Goal: Transaction & Acquisition: Purchase product/service

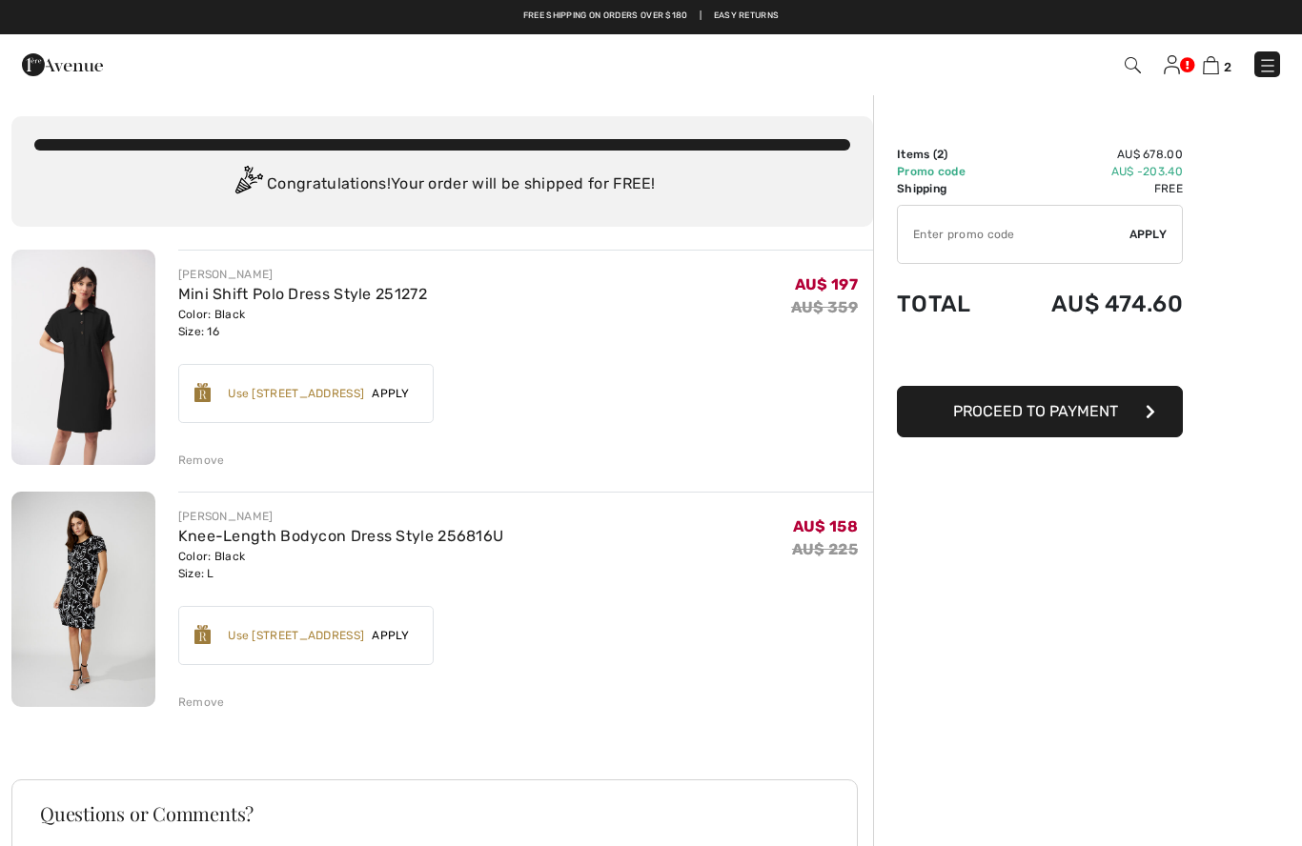
click at [1265, 68] on img at bounding box center [1267, 65] width 19 height 19
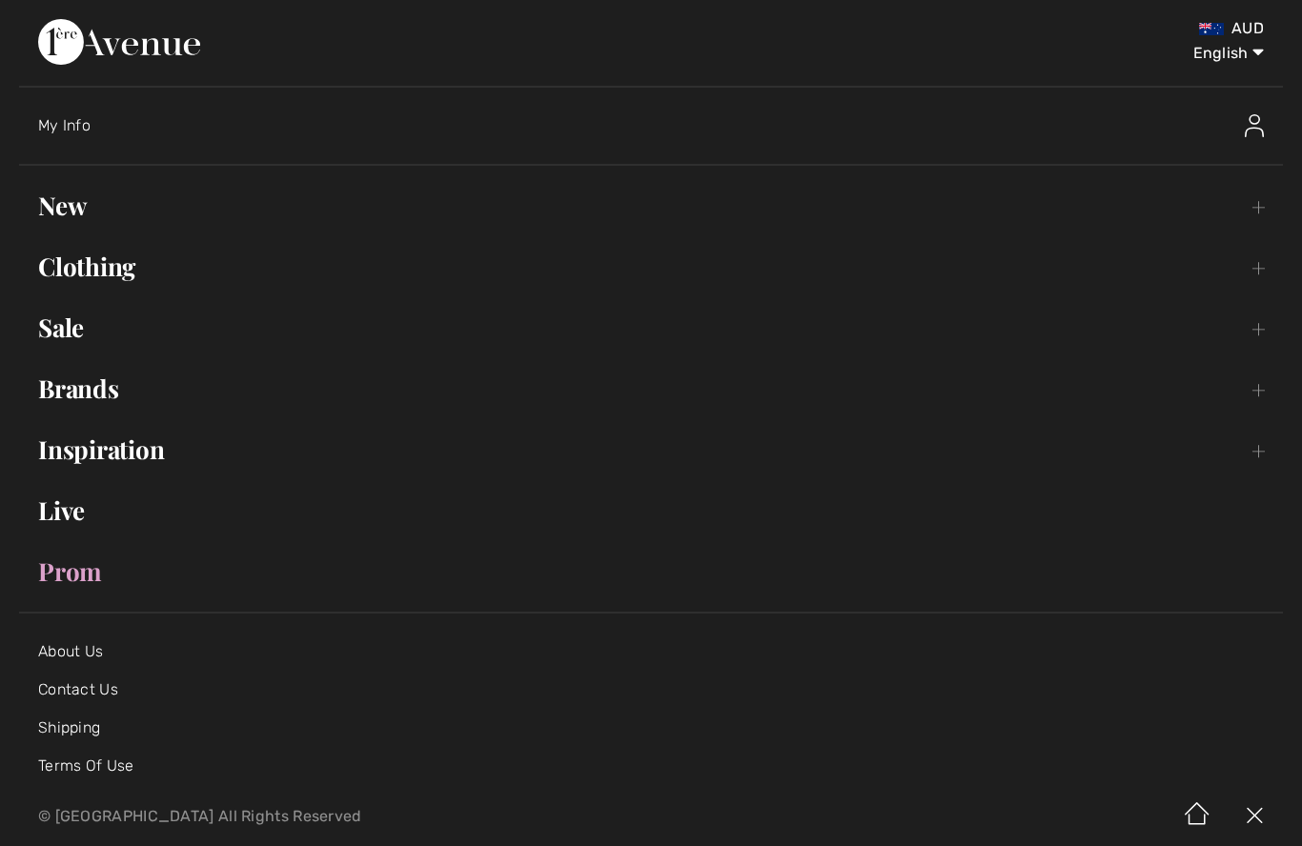
click at [69, 329] on link "Sale Toggle submenu" at bounding box center [651, 328] width 1264 height 42
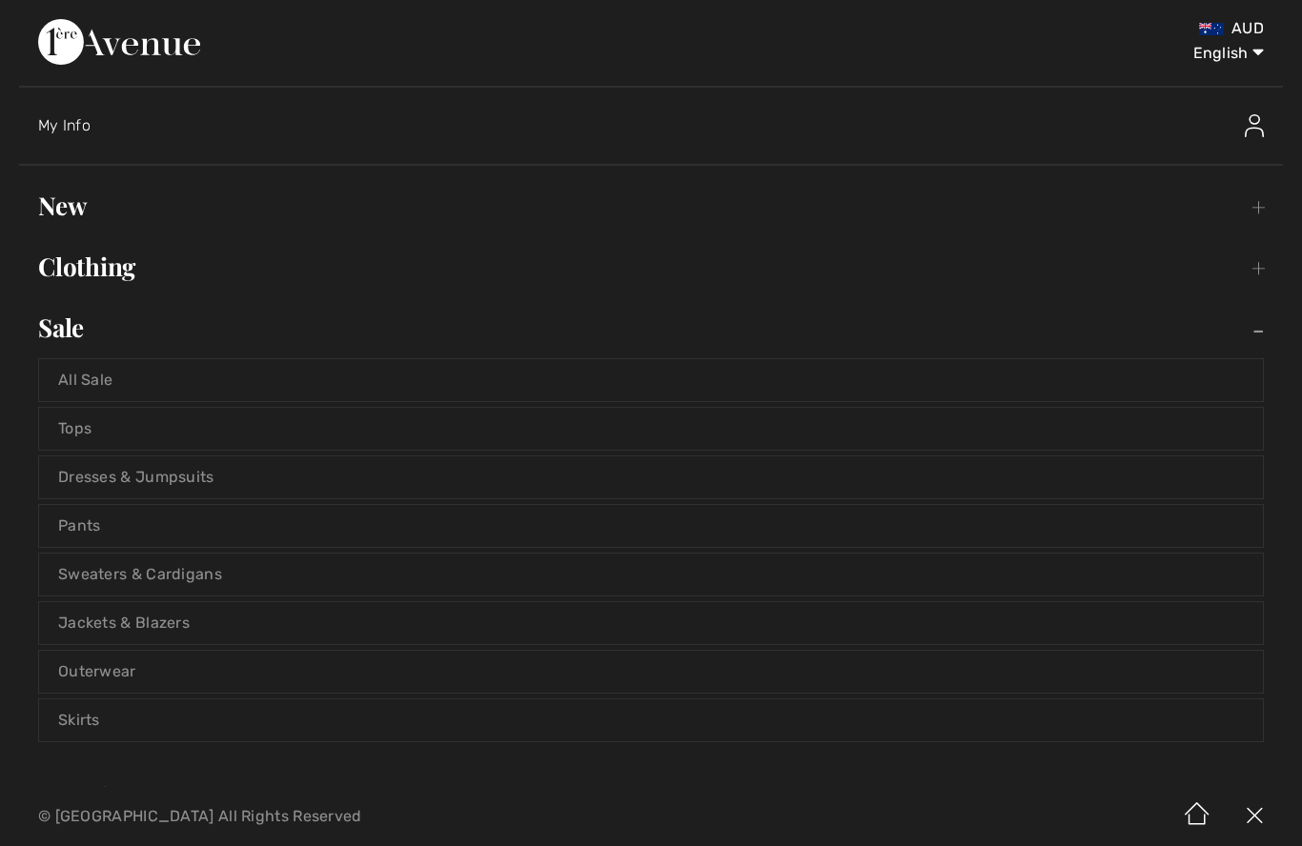
click at [83, 476] on link "Dresses & Jumpsuits" at bounding box center [651, 477] width 1224 height 42
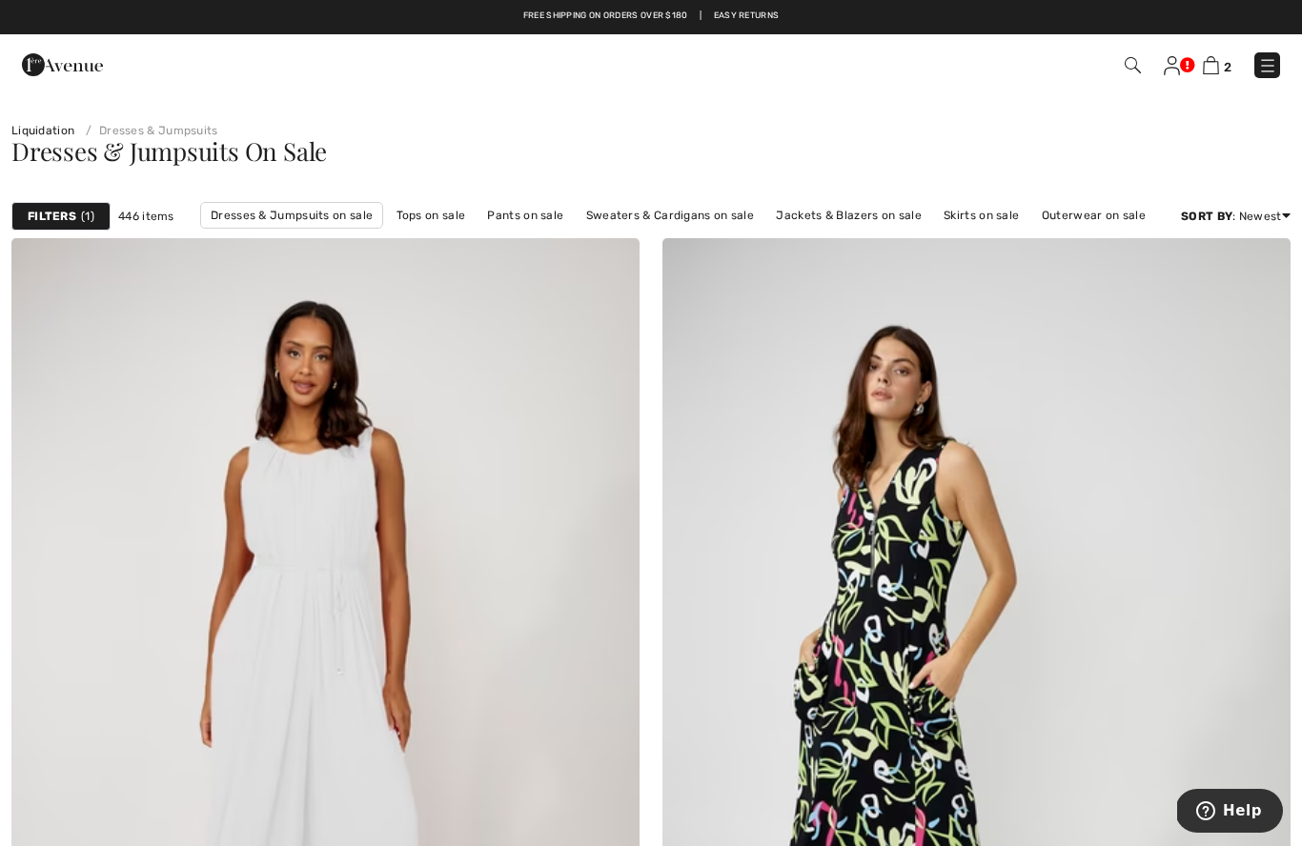
click at [56, 203] on div "Filters 1" at bounding box center [60, 216] width 99 height 29
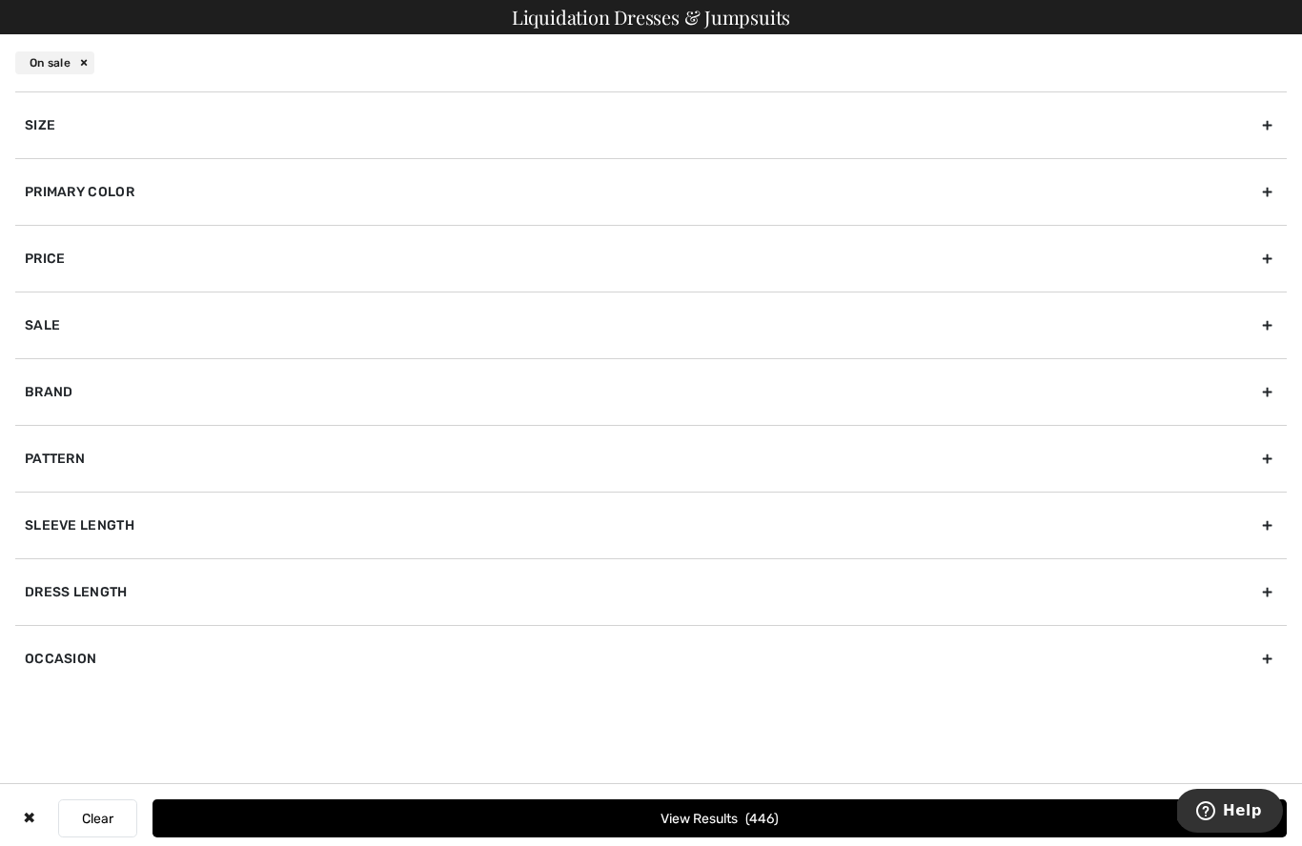
click at [48, 130] on div "Size" at bounding box center [650, 124] width 1271 height 67
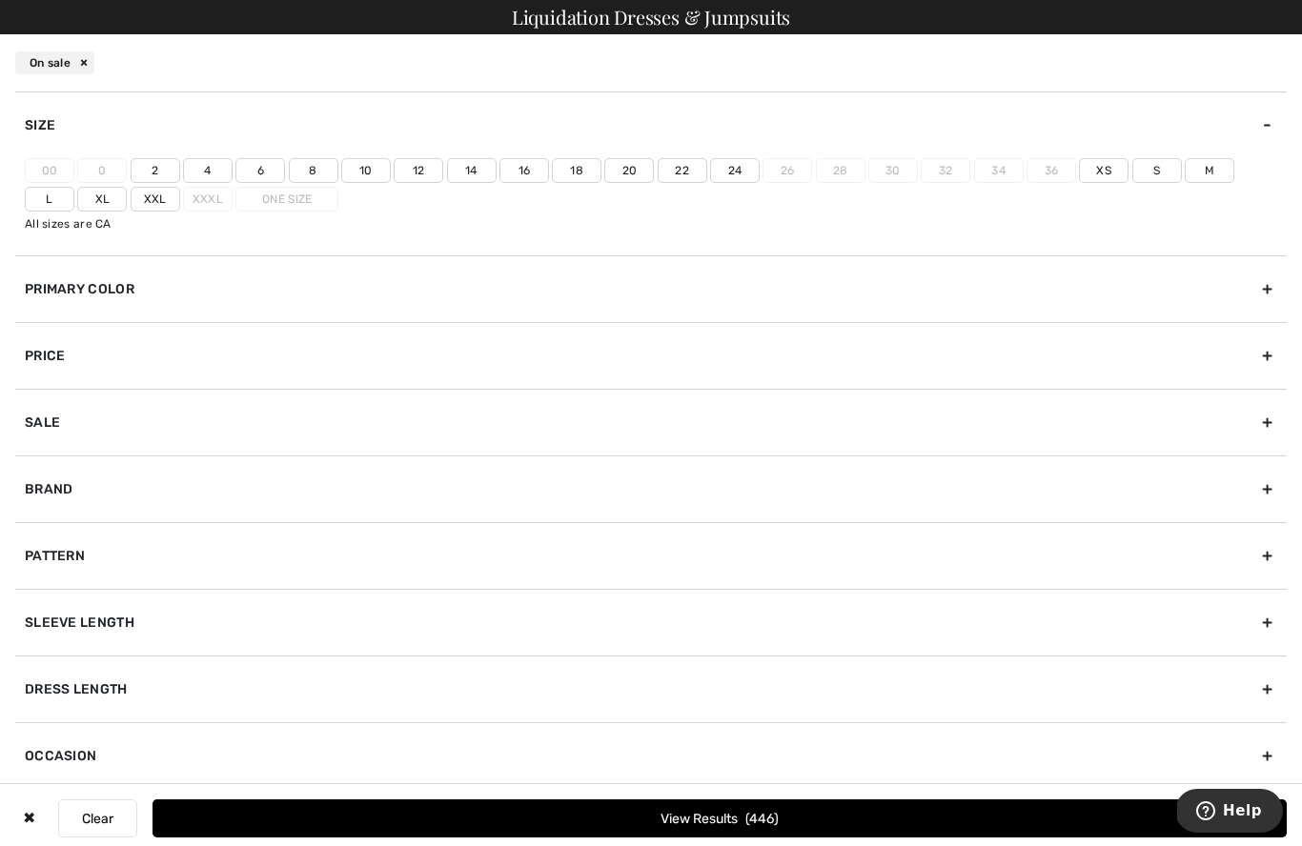
click at [471, 163] on label "14" at bounding box center [472, 170] width 50 height 25
click at [0, 0] on input"] "14" at bounding box center [0, 0] width 0 height 0
click at [515, 164] on label "16" at bounding box center [524, 170] width 50 height 25
click at [0, 0] on input"] "16" at bounding box center [0, 0] width 0 height 0
click at [74, 187] on label "L" at bounding box center [50, 199] width 50 height 25
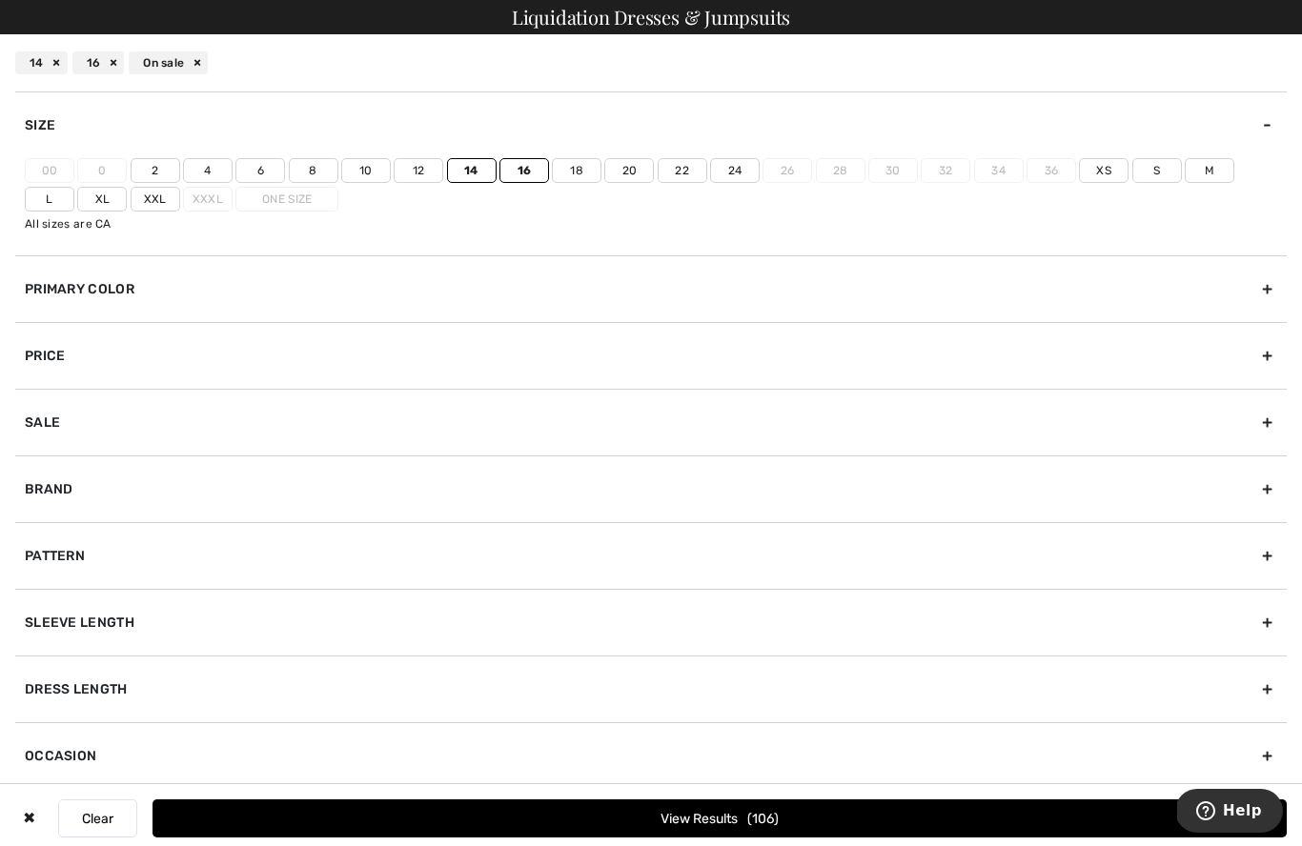
click at [0, 0] on input"] "L" at bounding box center [0, 0] width 0 height 0
click at [77, 189] on label "Xl" at bounding box center [102, 199] width 50 height 25
click at [0, 0] on input"] "Xl" at bounding box center [0, 0] width 0 height 0
click at [704, 818] on button "View Results 114" at bounding box center [719, 819] width 1134 height 38
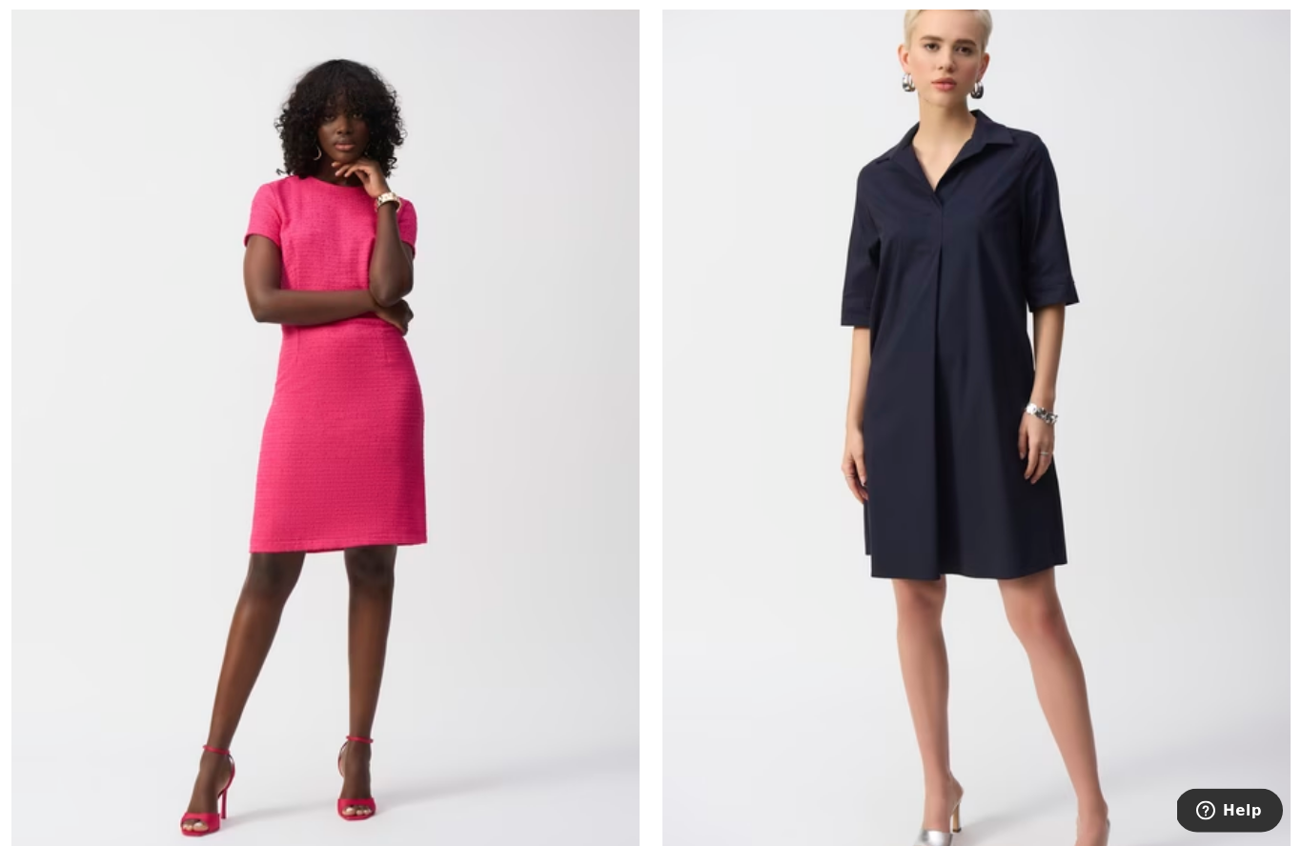
scroll to position [15921, 0]
click at [328, 408] on img at bounding box center [325, 442] width 628 height 943
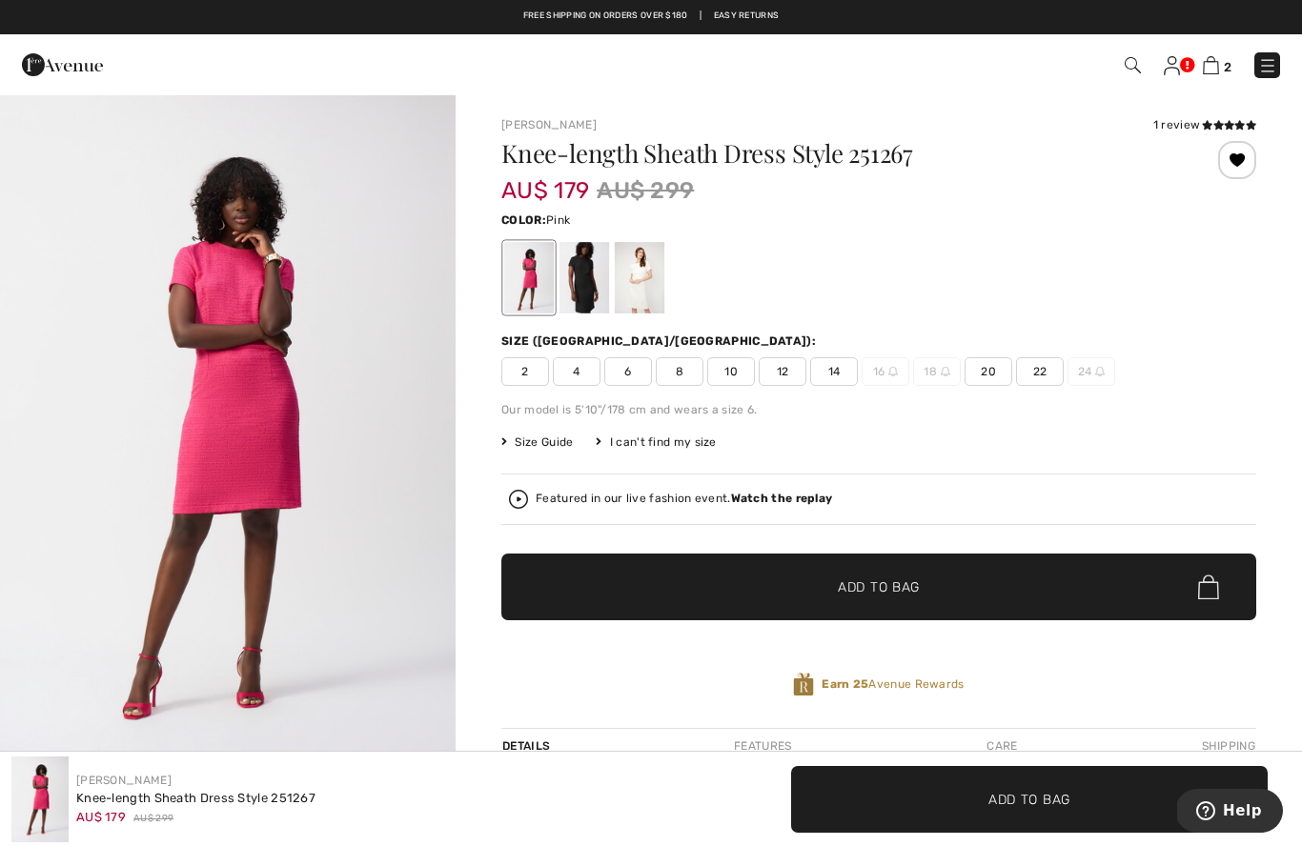
click at [585, 281] on div at bounding box center [584, 277] width 50 height 71
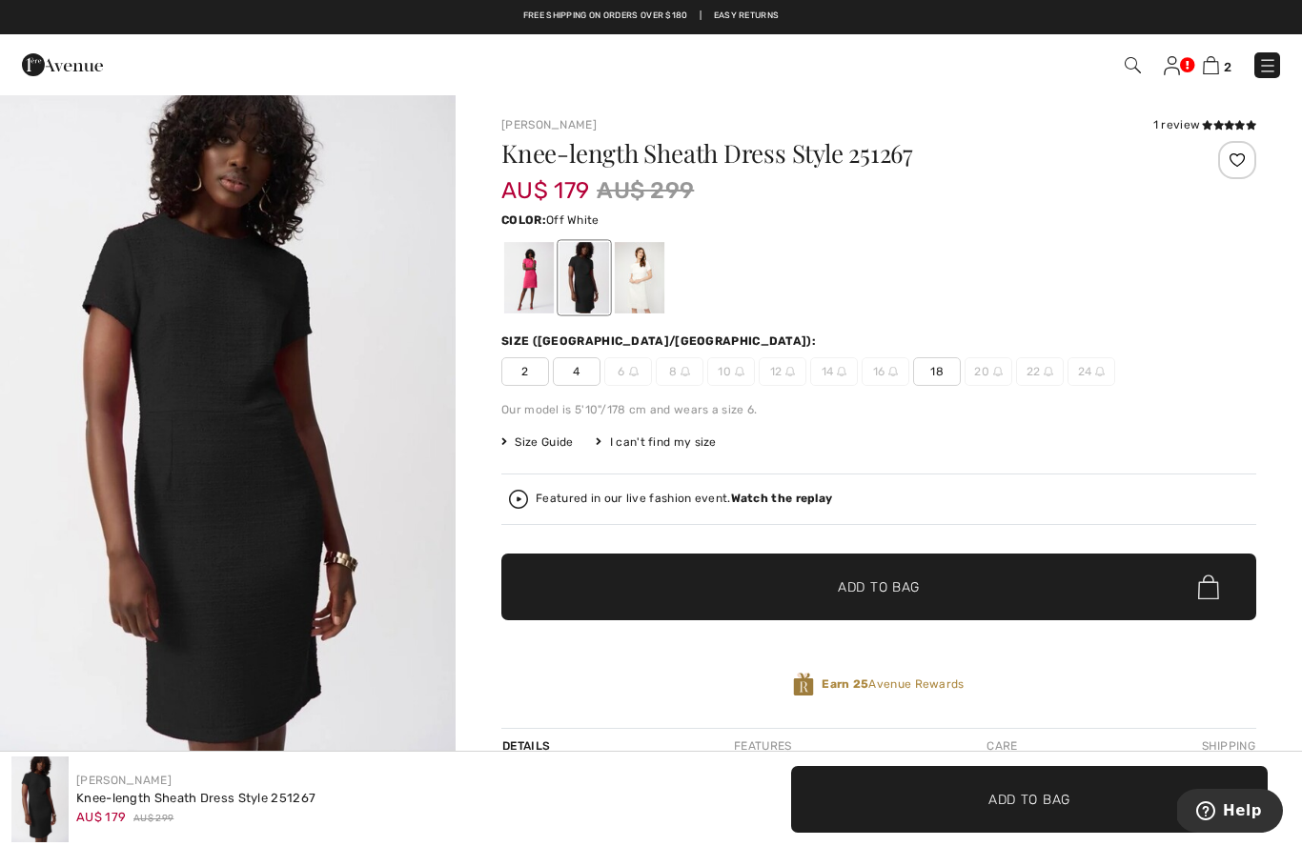
click at [658, 285] on div at bounding box center [640, 277] width 50 height 71
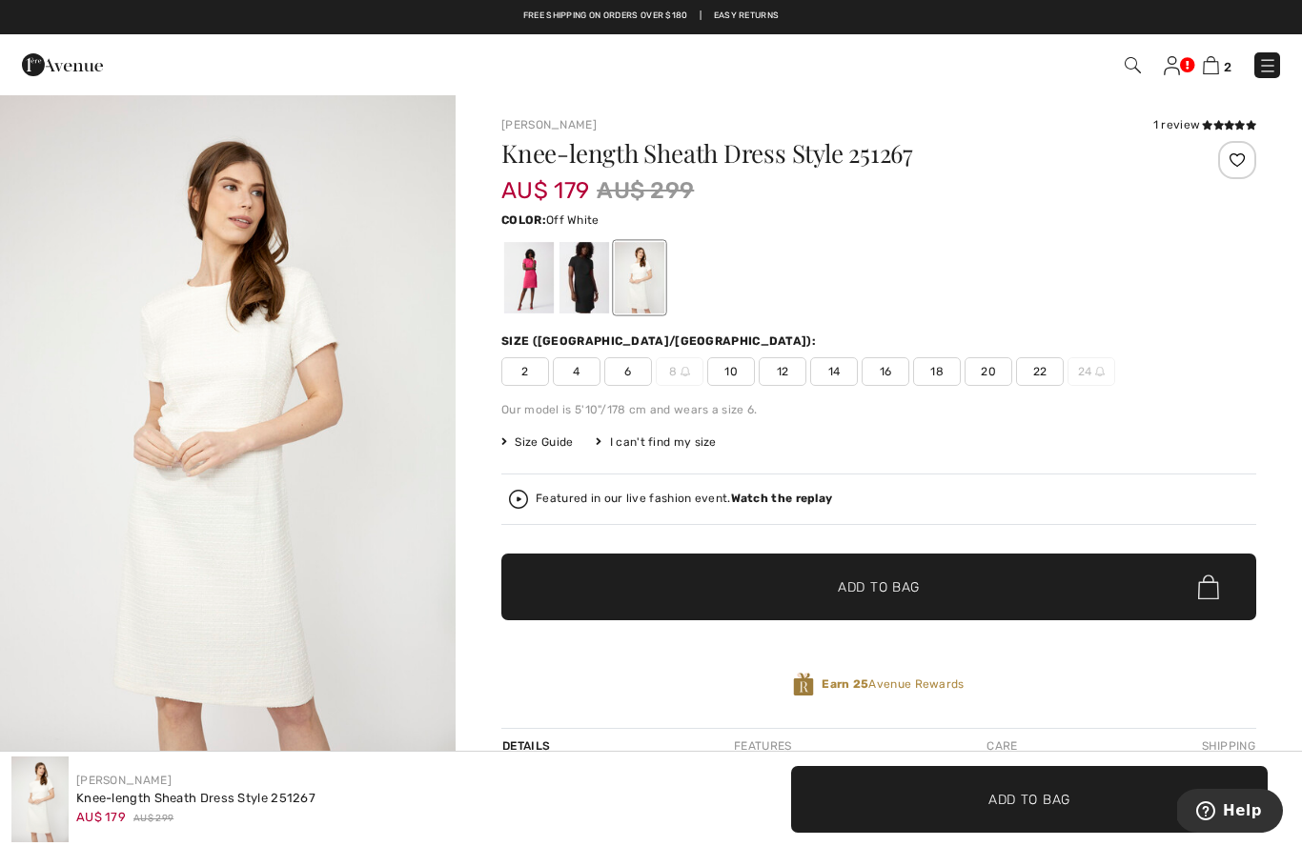
click at [222, 413] on img "1 / 4" at bounding box center [228, 434] width 456 height 683
click at [531, 269] on div at bounding box center [529, 277] width 50 height 71
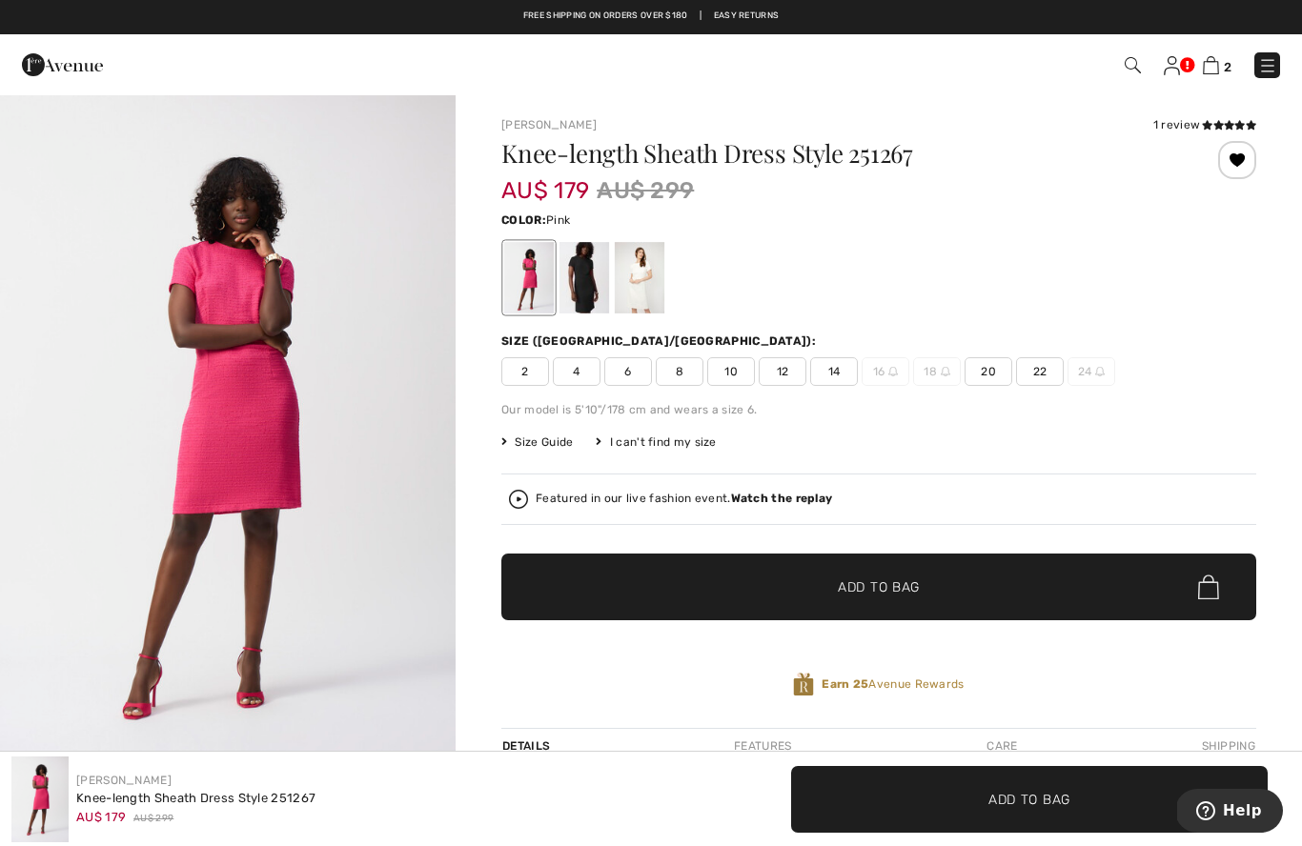
click at [849, 372] on span "14" at bounding box center [834, 371] width 48 height 29
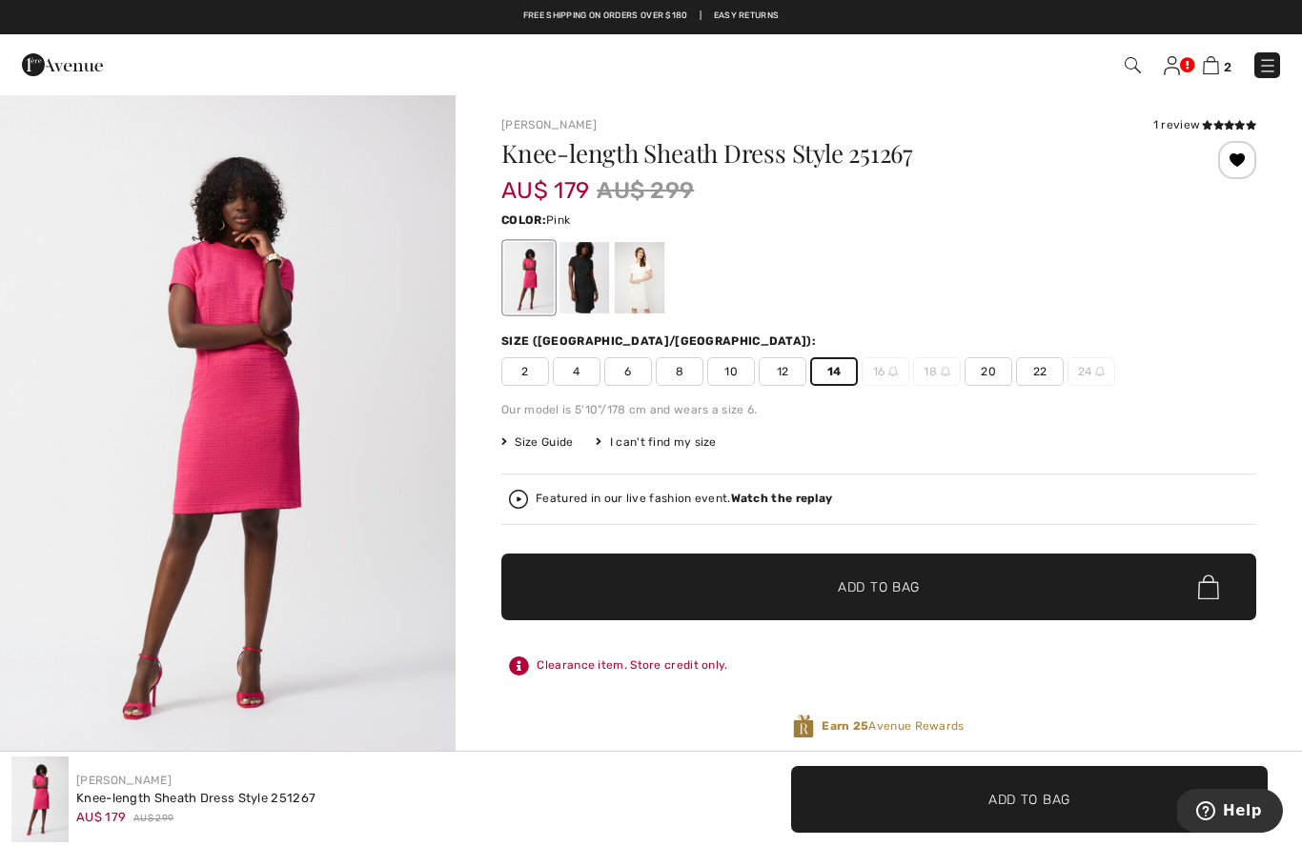
click at [836, 578] on span "✔ Added to Bag" at bounding box center [850, 588] width 116 height 20
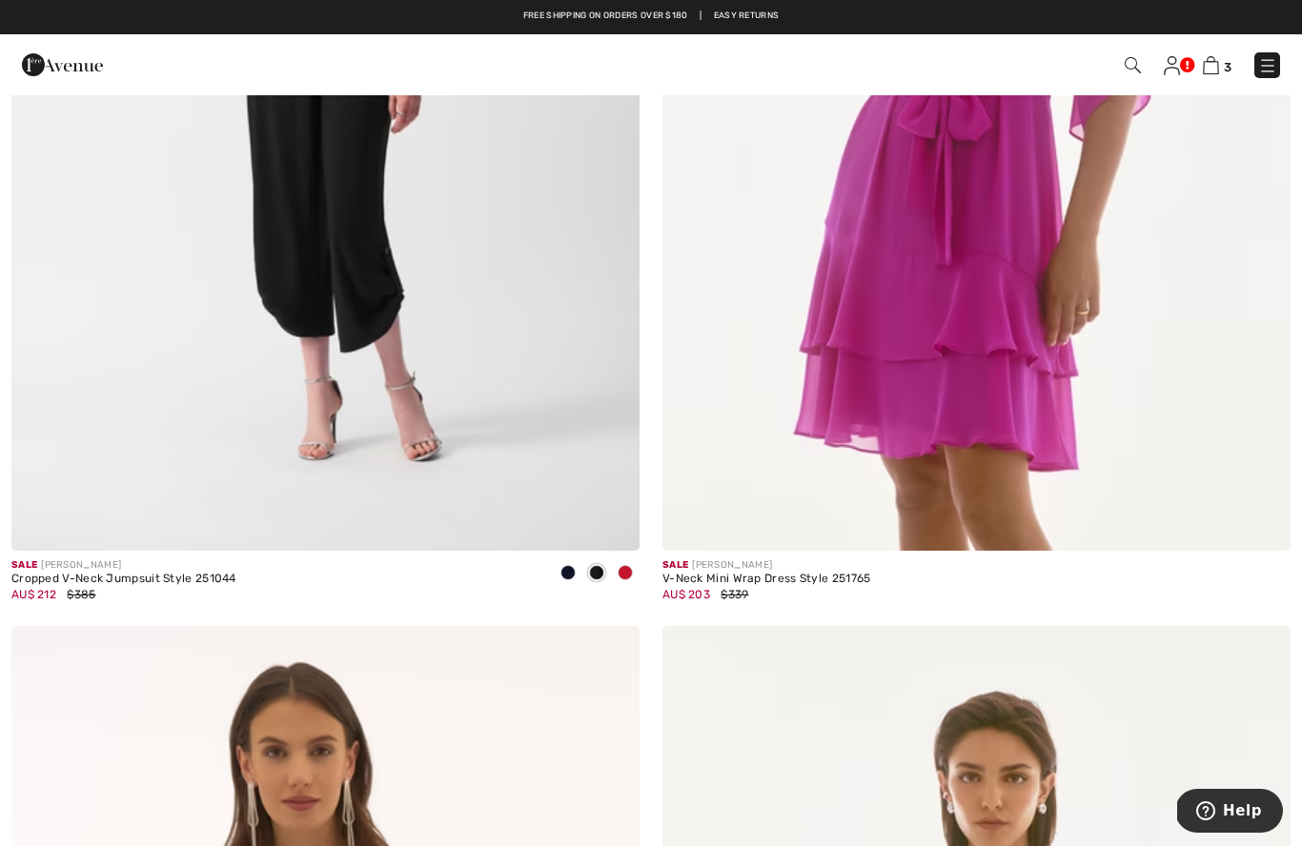
scroll to position [17280, 0]
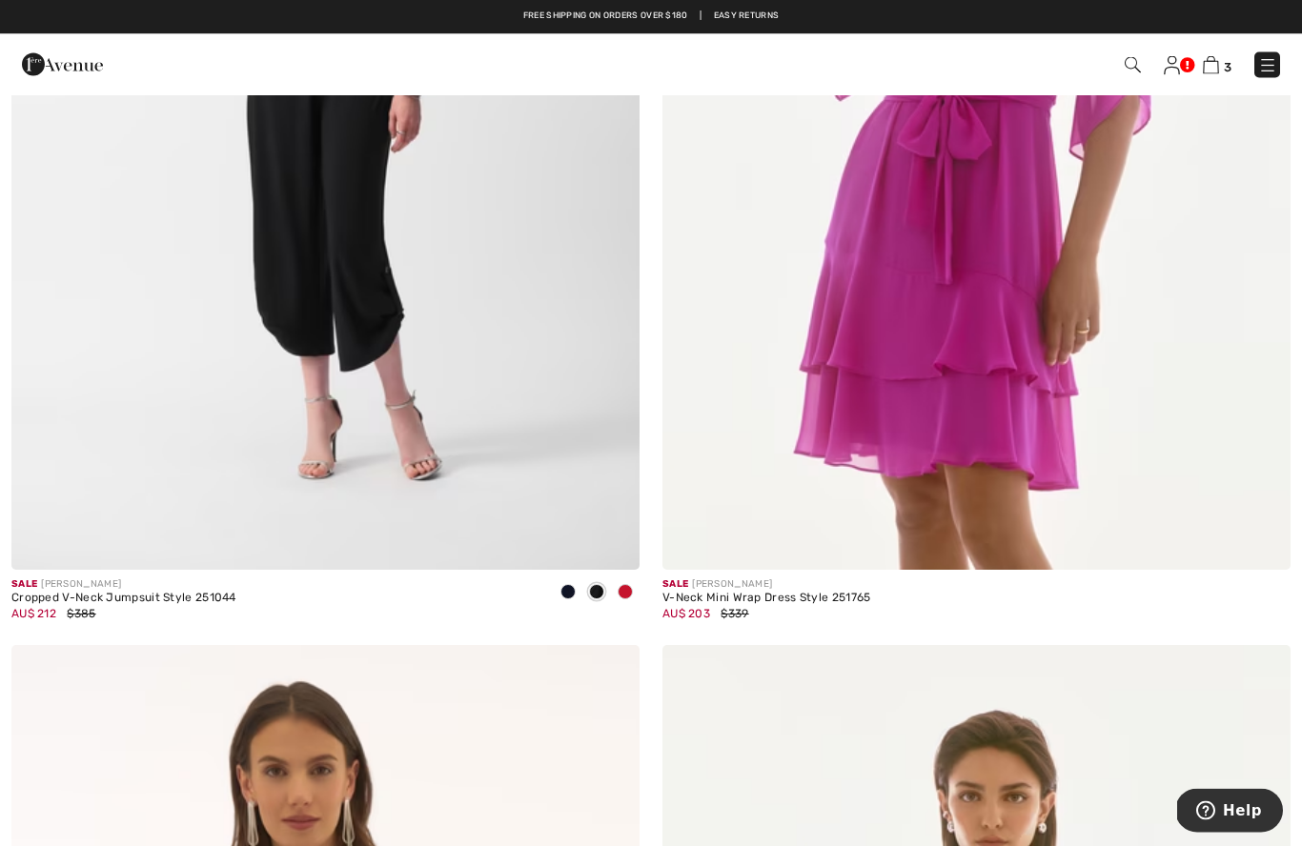
click at [1018, 206] on img at bounding box center [976, 100] width 628 height 943
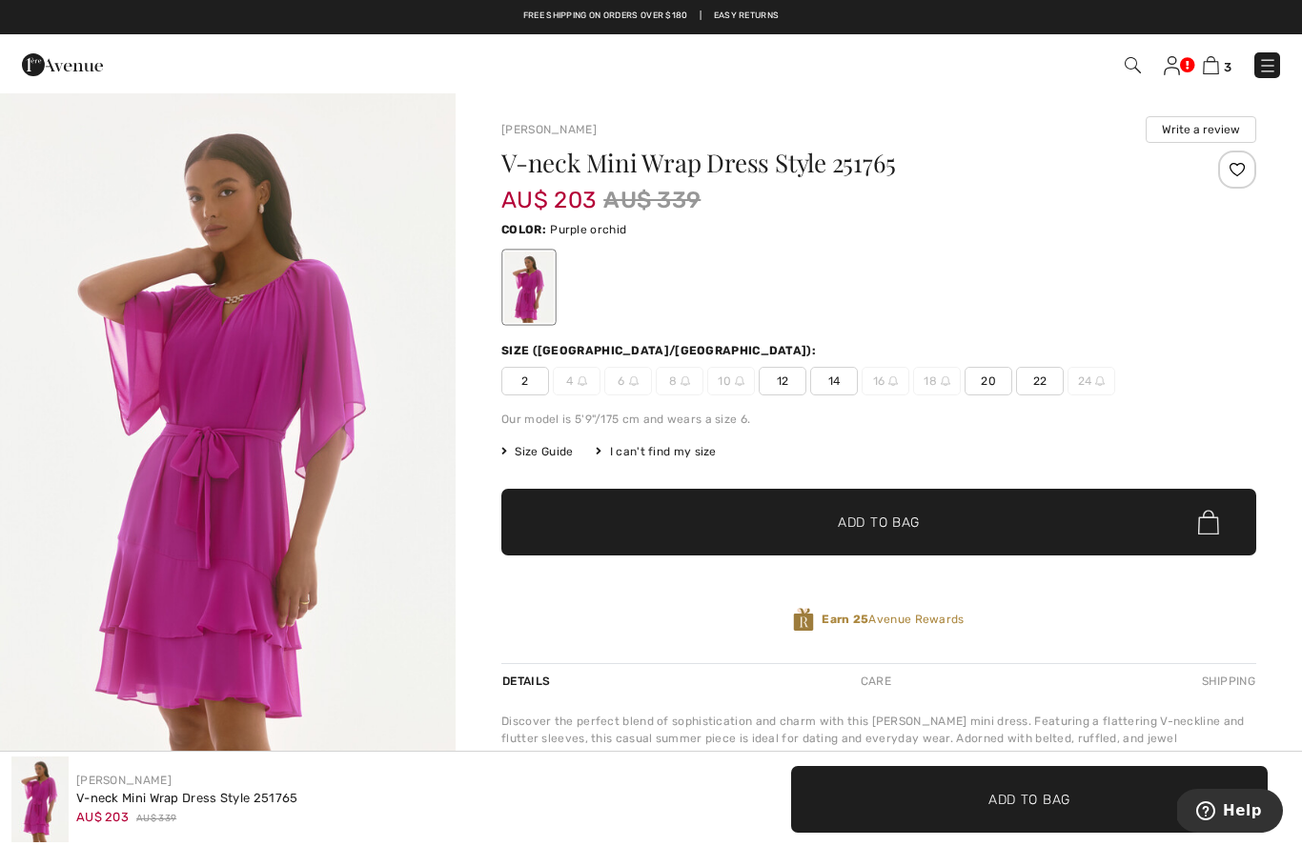
click at [159, 523] on img "1 / 5" at bounding box center [228, 434] width 456 height 682
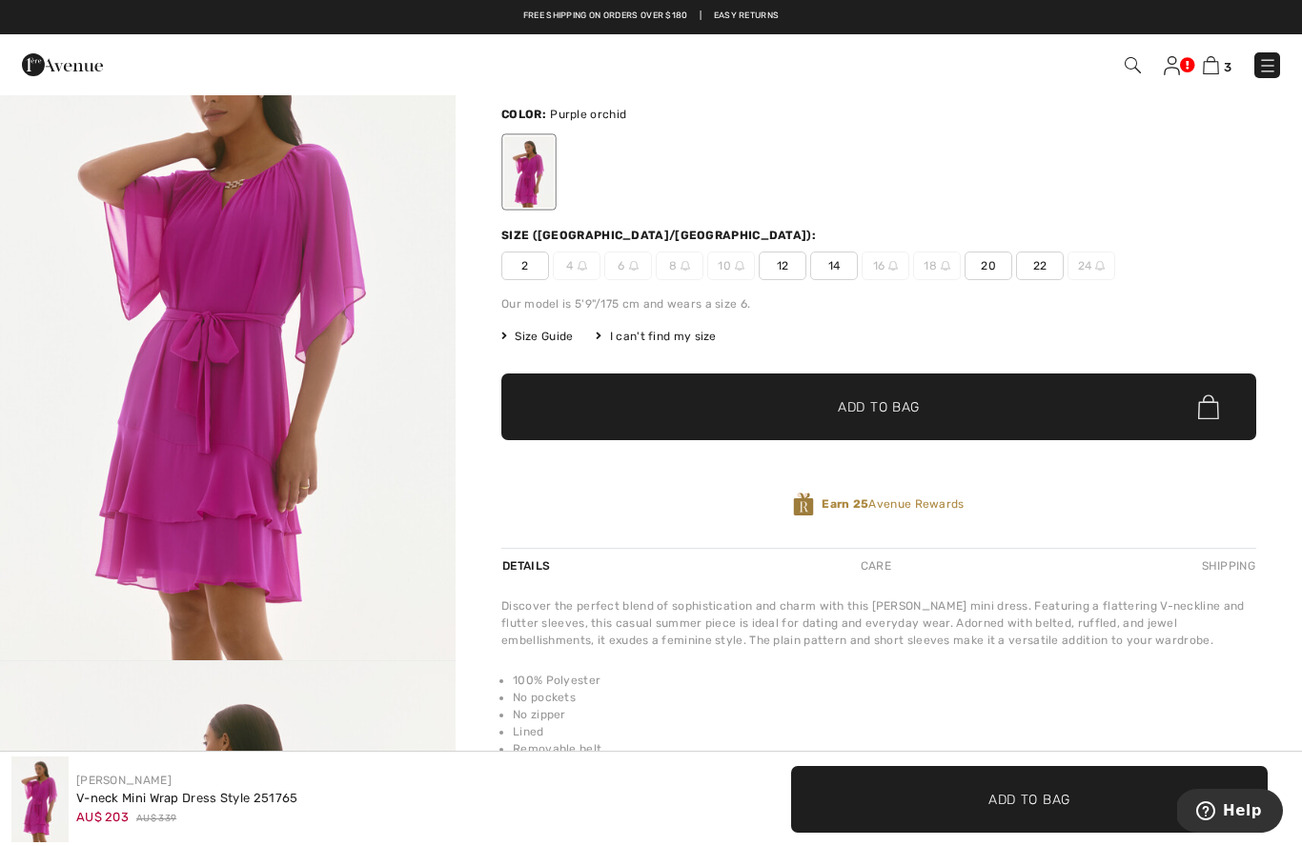
scroll to position [114, 0]
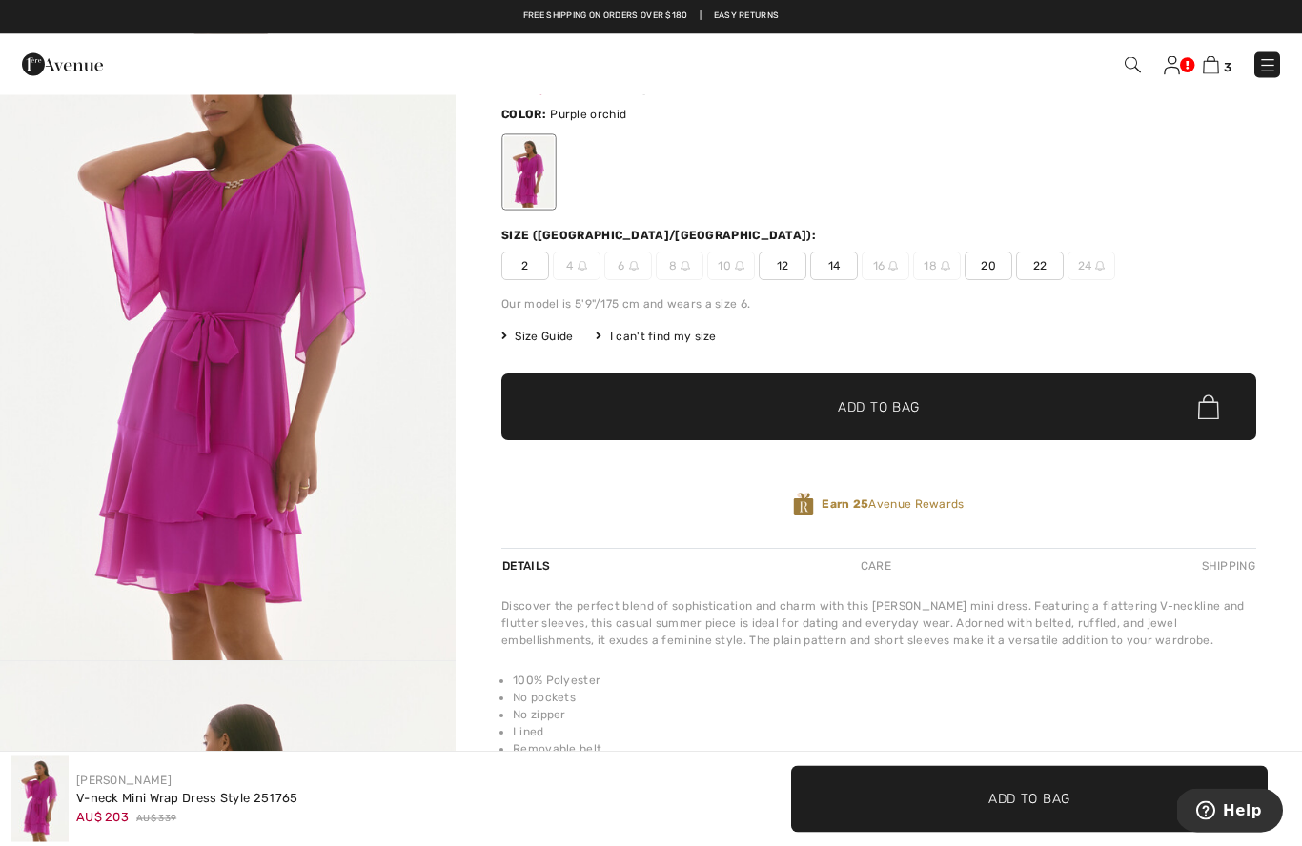
click at [830, 255] on span "14" at bounding box center [834, 267] width 48 height 29
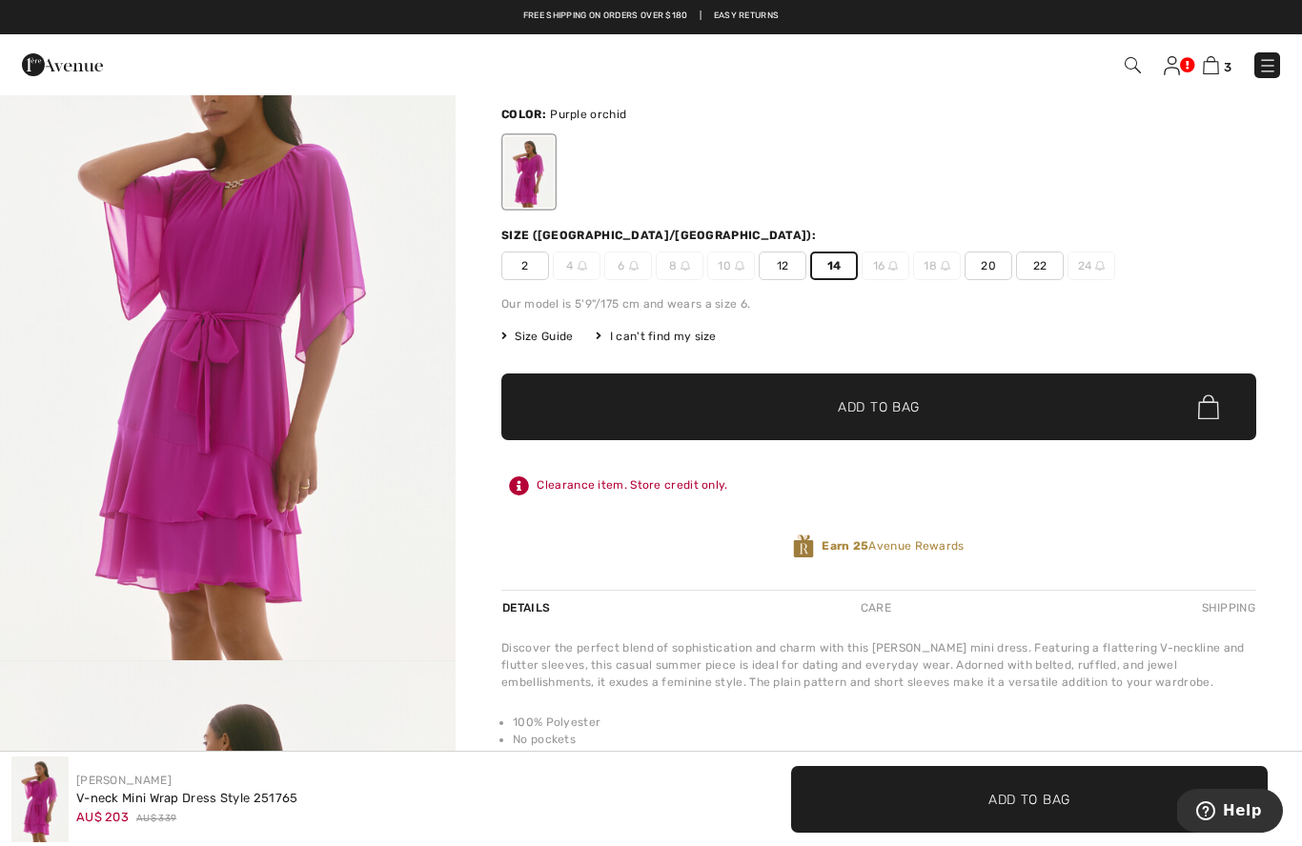
click at [928, 400] on span "✔ Added to Bag Add to Bag" at bounding box center [878, 407] width 755 height 67
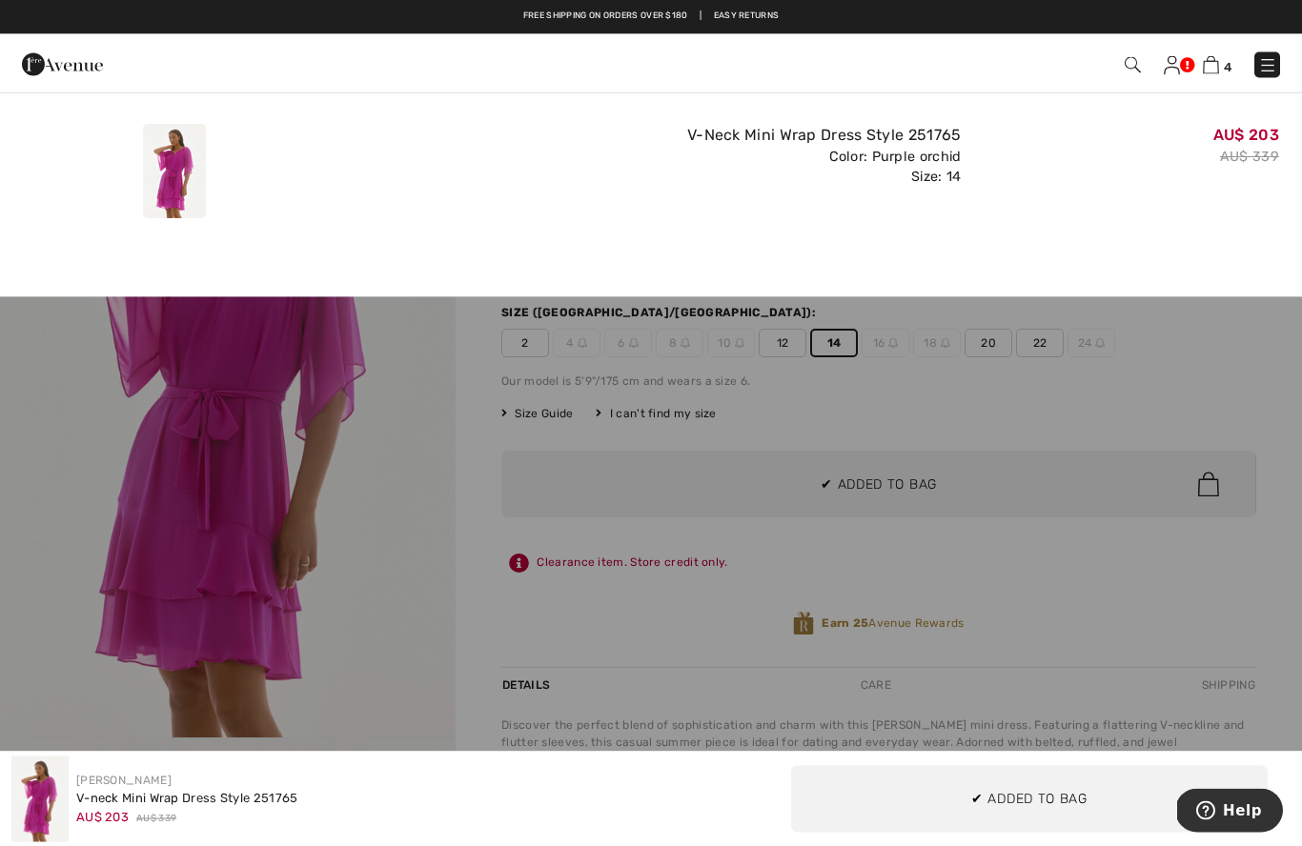
scroll to position [0, 0]
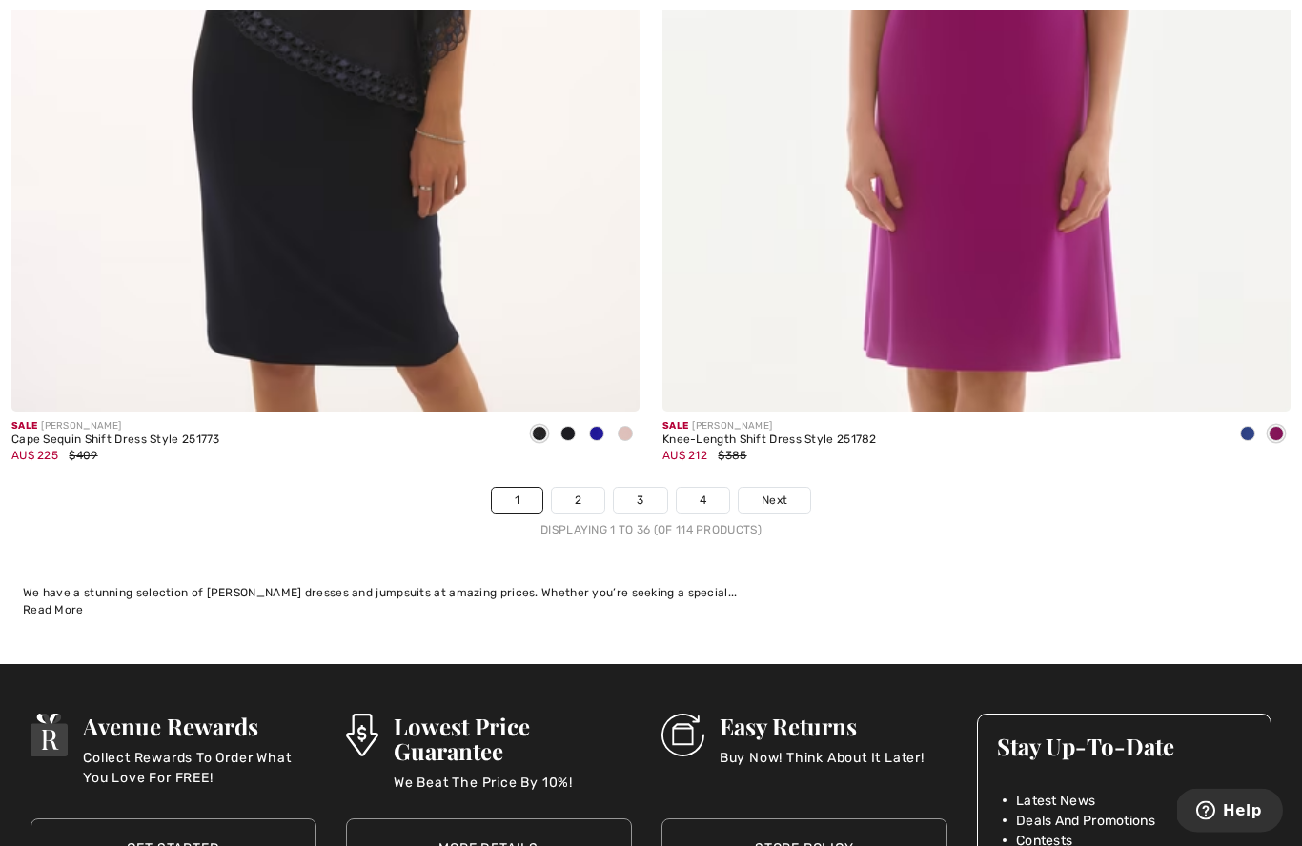
scroll to position [18456, 0]
click at [578, 494] on link "2" at bounding box center [578, 500] width 52 height 25
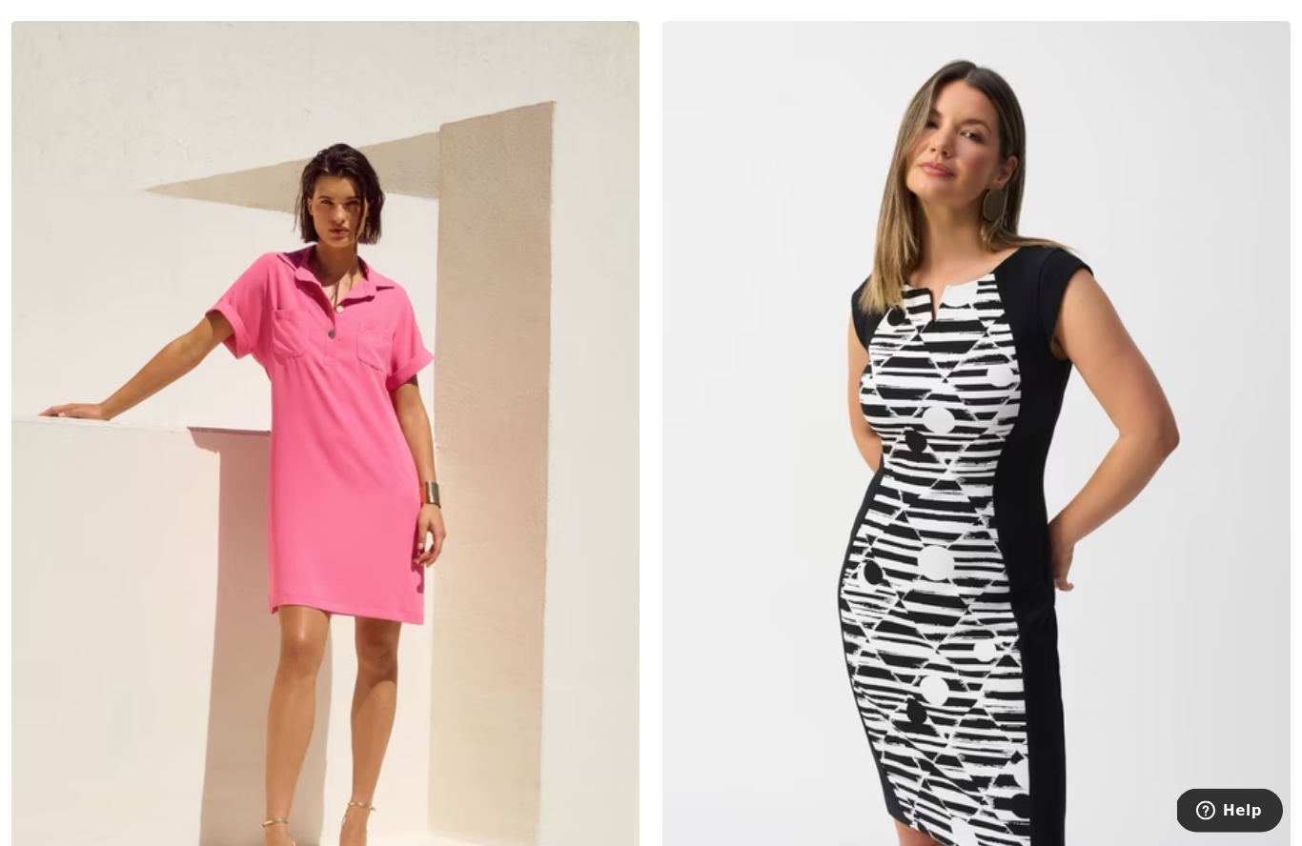
scroll to position [1234, 0]
click at [326, 397] on img at bounding box center [325, 492] width 628 height 943
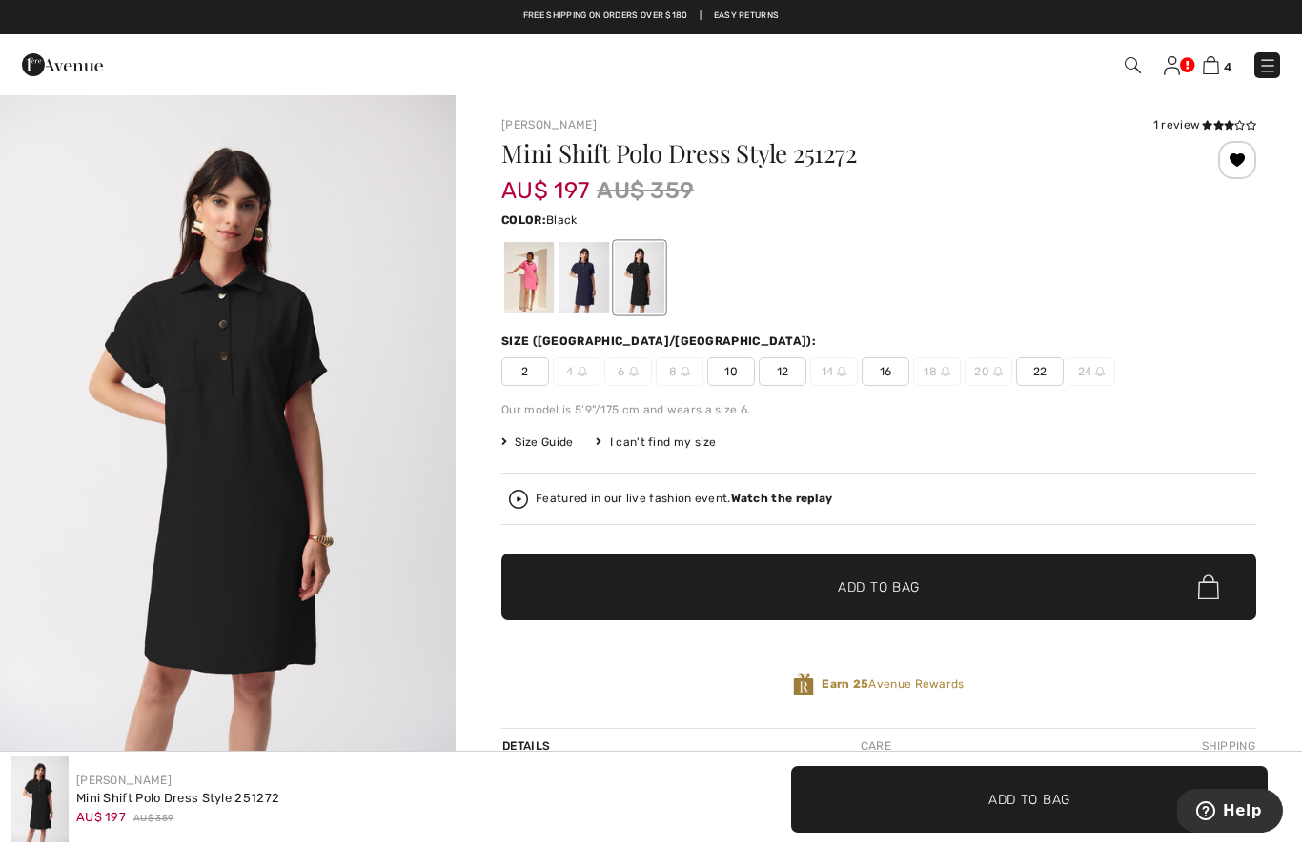
click at [586, 285] on div at bounding box center [584, 277] width 50 height 71
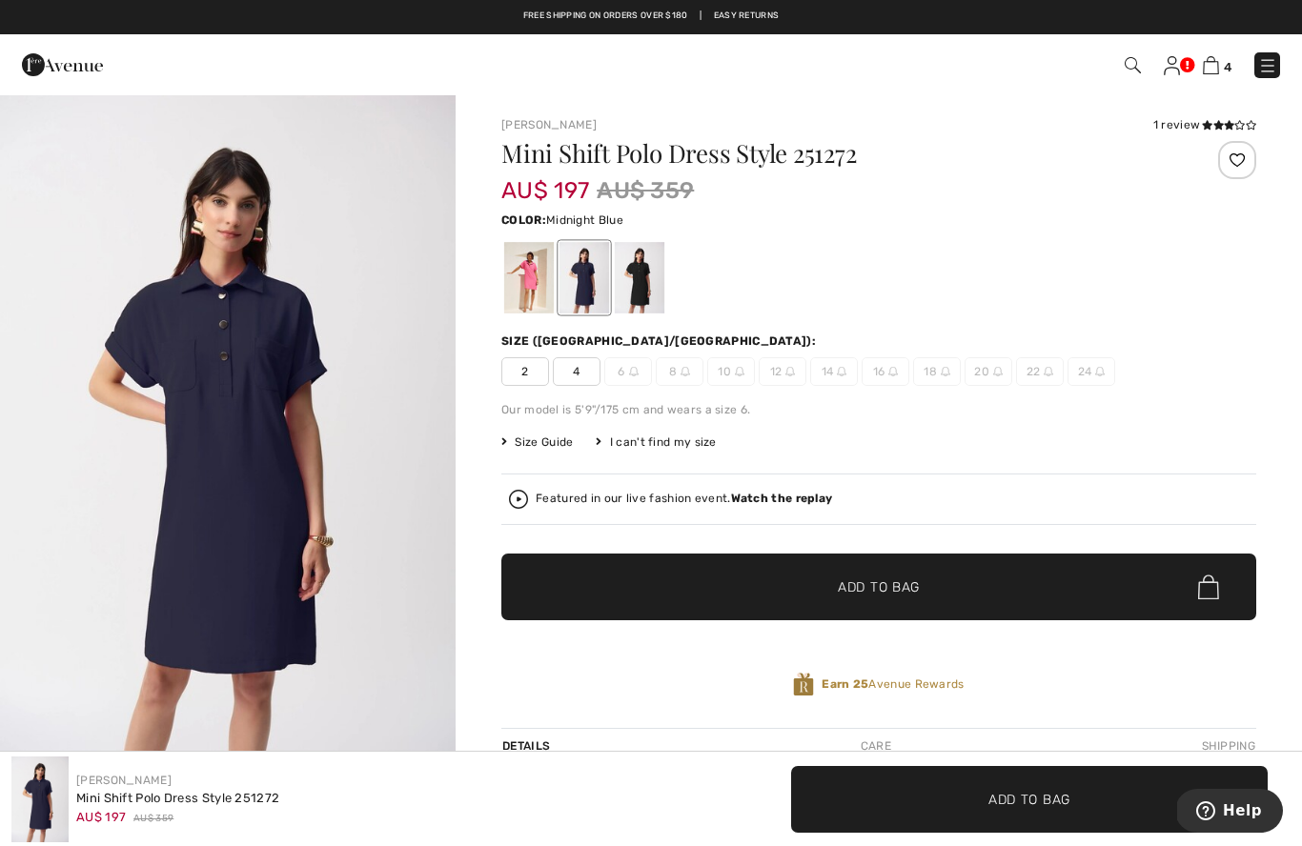
click at [518, 255] on div at bounding box center [529, 277] width 50 height 71
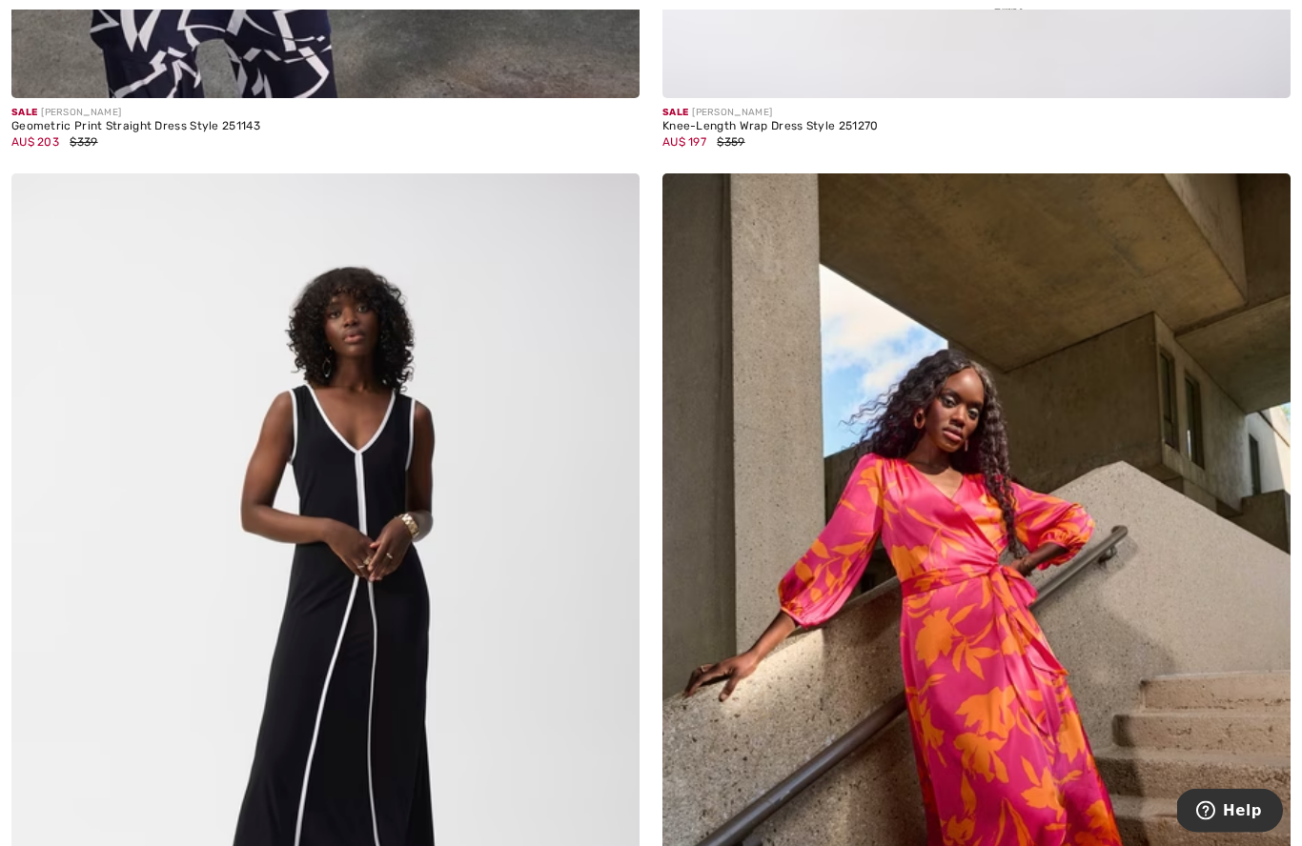
scroll to position [8401, 0]
click at [347, 548] on img at bounding box center [325, 644] width 628 height 943
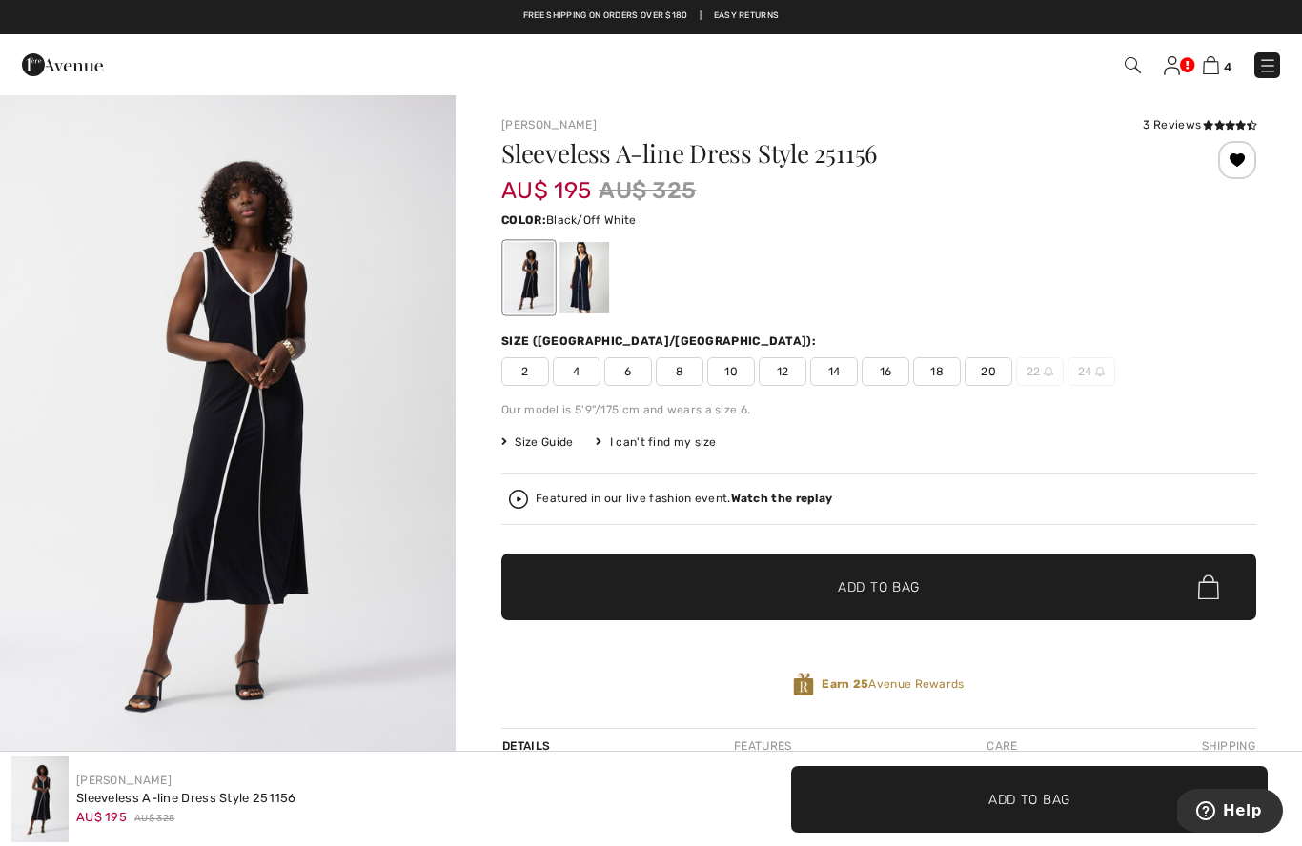
click at [835, 368] on span "14" at bounding box center [834, 371] width 48 height 29
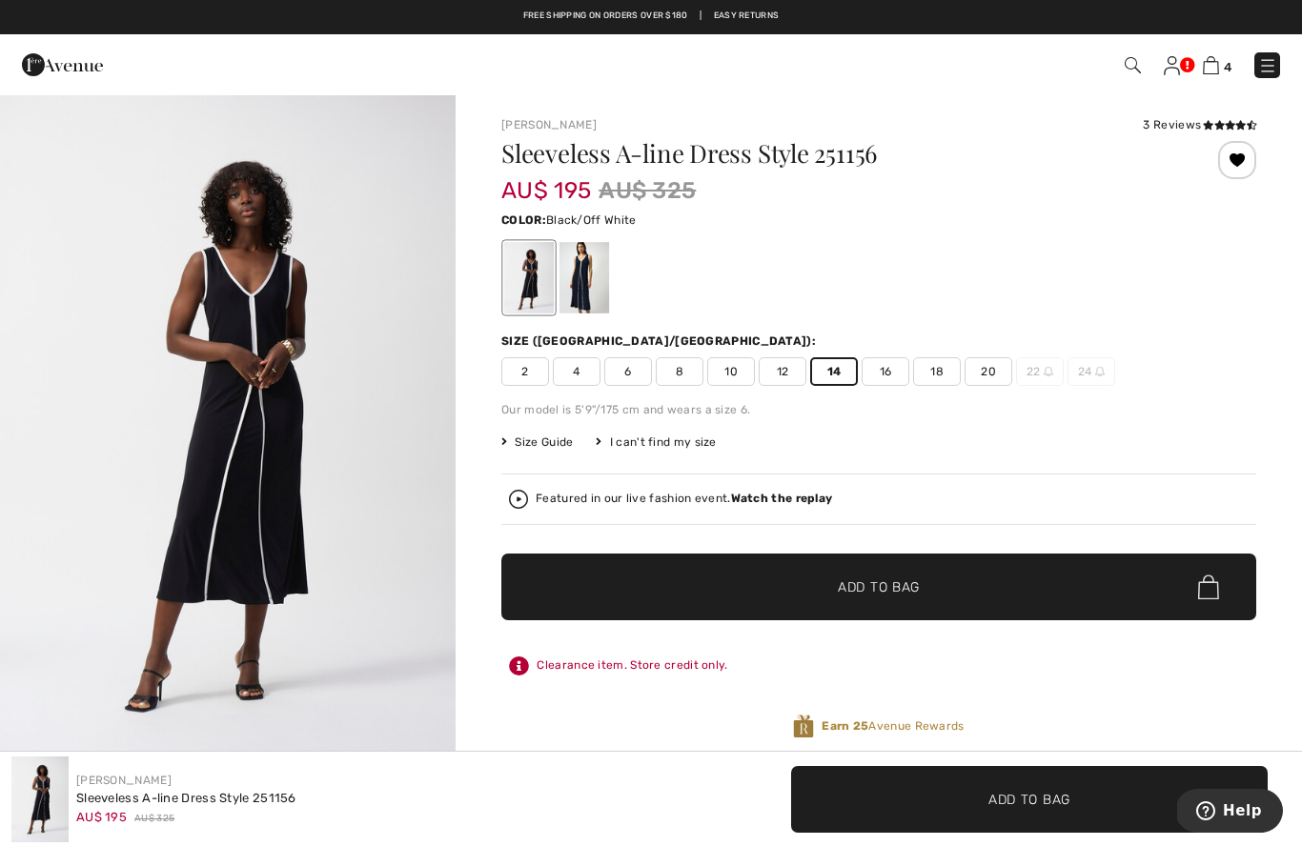
click at [969, 596] on span "✔ Added to Bag Add to Bag" at bounding box center [878, 587] width 755 height 67
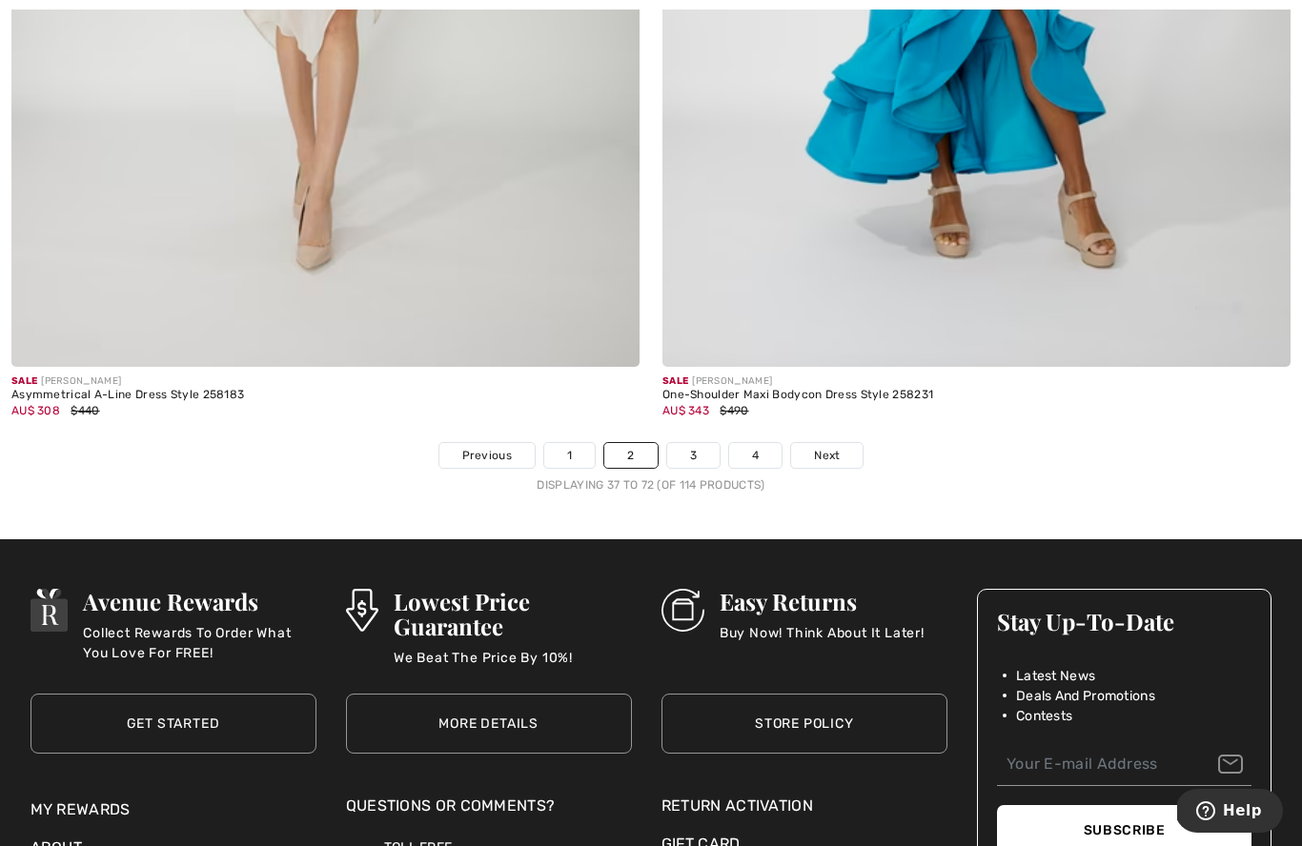
scroll to position [18602, 0]
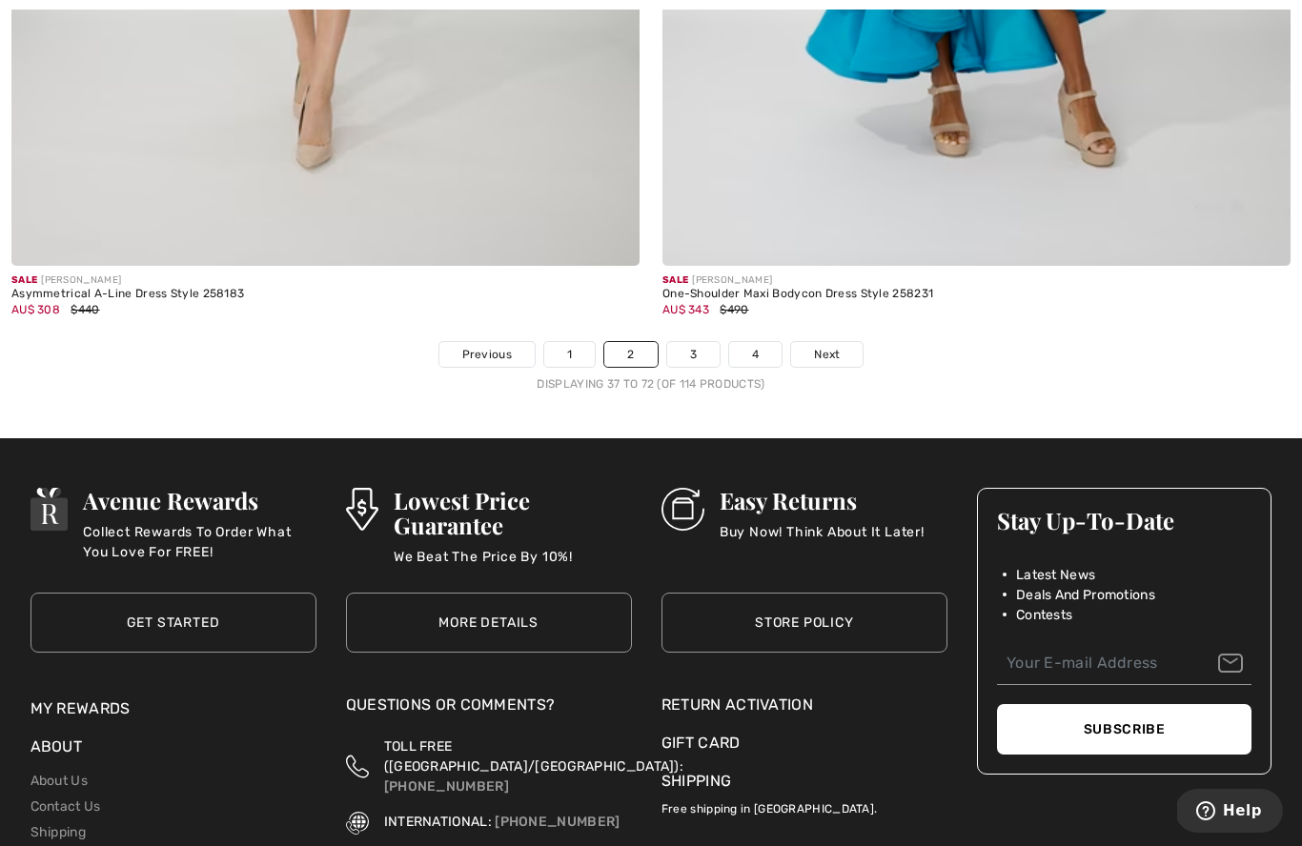
click at [693, 342] on link "3" at bounding box center [693, 354] width 52 height 25
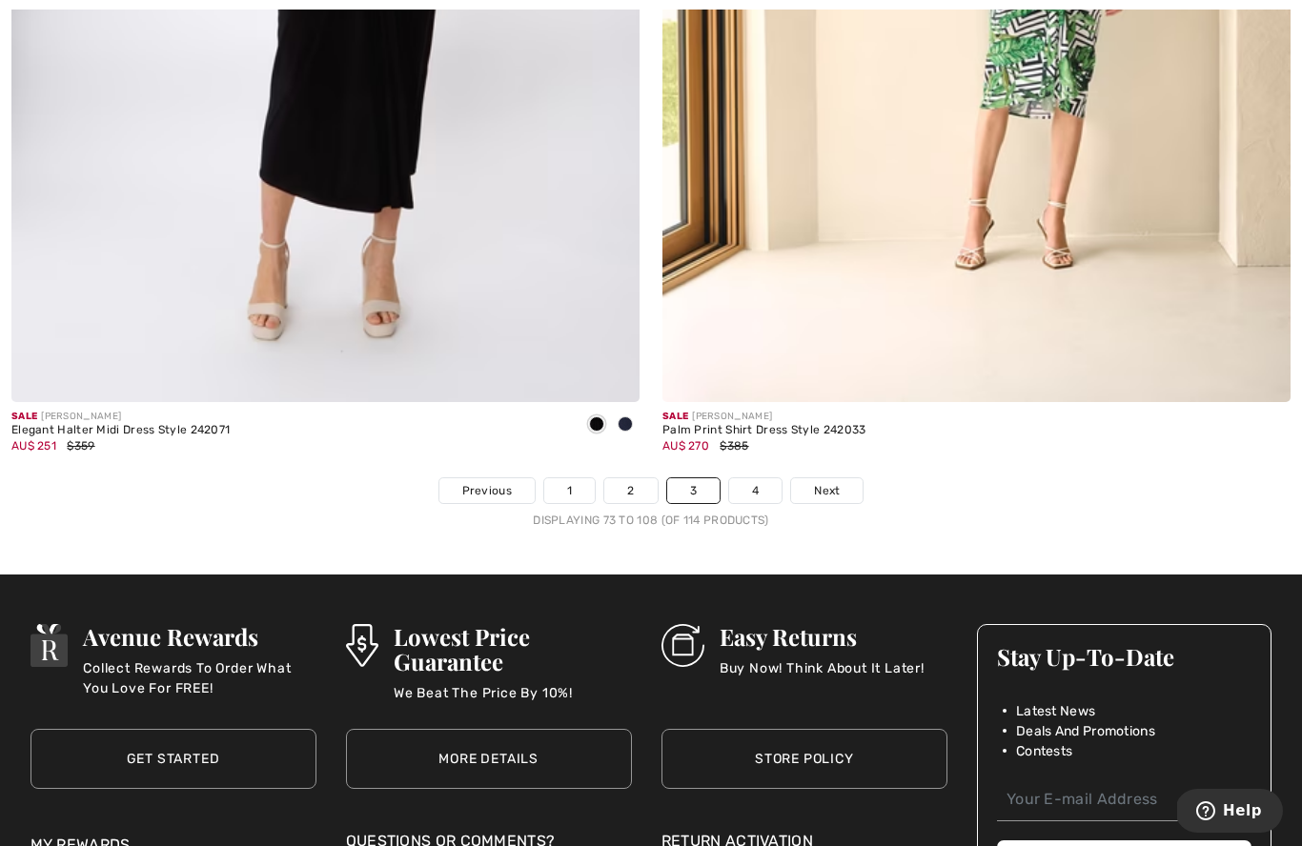
scroll to position [18478, 0]
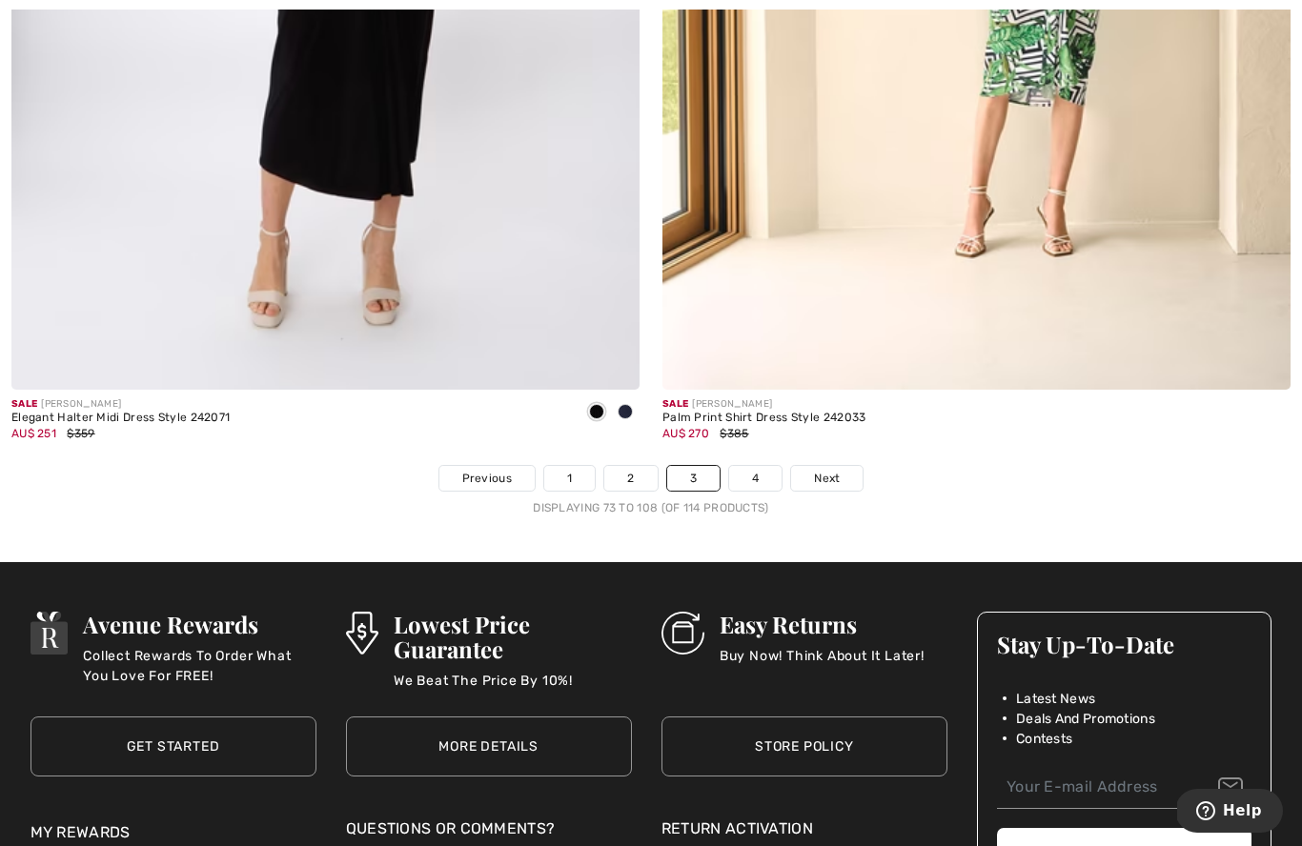
click at [752, 467] on link "4" at bounding box center [755, 478] width 52 height 25
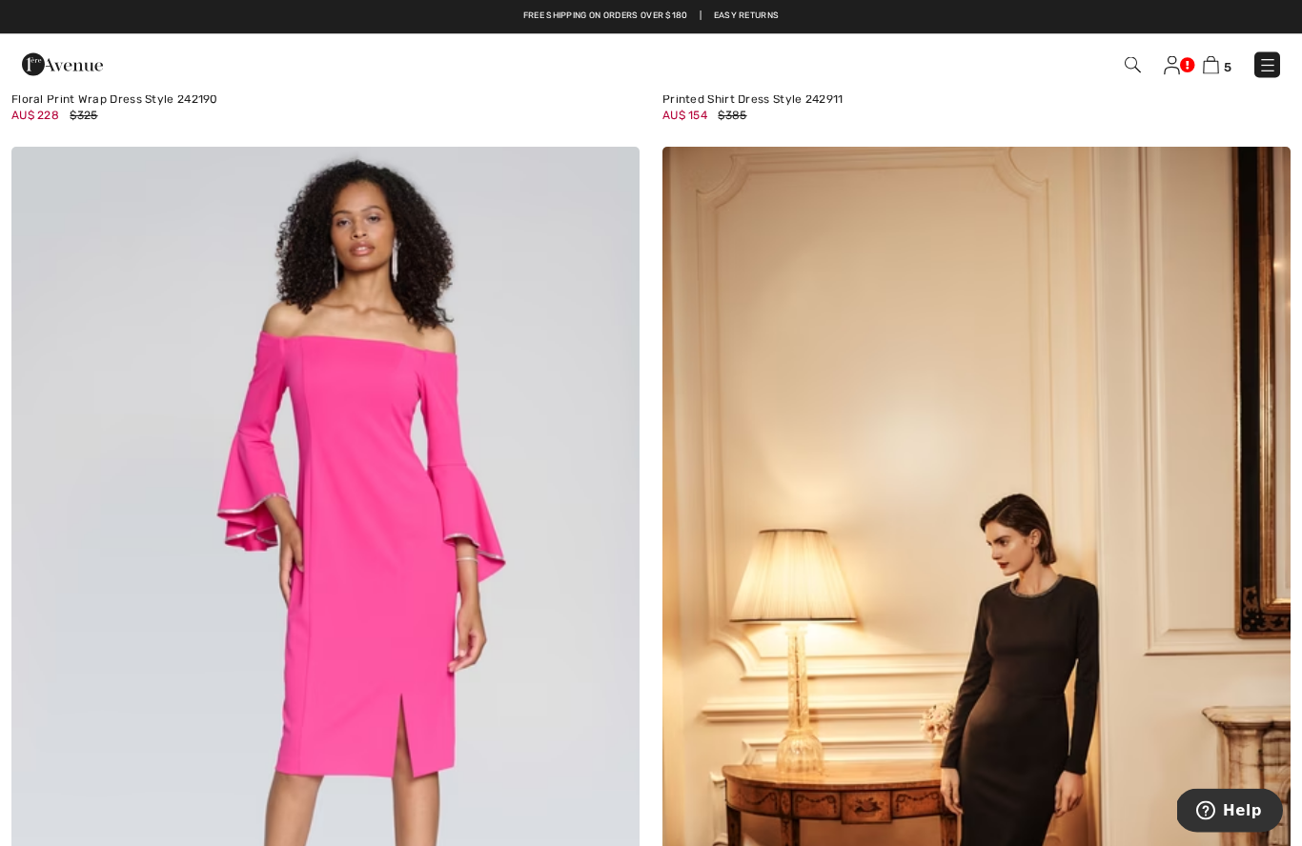
scroll to position [2126, 0]
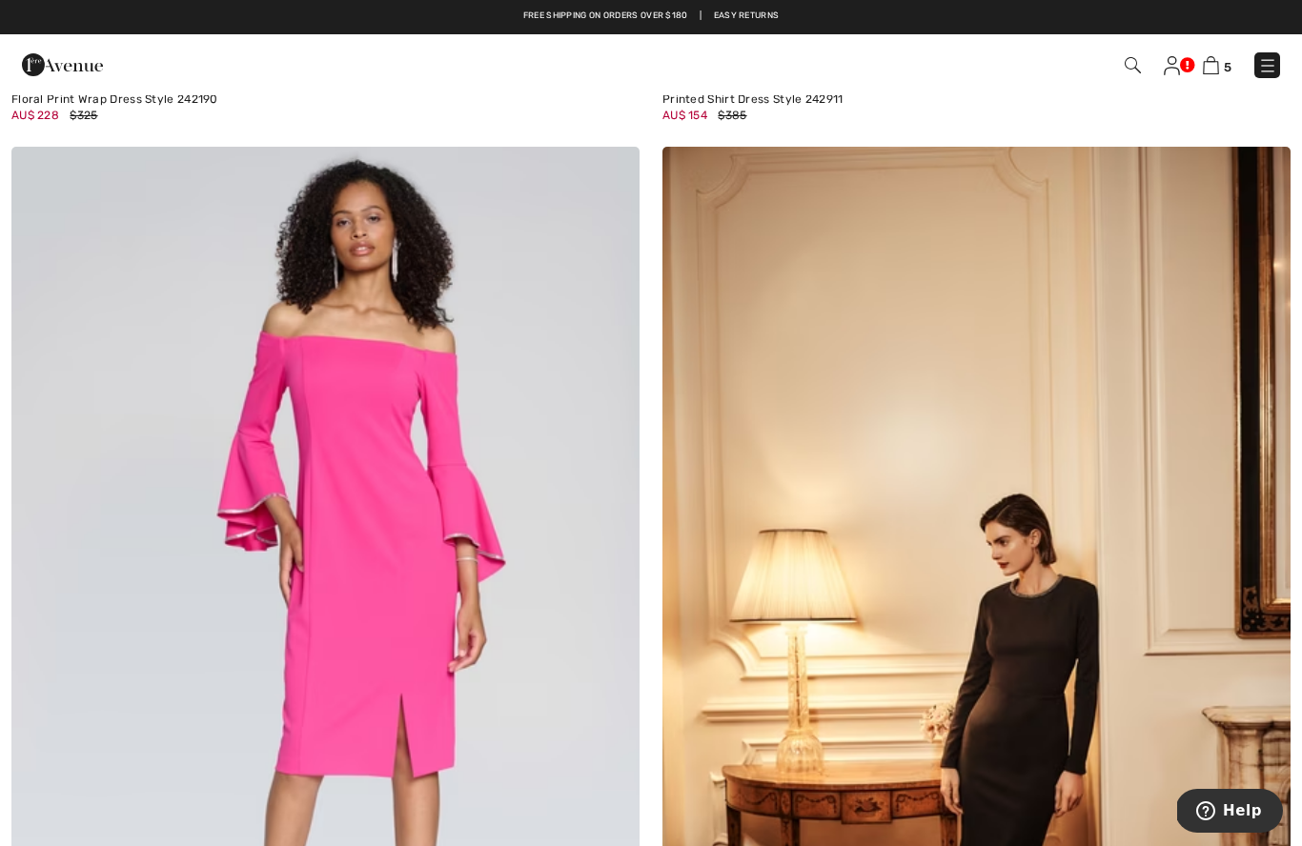
click at [1175, 62] on img at bounding box center [1172, 65] width 16 height 19
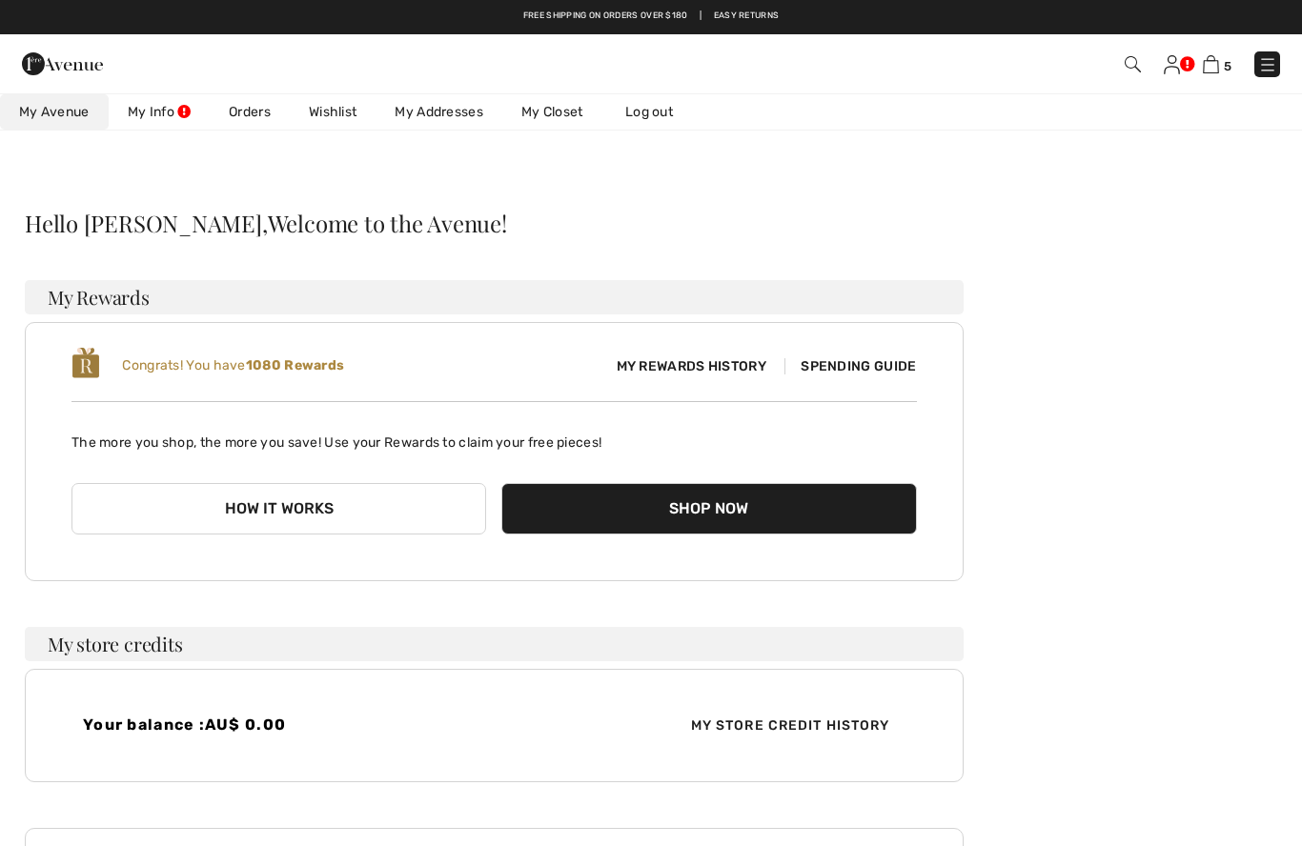
click at [345, 115] on link "Wishlist" at bounding box center [333, 111] width 86 height 35
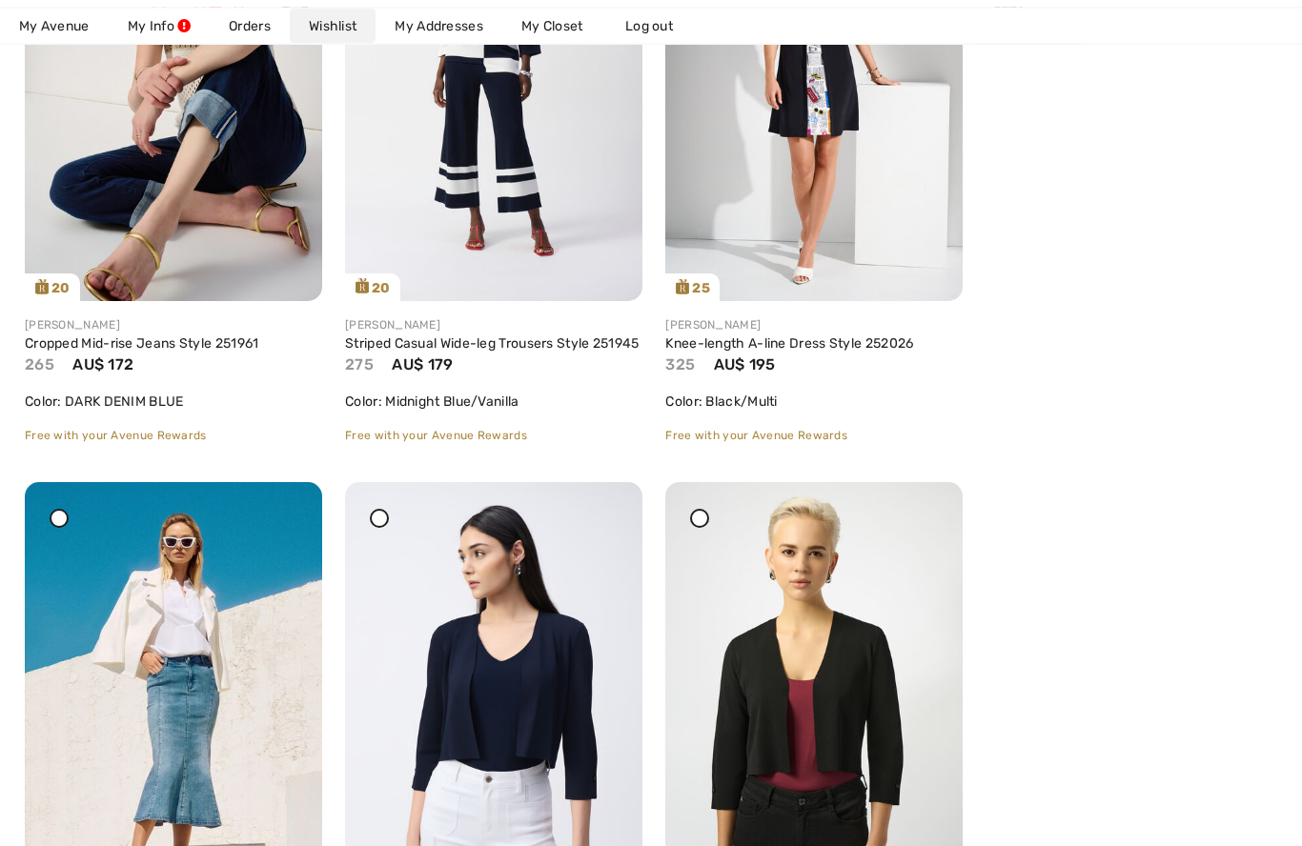
scroll to position [528, 0]
click at [139, 636] on img at bounding box center [173, 705] width 297 height 446
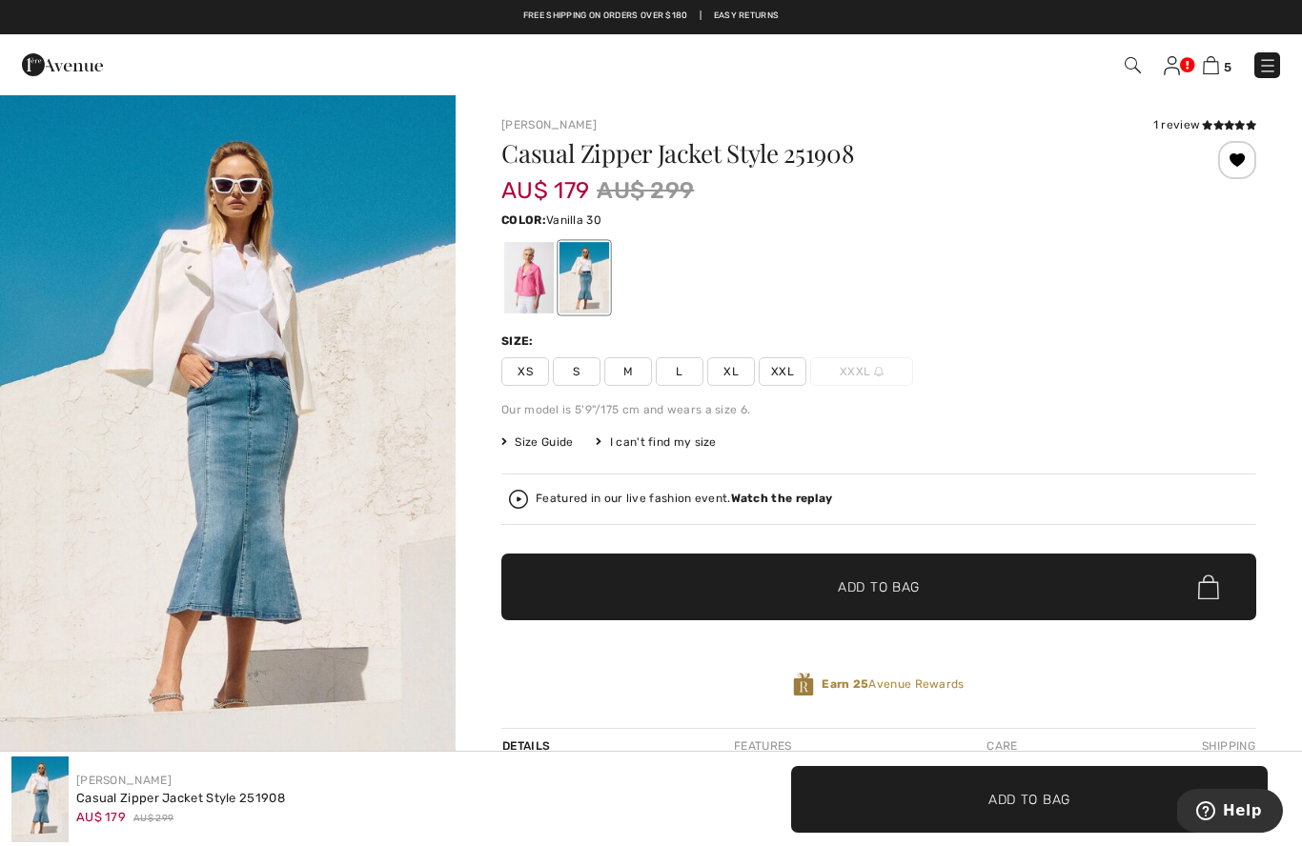
click at [677, 366] on span "L" at bounding box center [680, 371] width 48 height 29
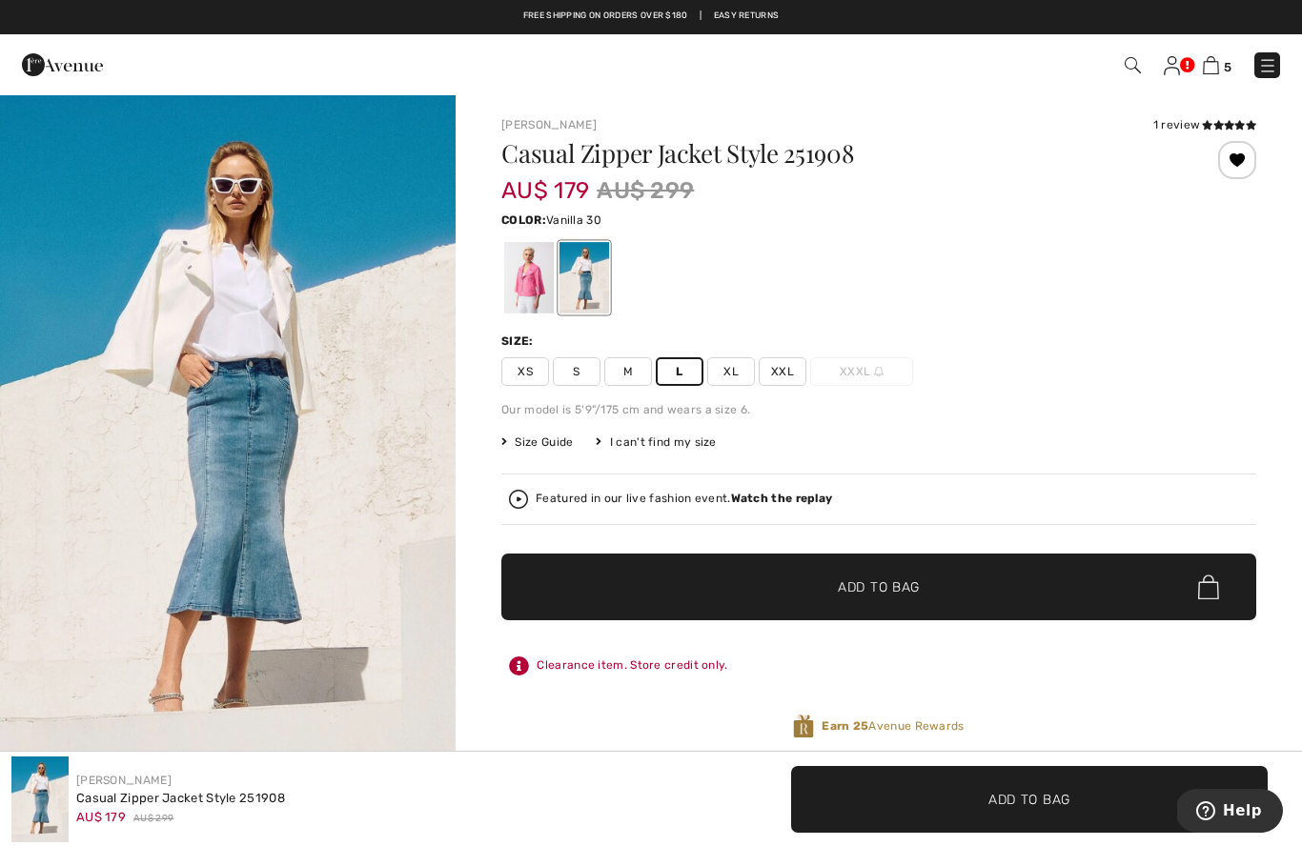
click at [971, 581] on span "✔ Added to Bag Add to Bag" at bounding box center [878, 587] width 755 height 67
click at [533, 272] on div at bounding box center [529, 277] width 50 height 71
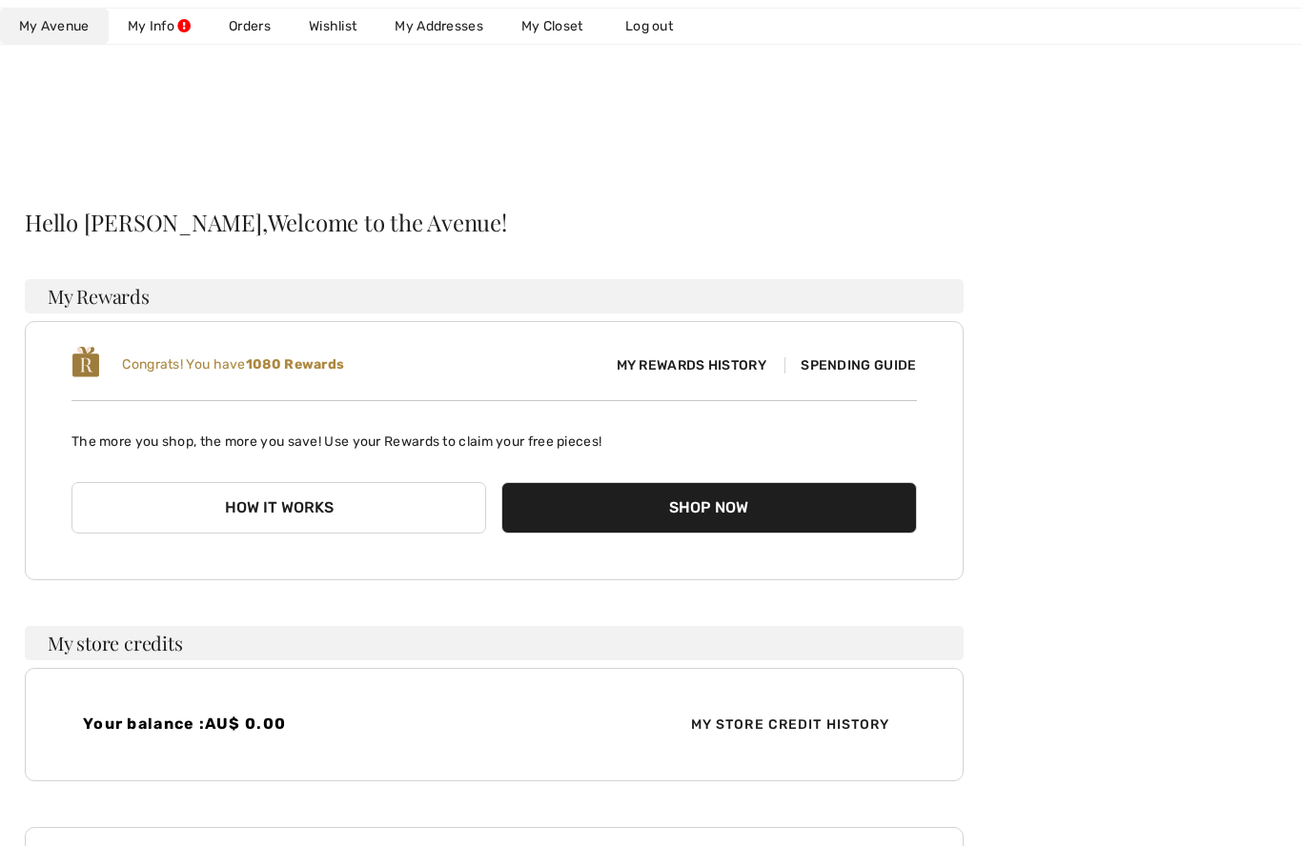
click at [342, 33] on link "Wishlist" at bounding box center [333, 26] width 86 height 35
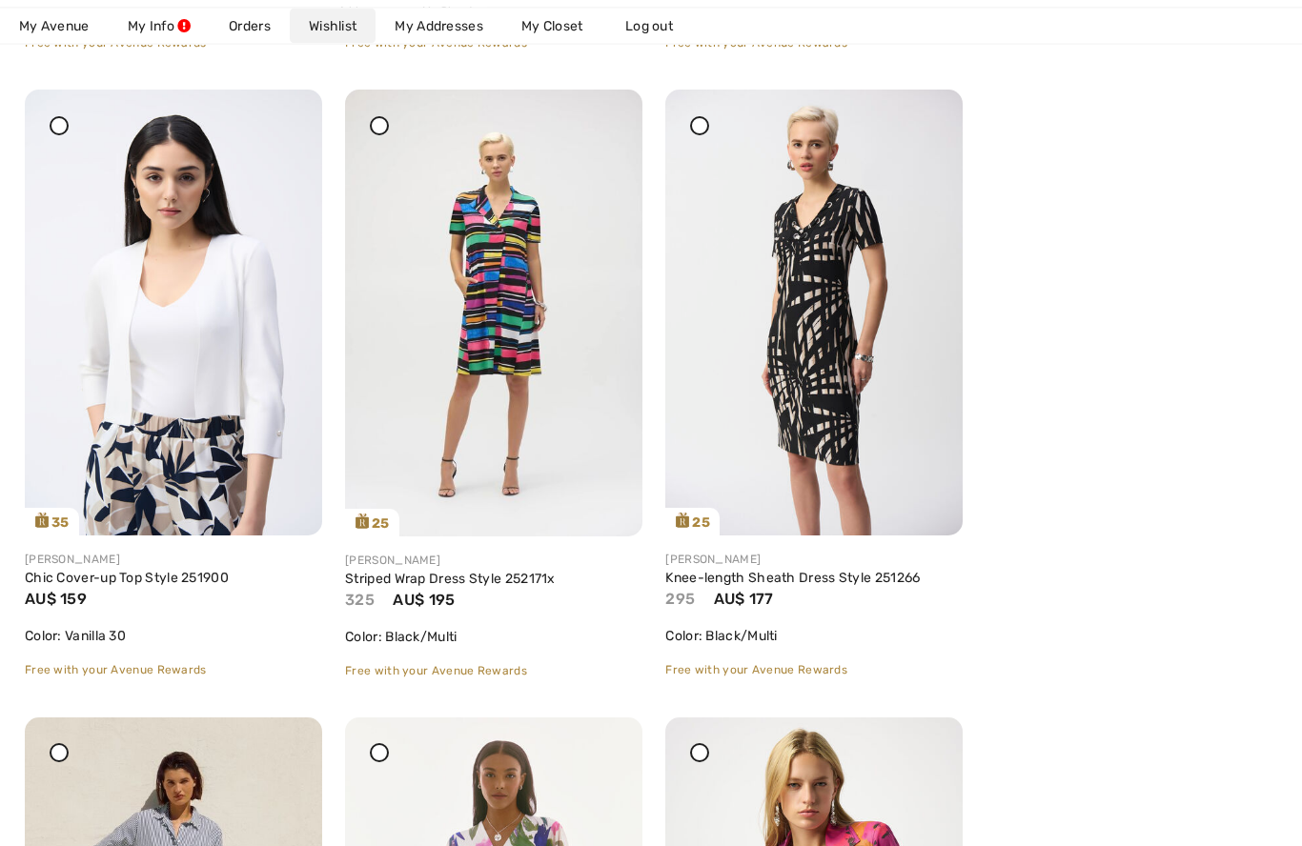
scroll to position [1548, 0]
click at [850, 309] on img at bounding box center [813, 313] width 297 height 446
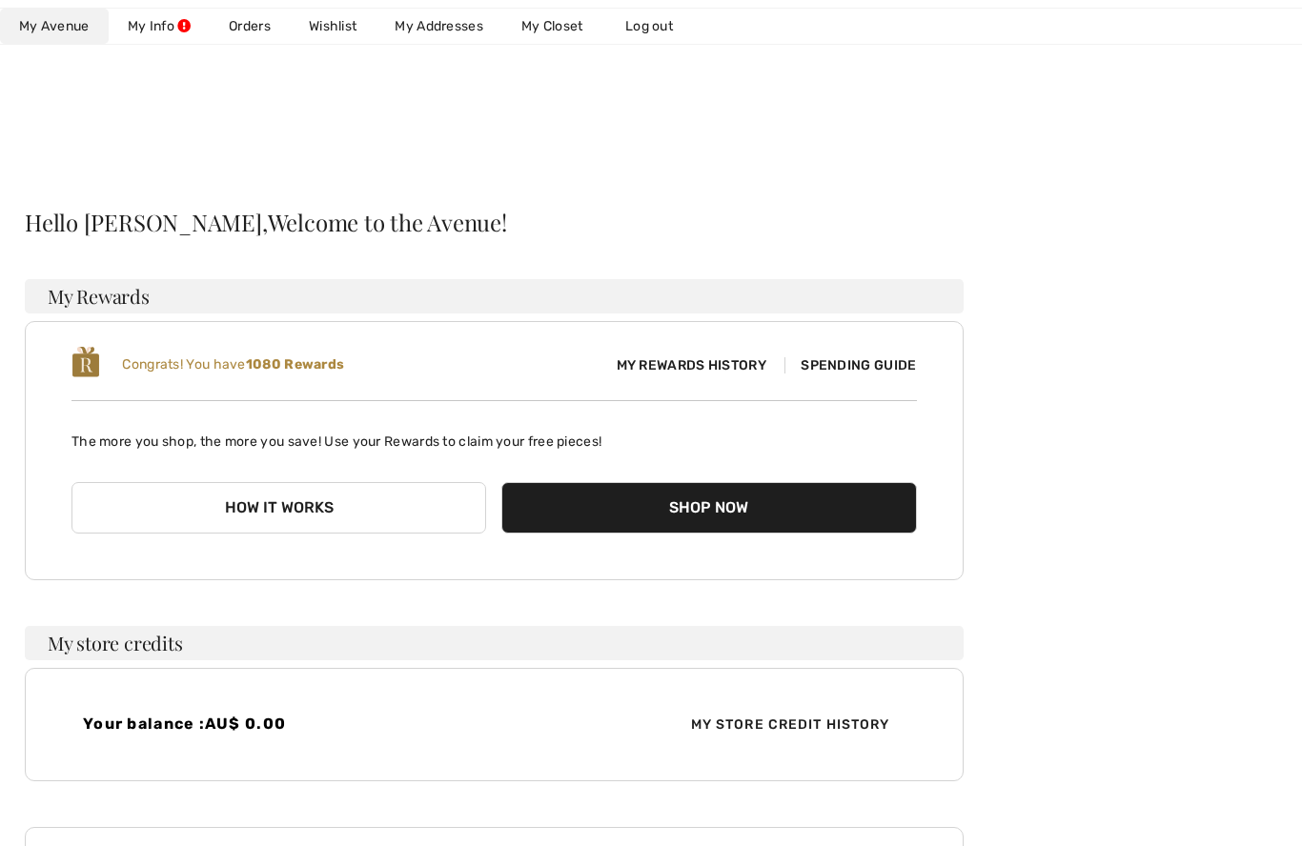
click at [333, 27] on link "Wishlist" at bounding box center [333, 26] width 86 height 35
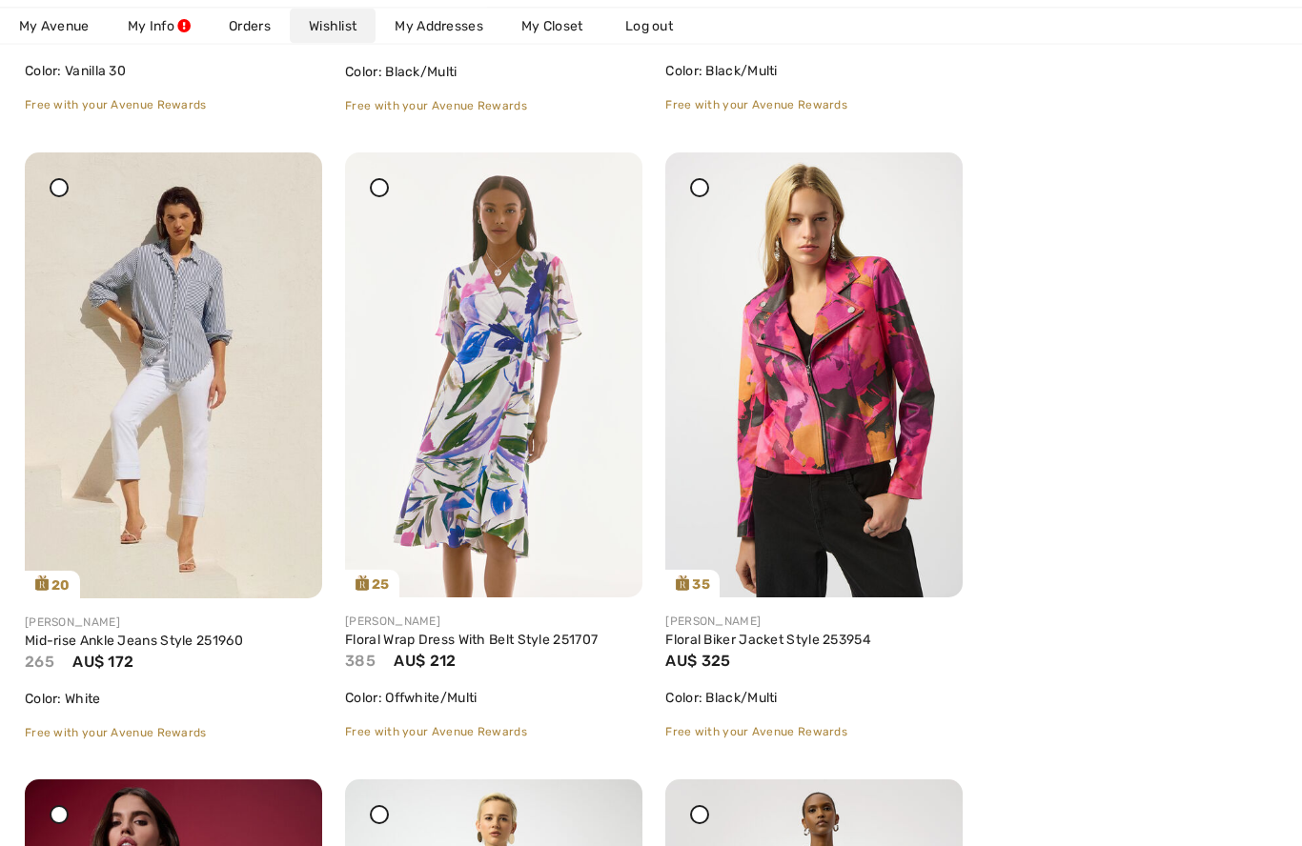
scroll to position [2113, 0]
click at [861, 343] on img at bounding box center [813, 375] width 297 height 446
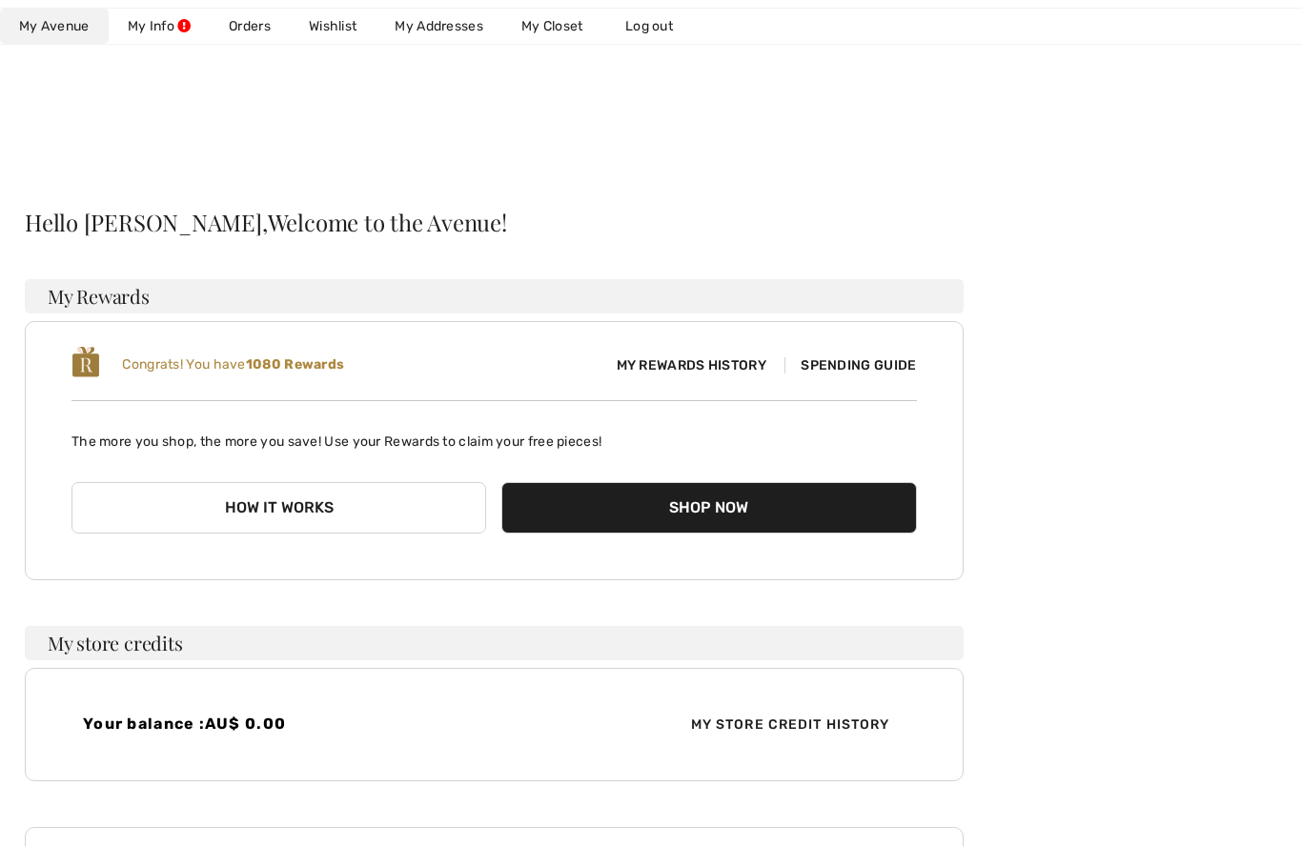
click at [334, 32] on link "Wishlist" at bounding box center [333, 26] width 86 height 35
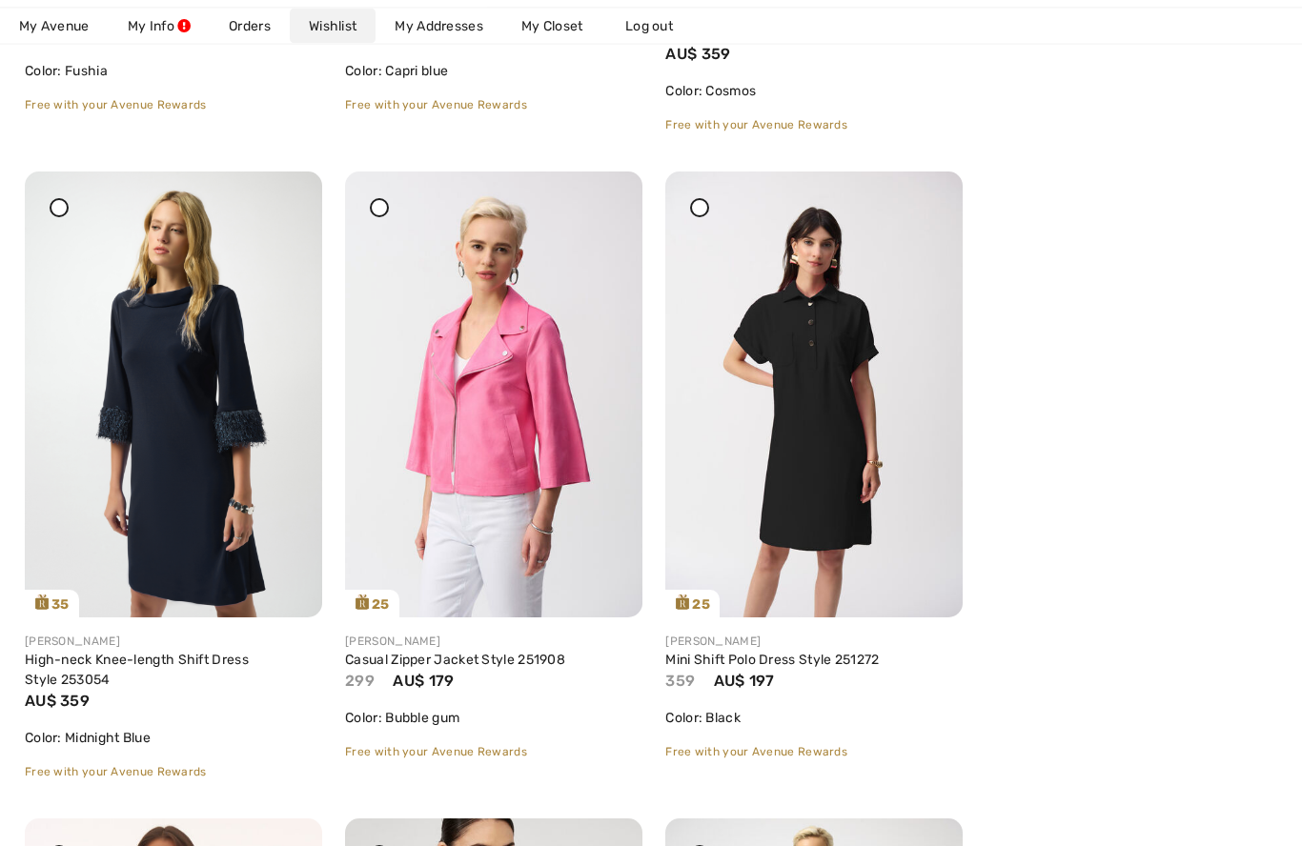
scroll to position [3994, 0]
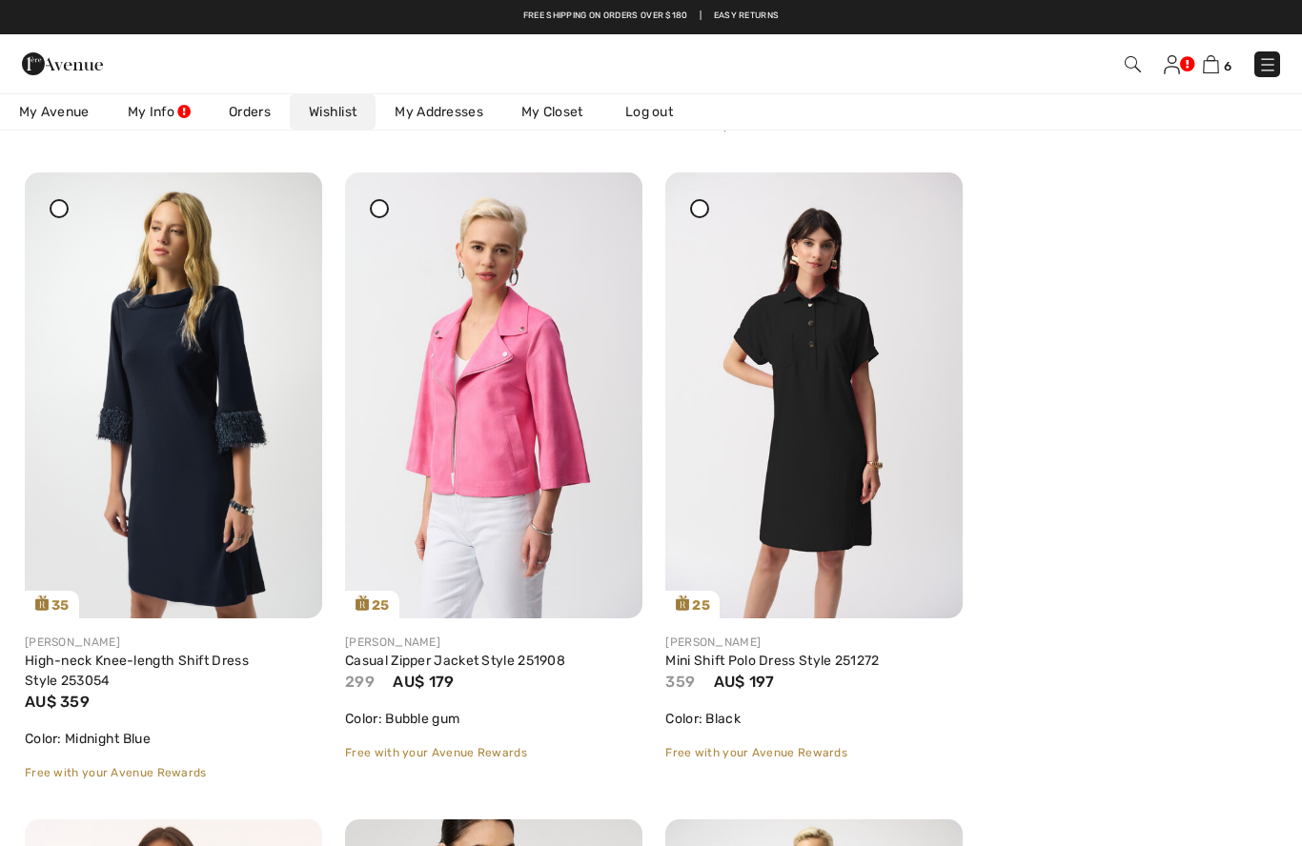
click at [496, 409] on img at bounding box center [493, 395] width 297 height 446
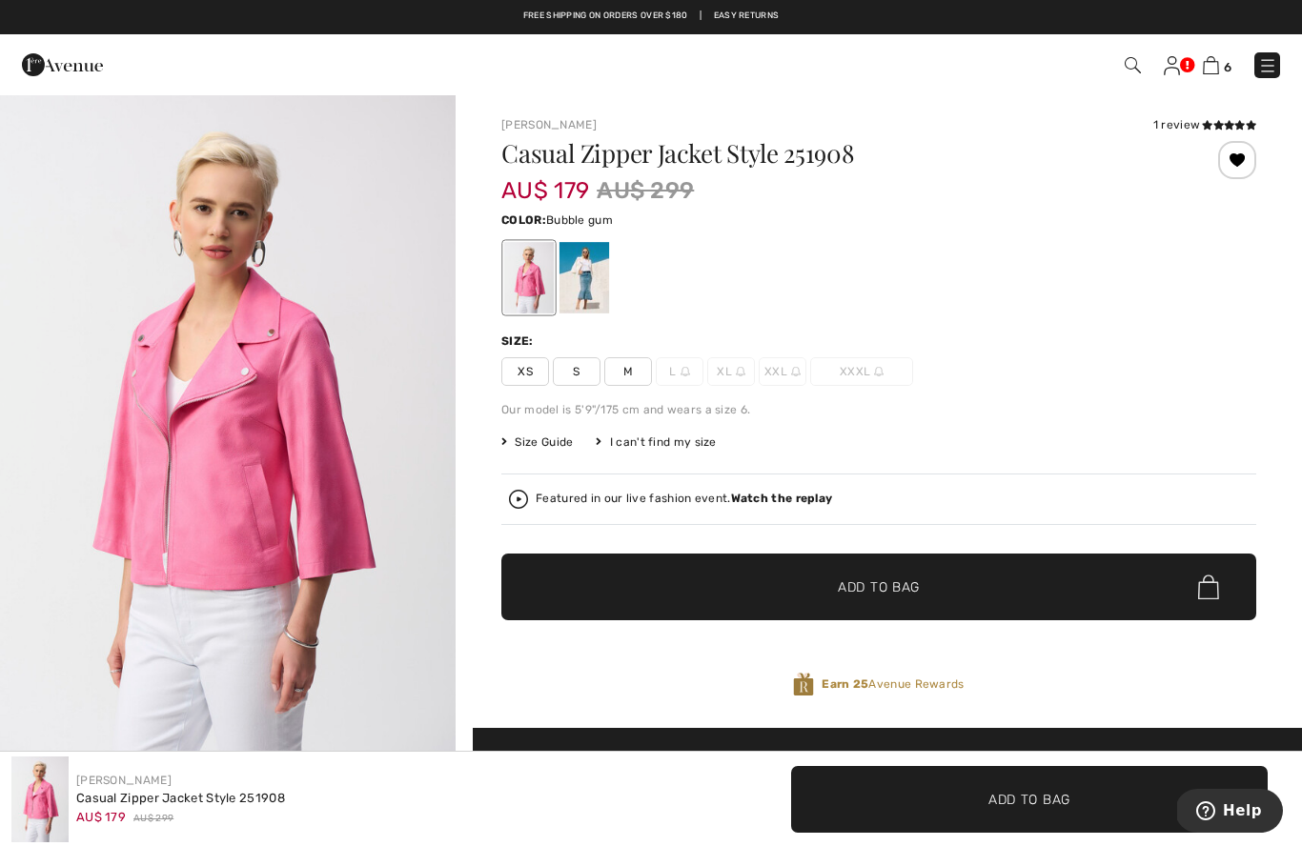
click at [657, 449] on div "I can't find my size" at bounding box center [656, 442] width 120 height 17
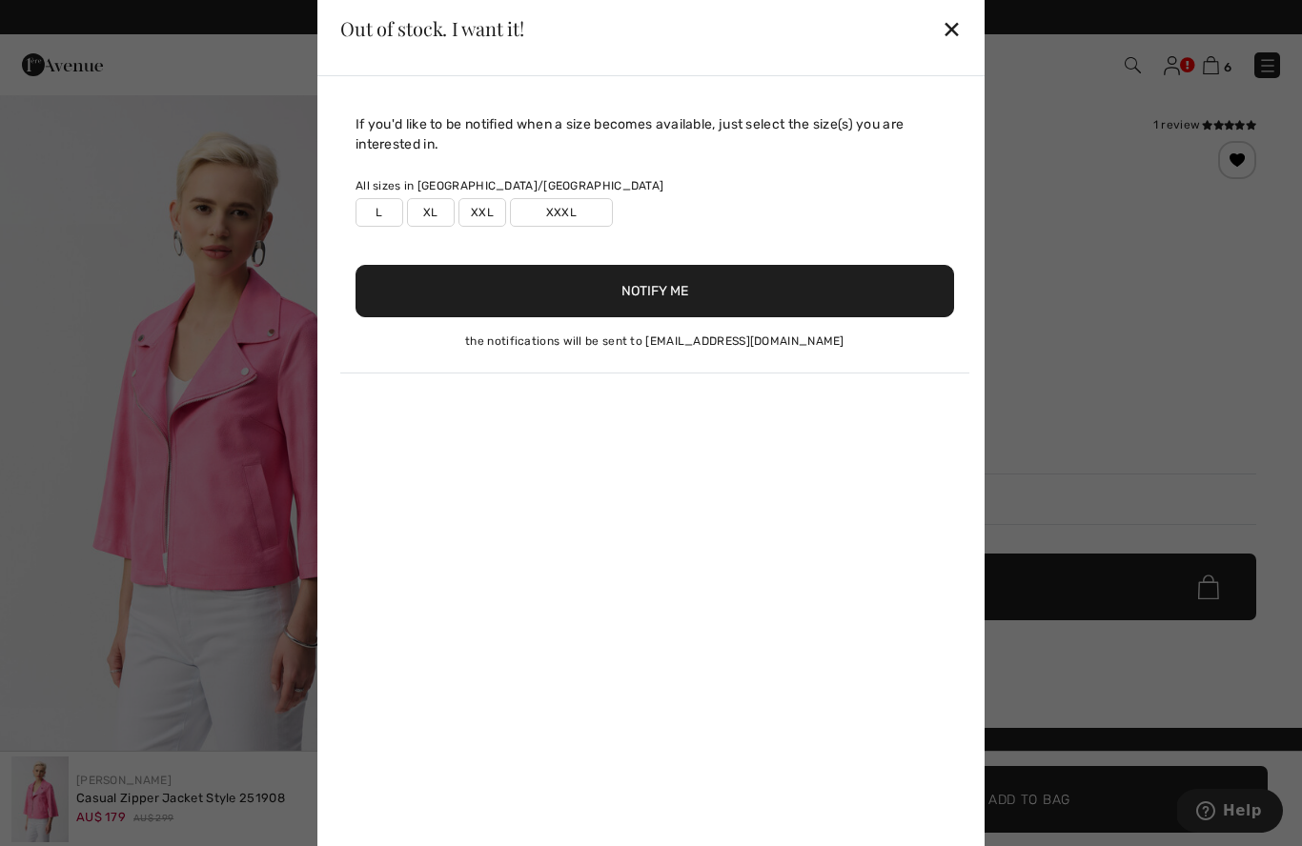
click at [389, 231] on div "If you'd like to be notified when a size becomes available, just select the siz…" at bounding box center [654, 243] width 629 height 259
click at [382, 212] on label "L" at bounding box center [379, 212] width 48 height 29
type input "true"
click at [646, 303] on button "Notify Me" at bounding box center [654, 291] width 598 height 52
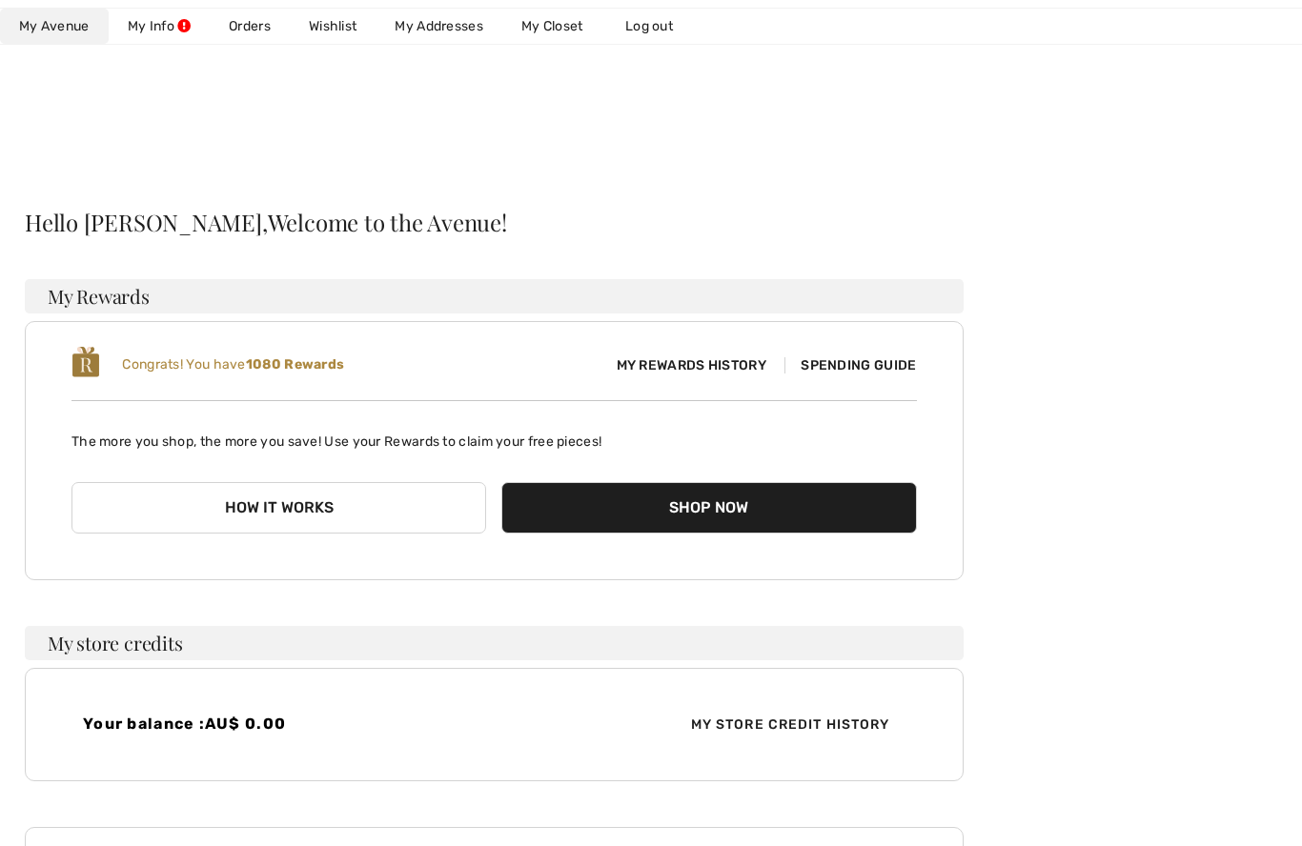
click at [336, 26] on link "Wishlist" at bounding box center [333, 26] width 86 height 35
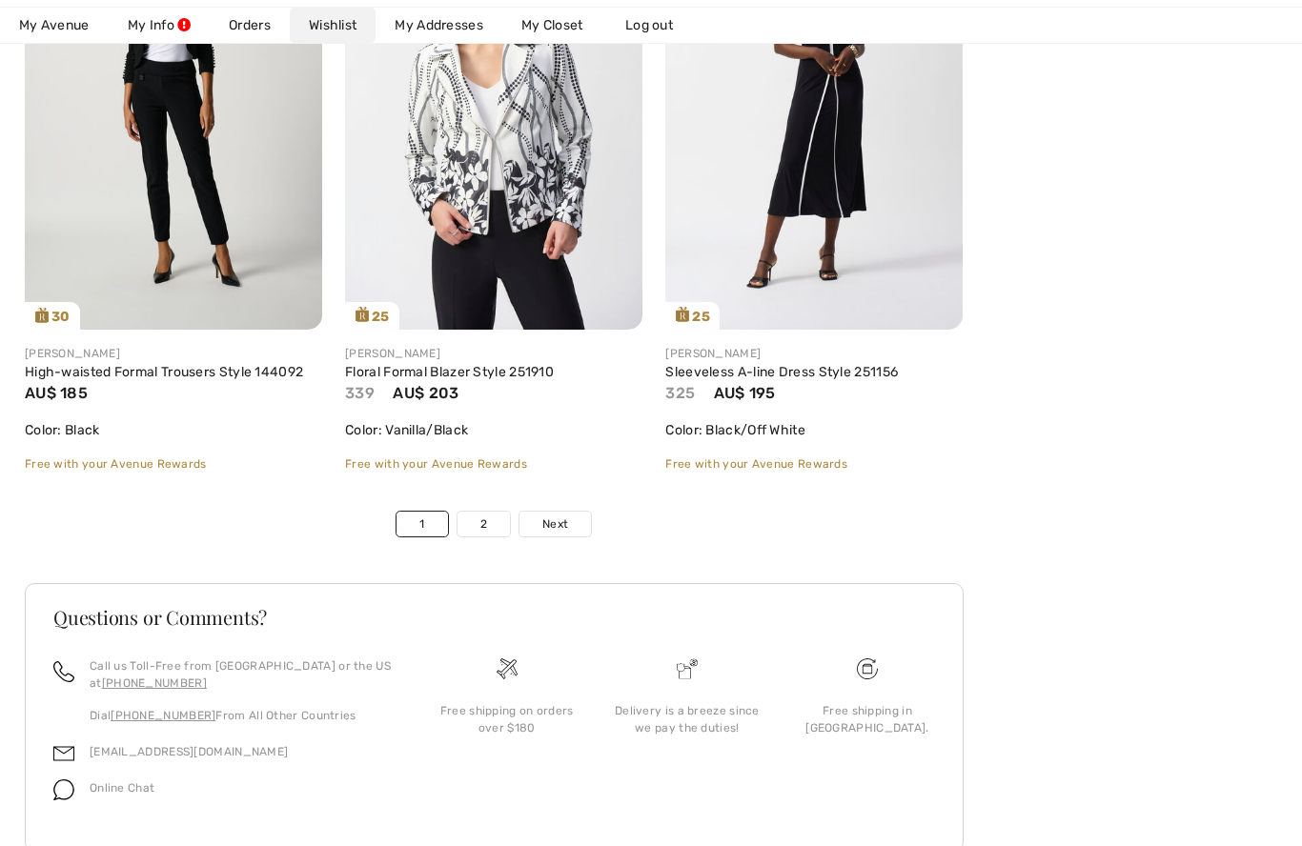
scroll to position [7437, 0]
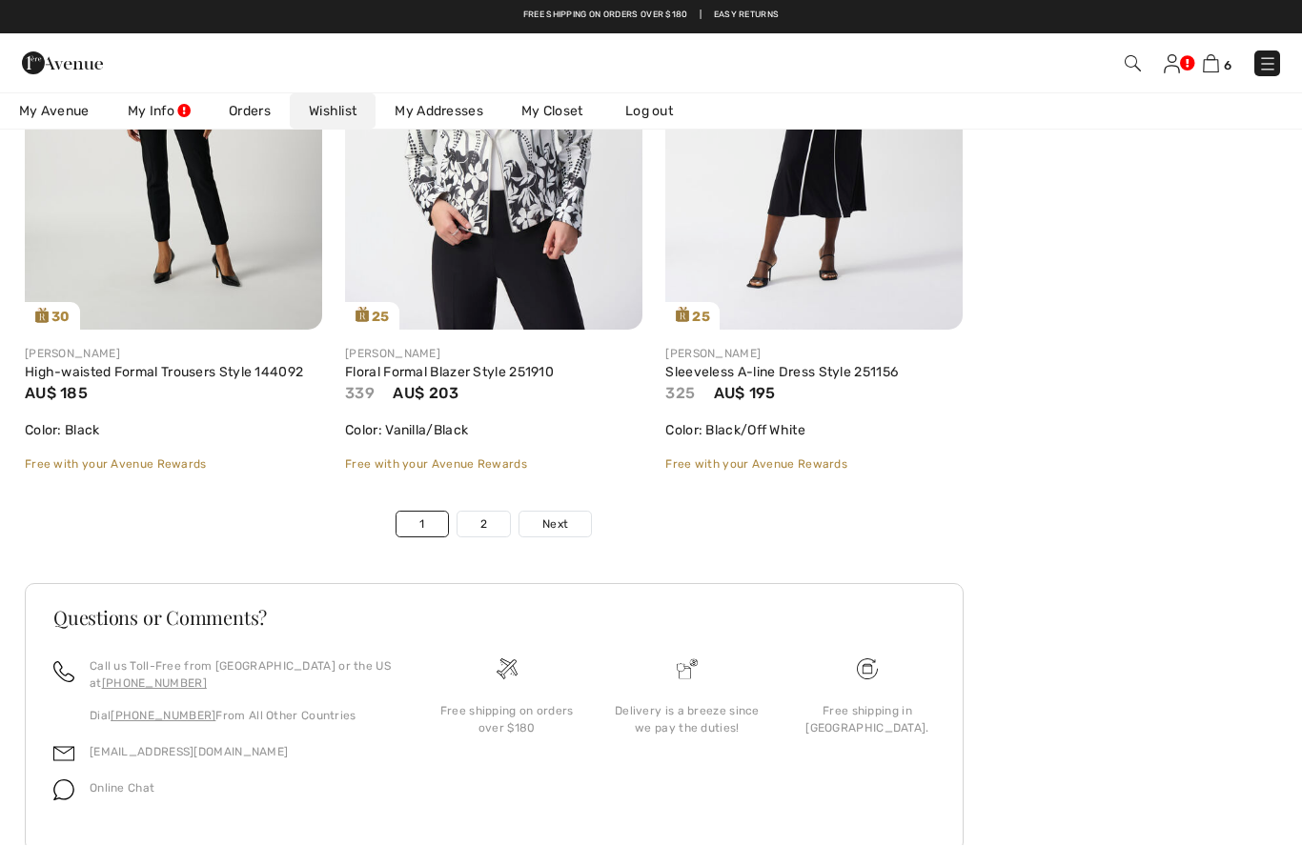
click at [477, 537] on link "2" at bounding box center [483, 525] width 52 height 25
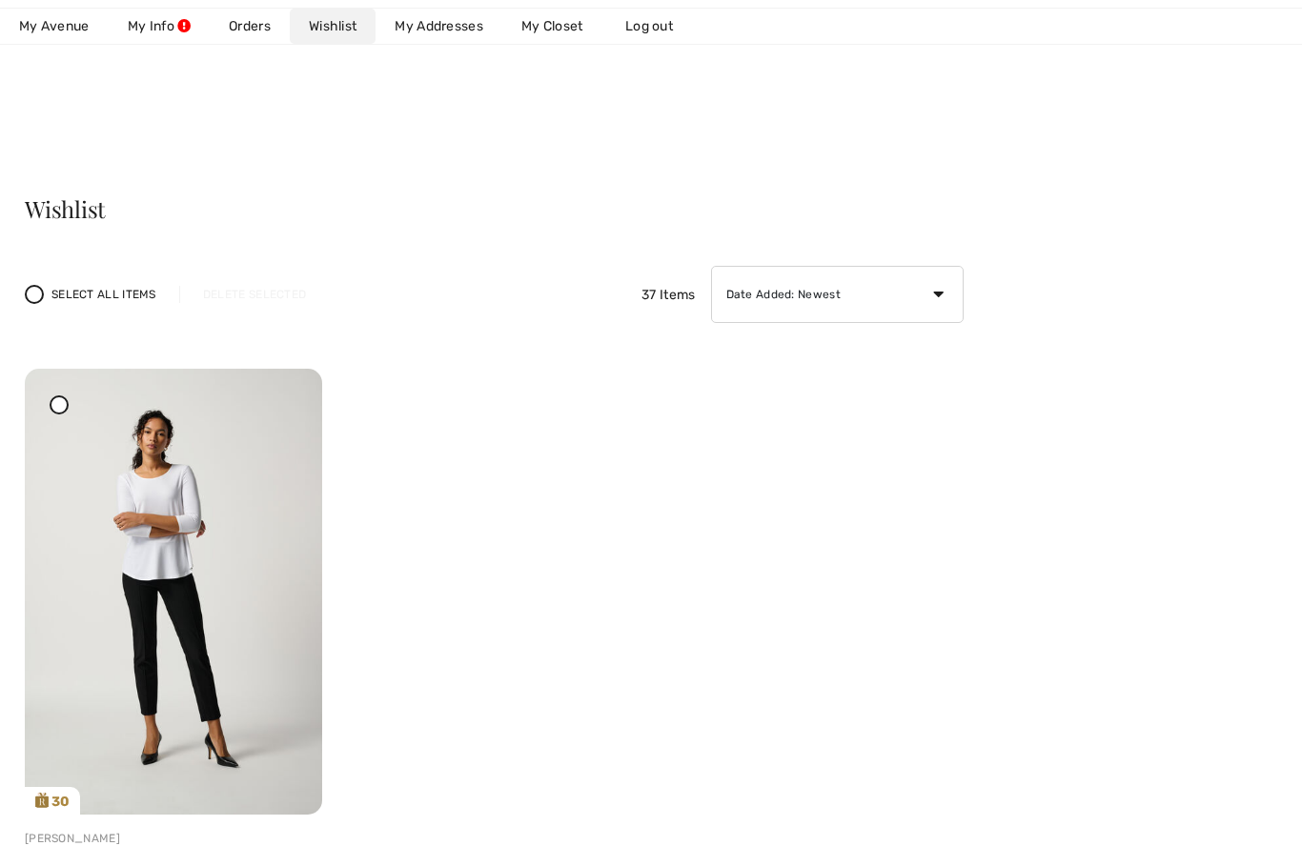
scroll to position [0, 0]
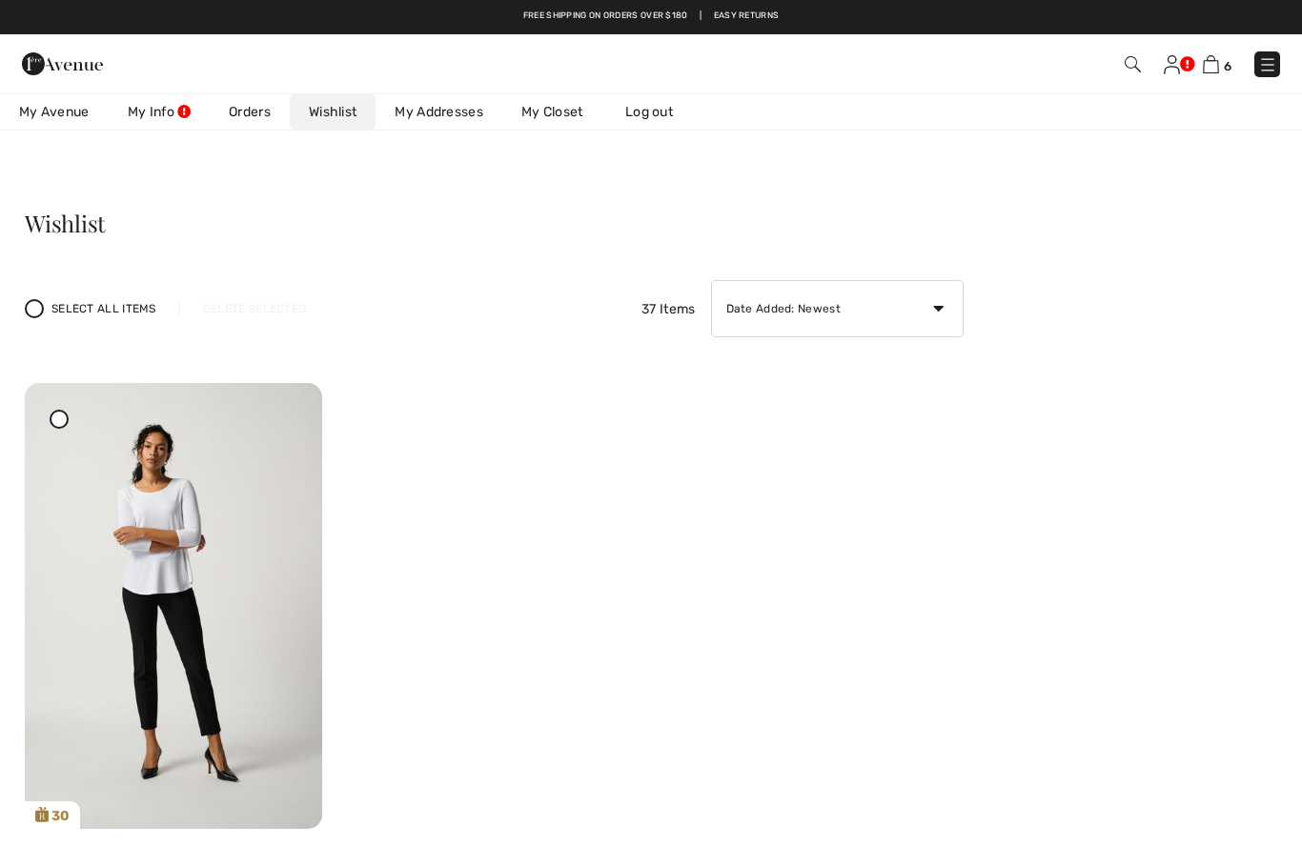
click at [1269, 51] on link at bounding box center [1267, 64] width 26 height 26
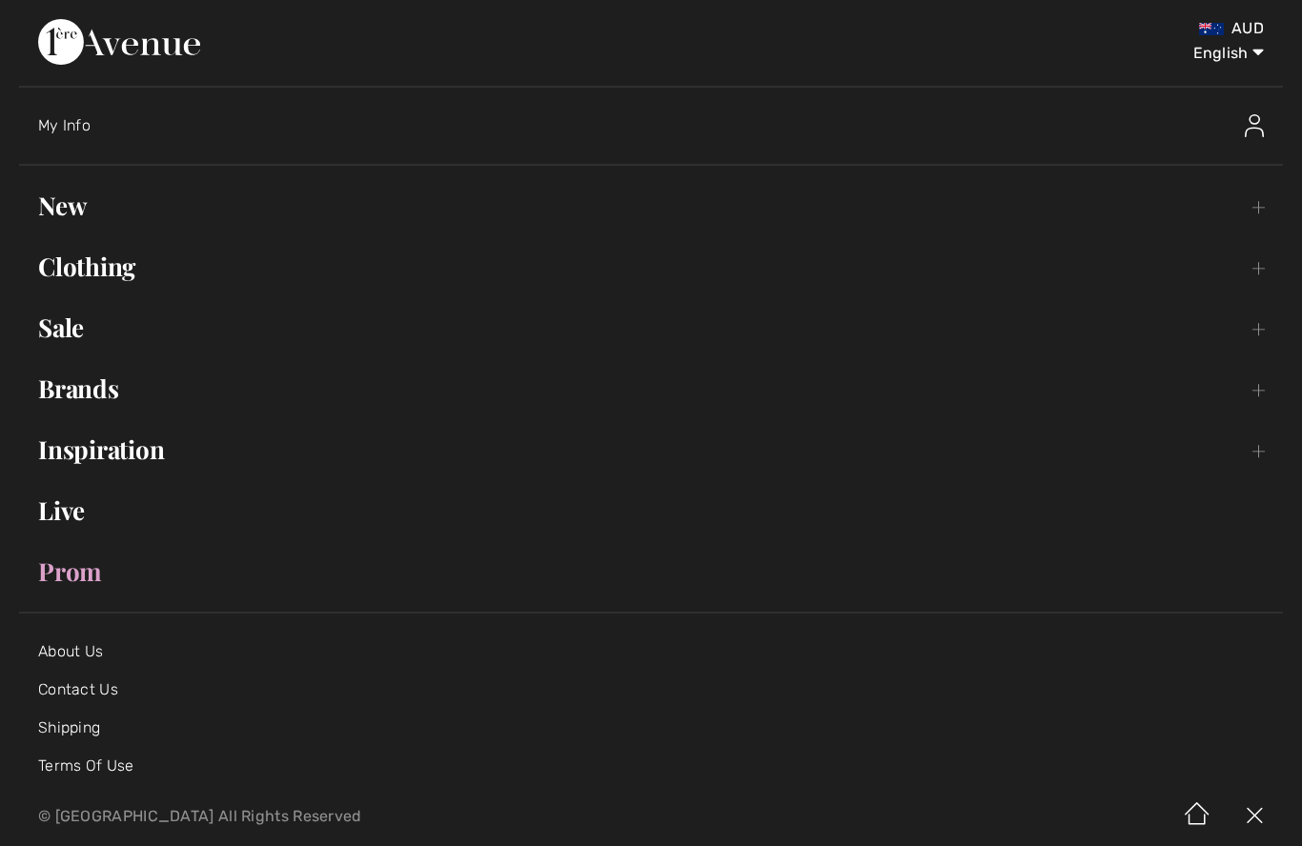
click at [91, 264] on link "Clothing Toggle submenu" at bounding box center [651, 267] width 1264 height 42
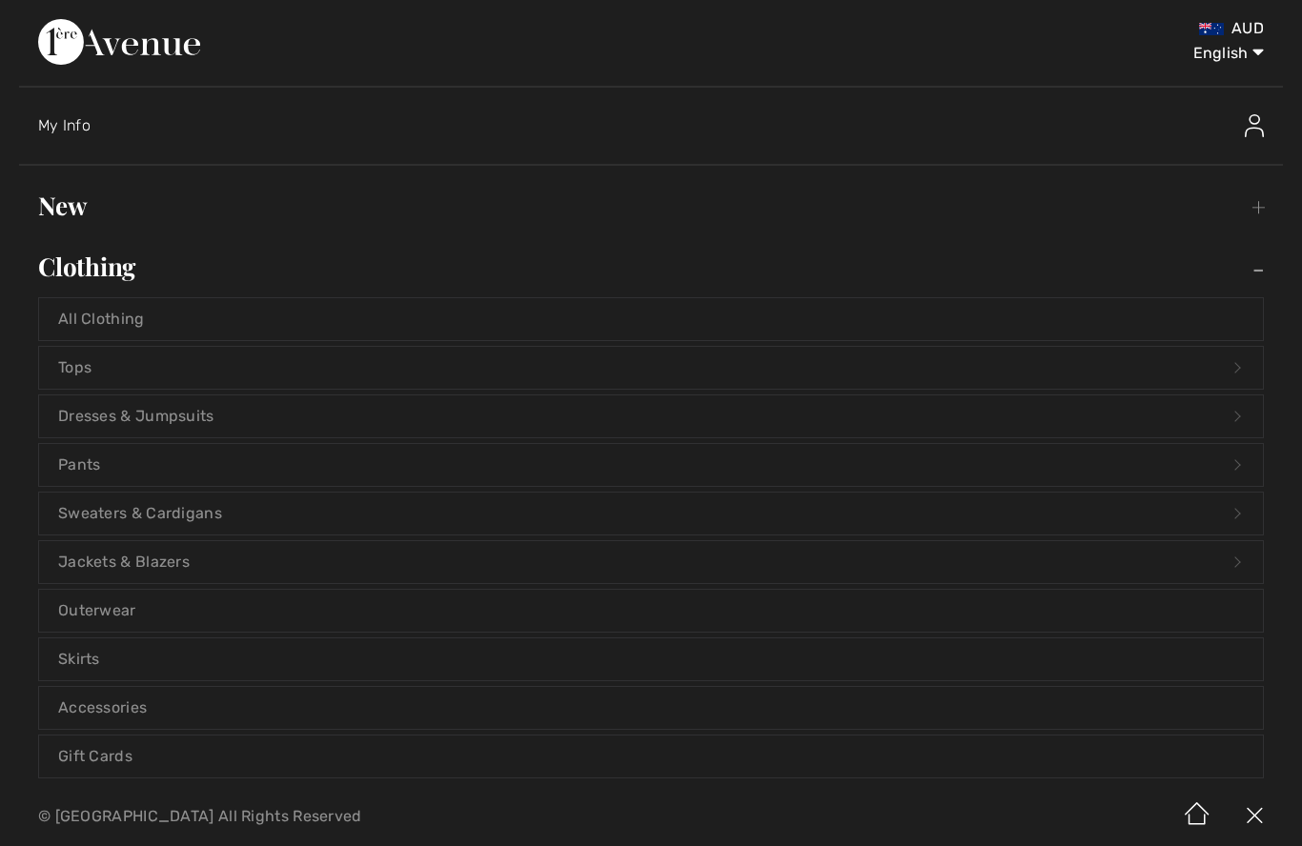
click at [98, 421] on link "Dresses & Jumpsuits Open submenu" at bounding box center [651, 416] width 1224 height 42
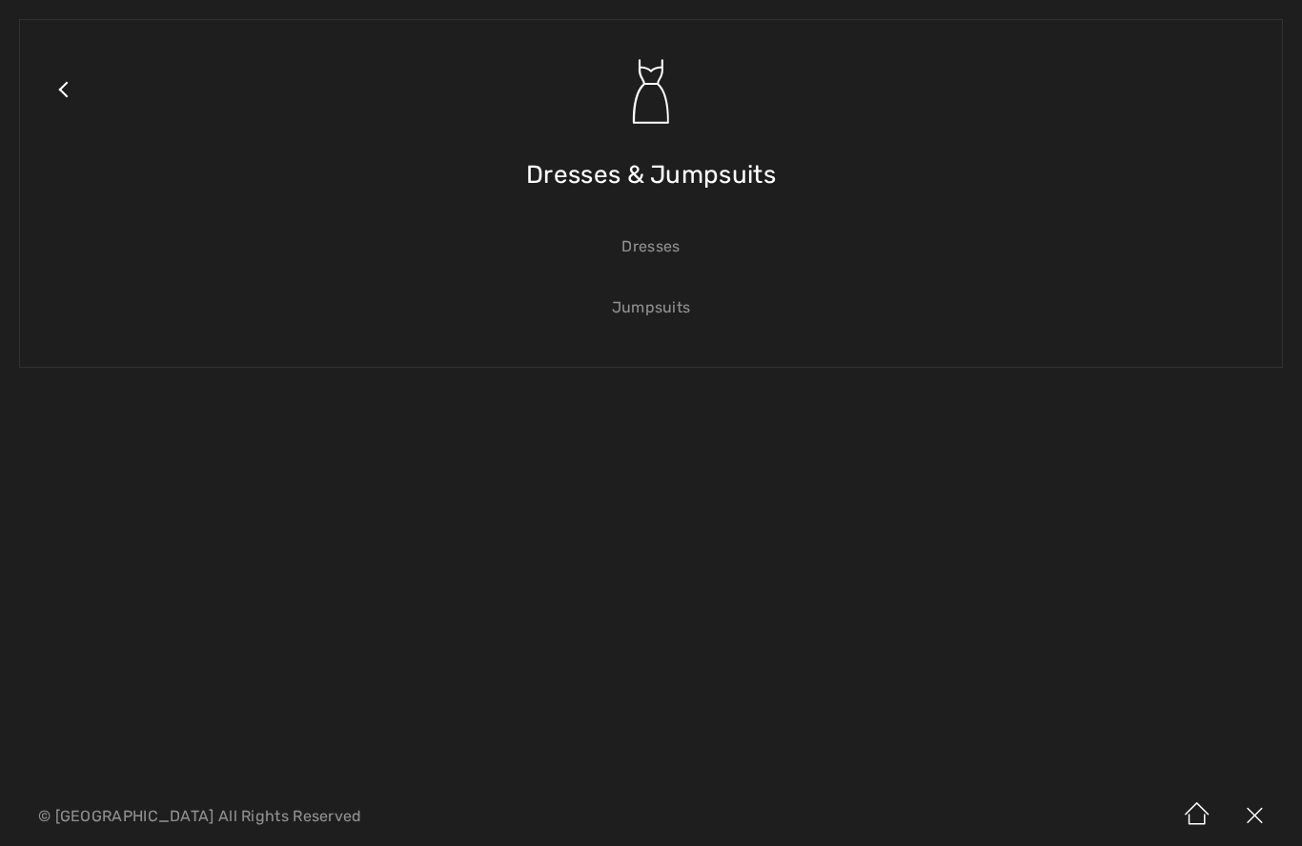
click at [647, 255] on link "Dresses" at bounding box center [651, 247] width 1224 height 42
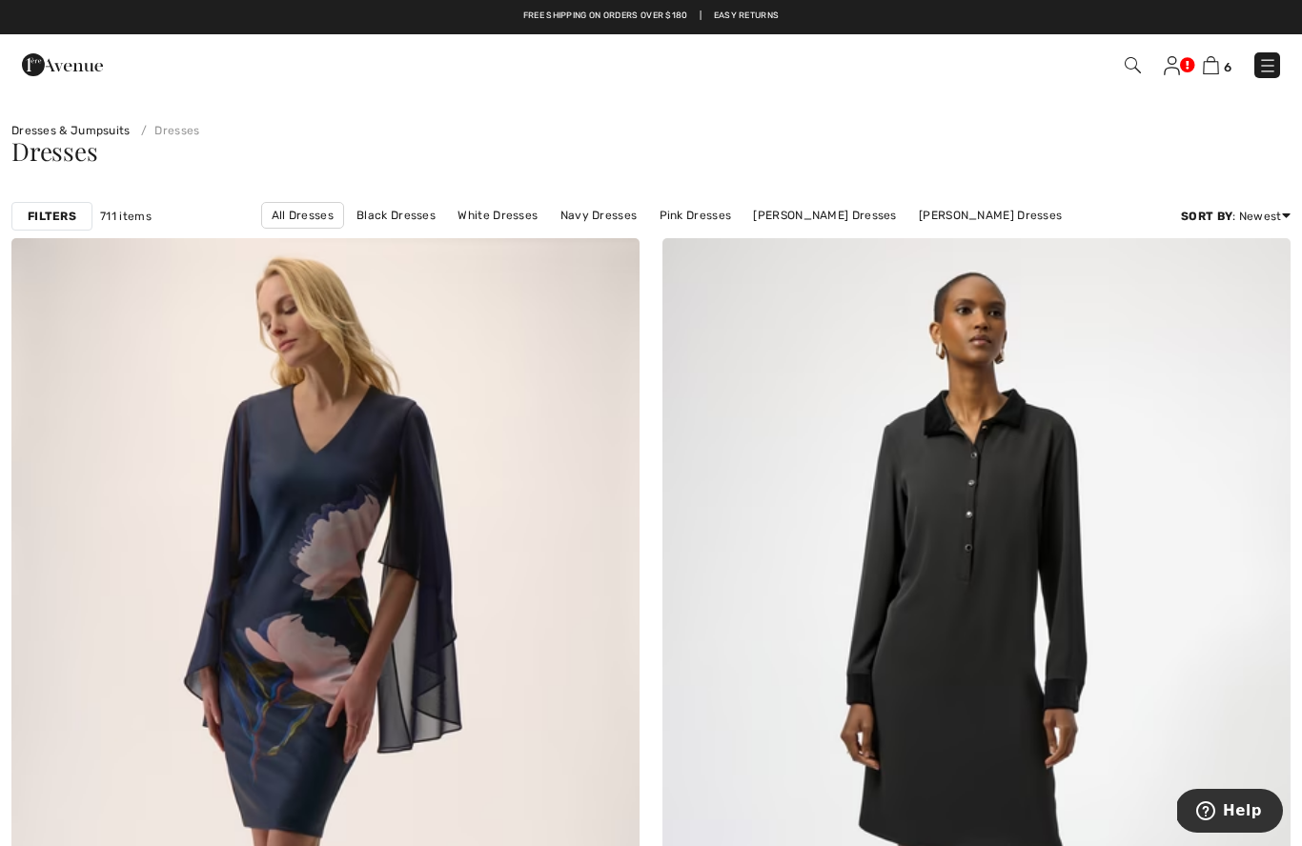
click at [743, 219] on link "[PERSON_NAME] Dresses" at bounding box center [824, 215] width 162 height 25
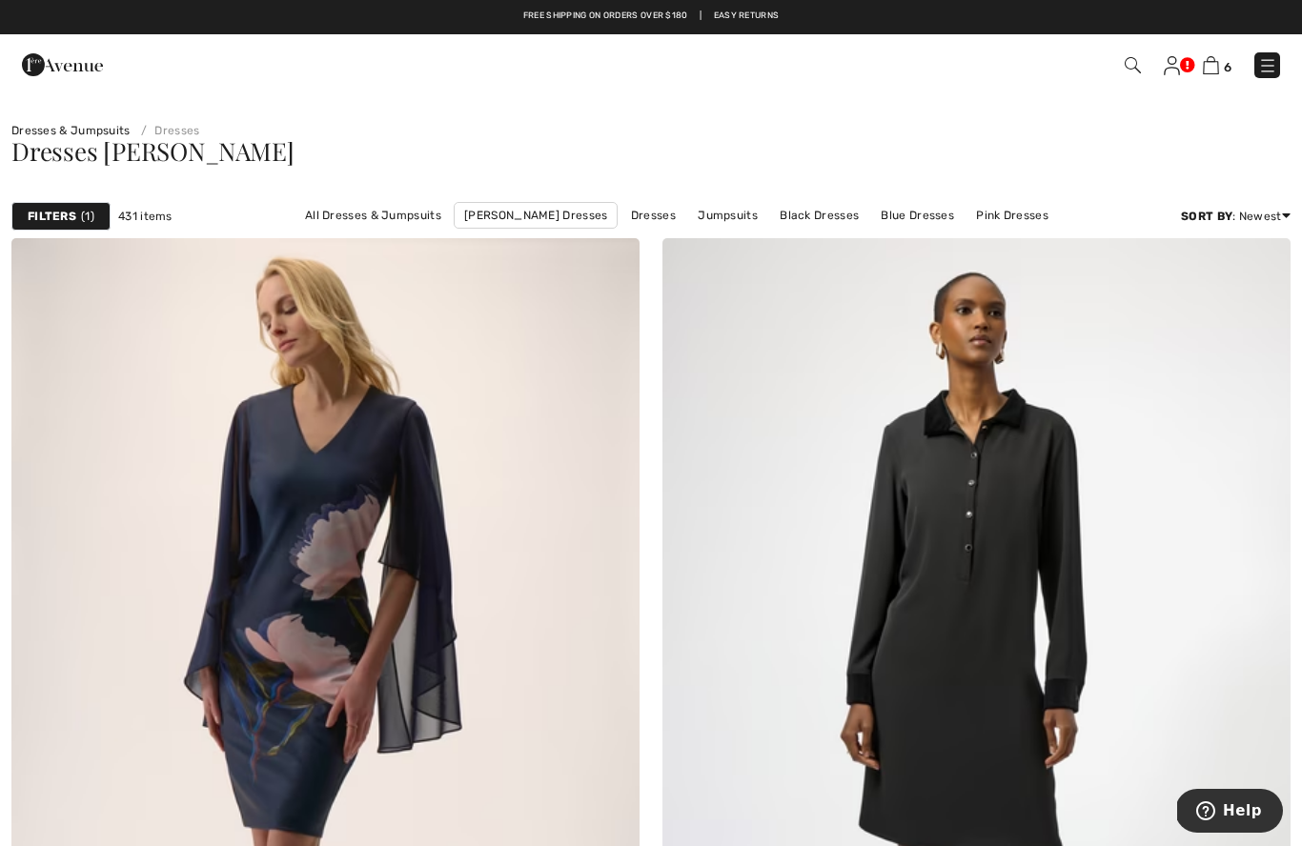
click at [68, 212] on strong "Filters" at bounding box center [52, 216] width 49 height 17
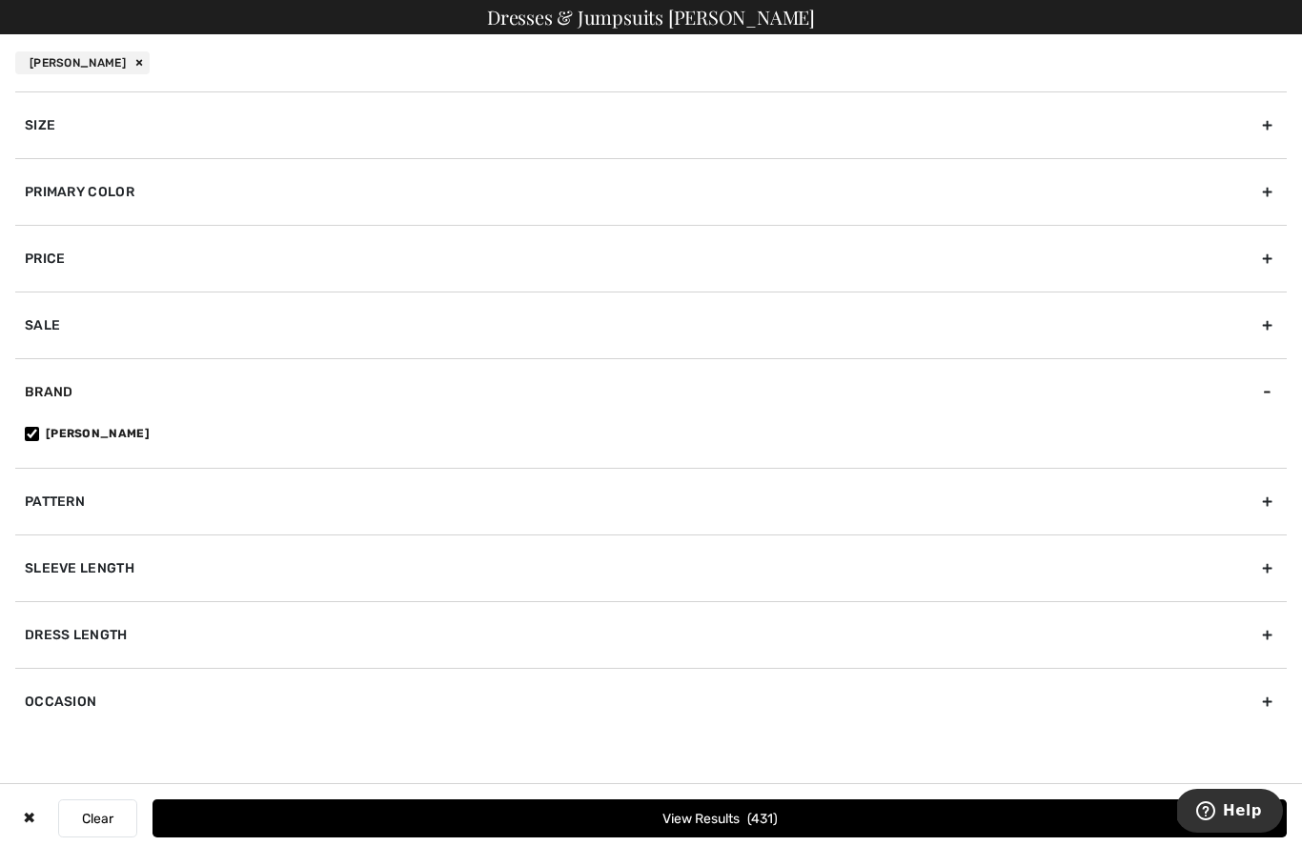
click at [102, 193] on div "Primary Color" at bounding box center [650, 191] width 1271 height 67
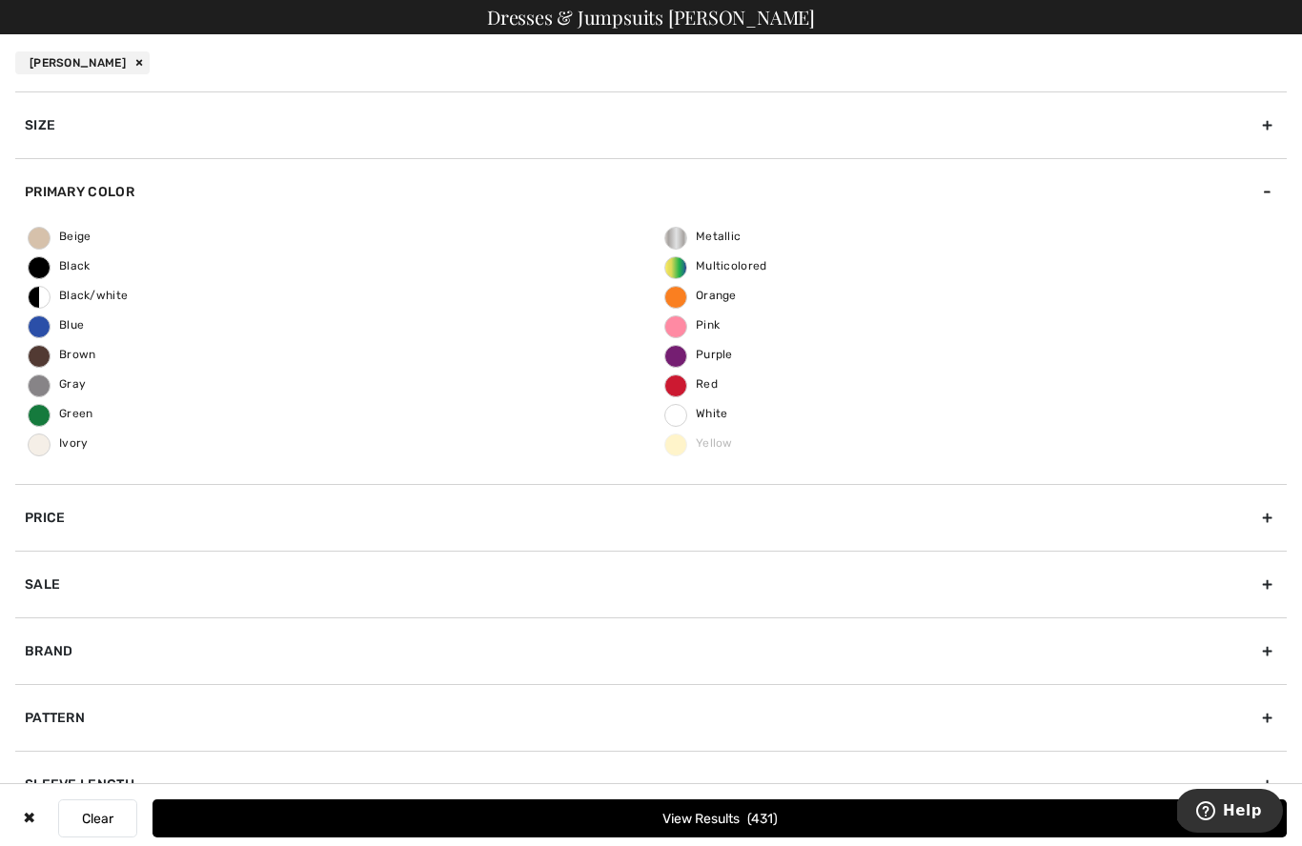
click at [44, 324] on span "Blue" at bounding box center [56, 324] width 55 height 13
click at [0, 0] on input "Blue" at bounding box center [0, 0] width 0 height 0
click at [423, 803] on button "View Results 166" at bounding box center [719, 819] width 1134 height 38
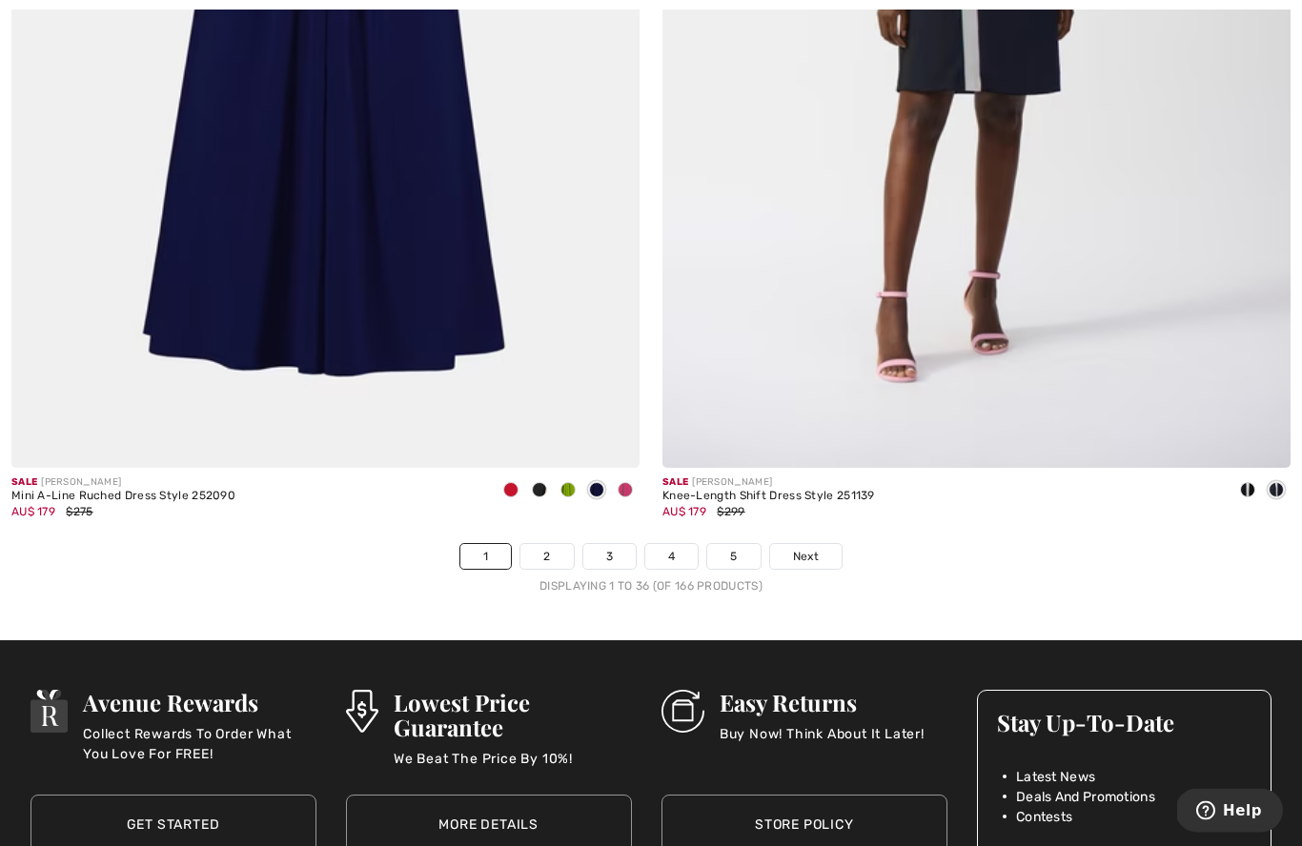
scroll to position [18419, 0]
click at [553, 549] on link "2" at bounding box center [546, 556] width 52 height 25
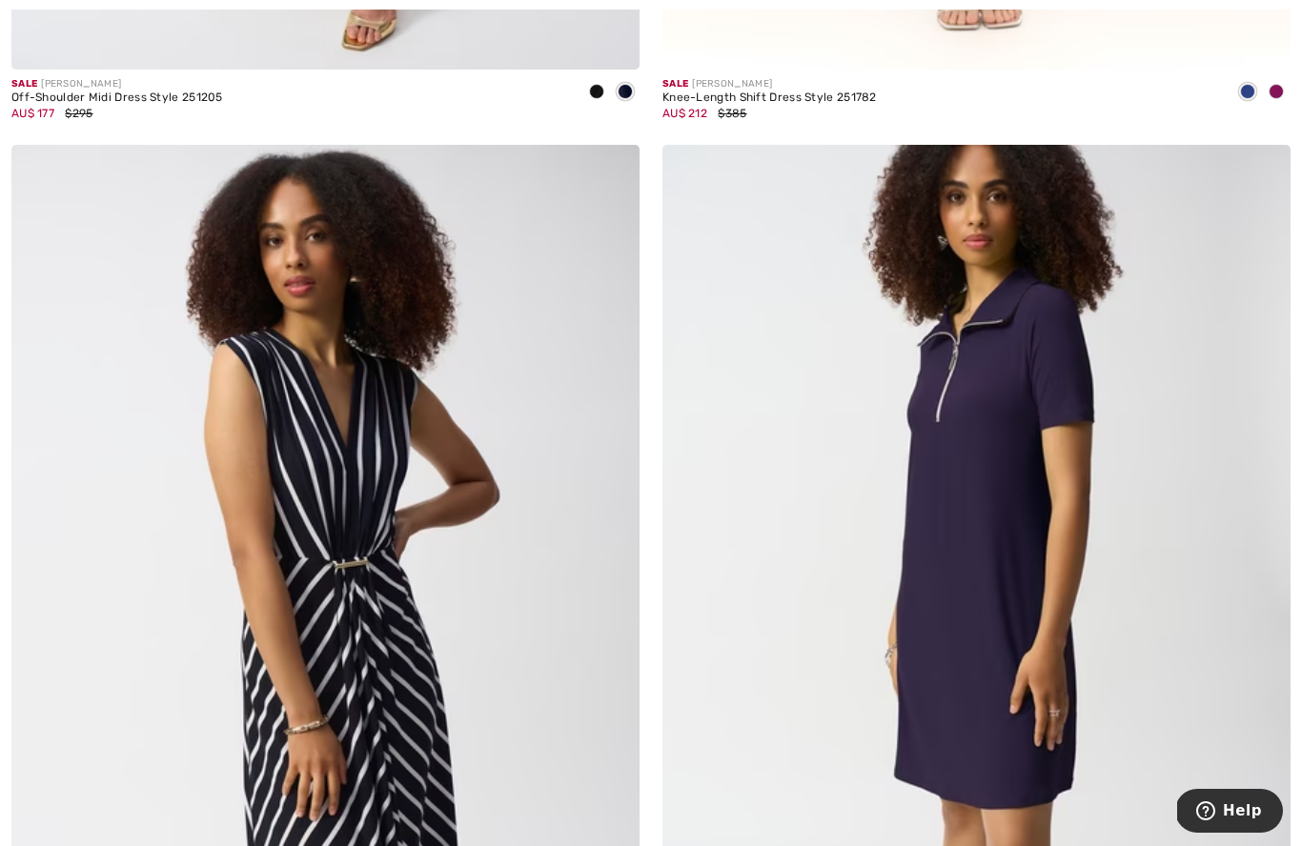
scroll to position [11677, 0]
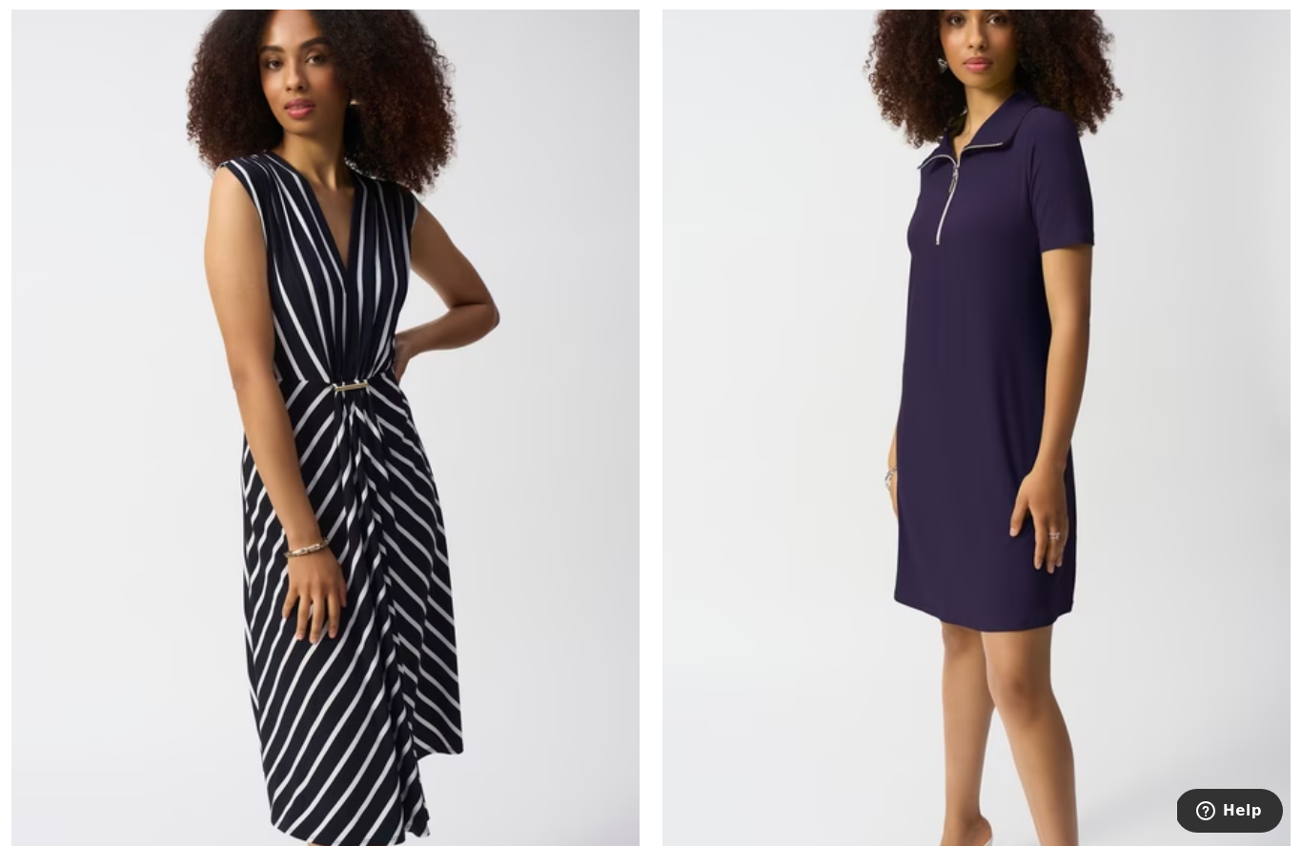
click at [1000, 367] on img at bounding box center [976, 439] width 628 height 943
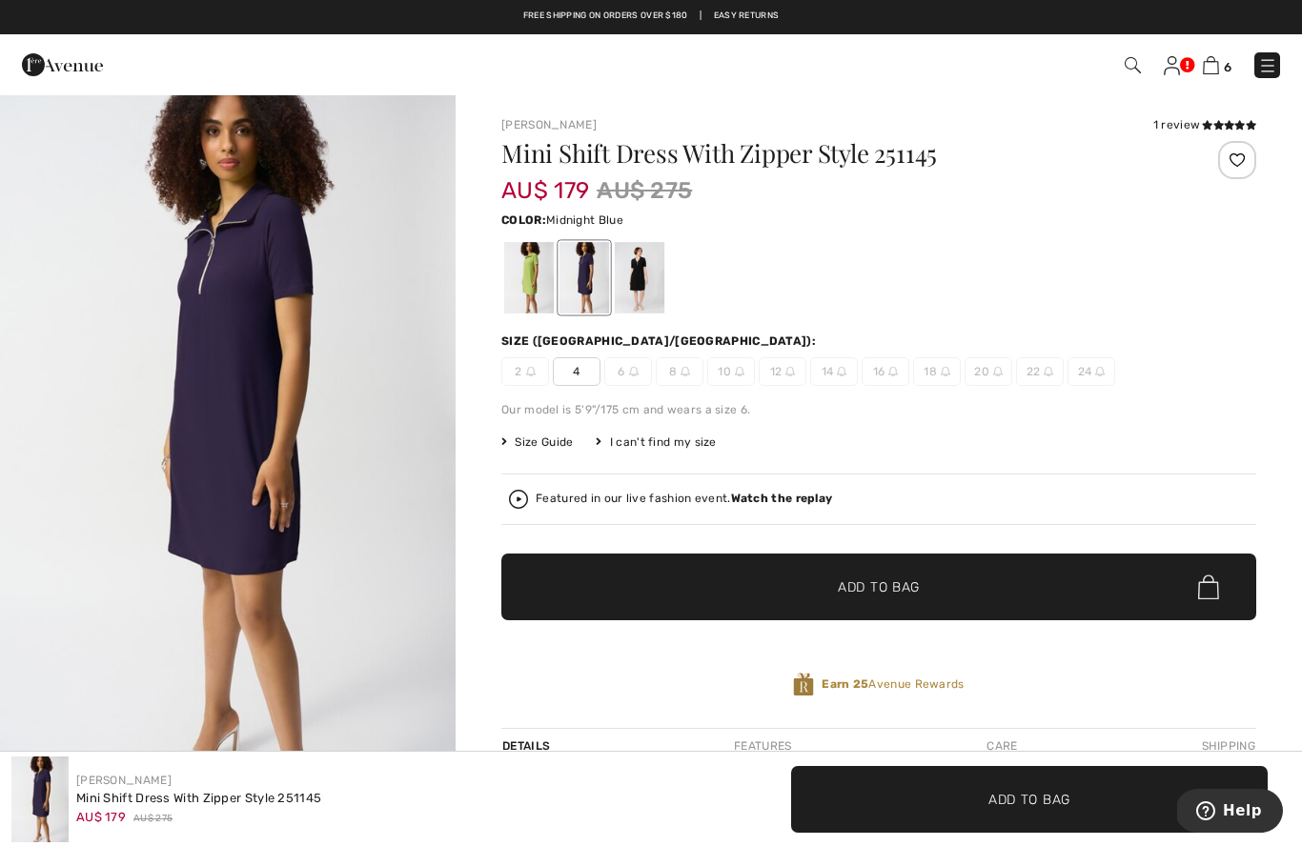
click at [528, 278] on div at bounding box center [529, 277] width 50 height 71
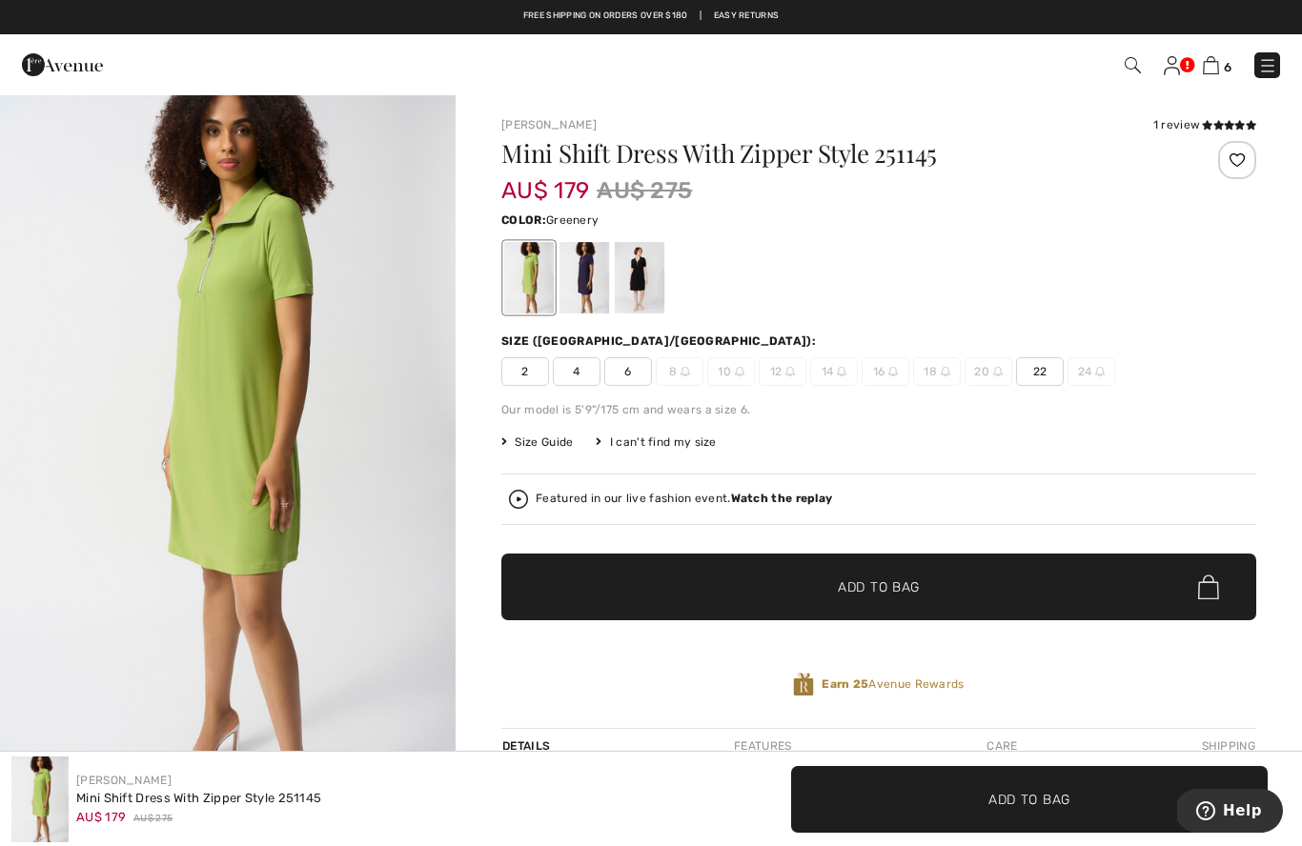
click at [639, 290] on div at bounding box center [640, 277] width 50 height 71
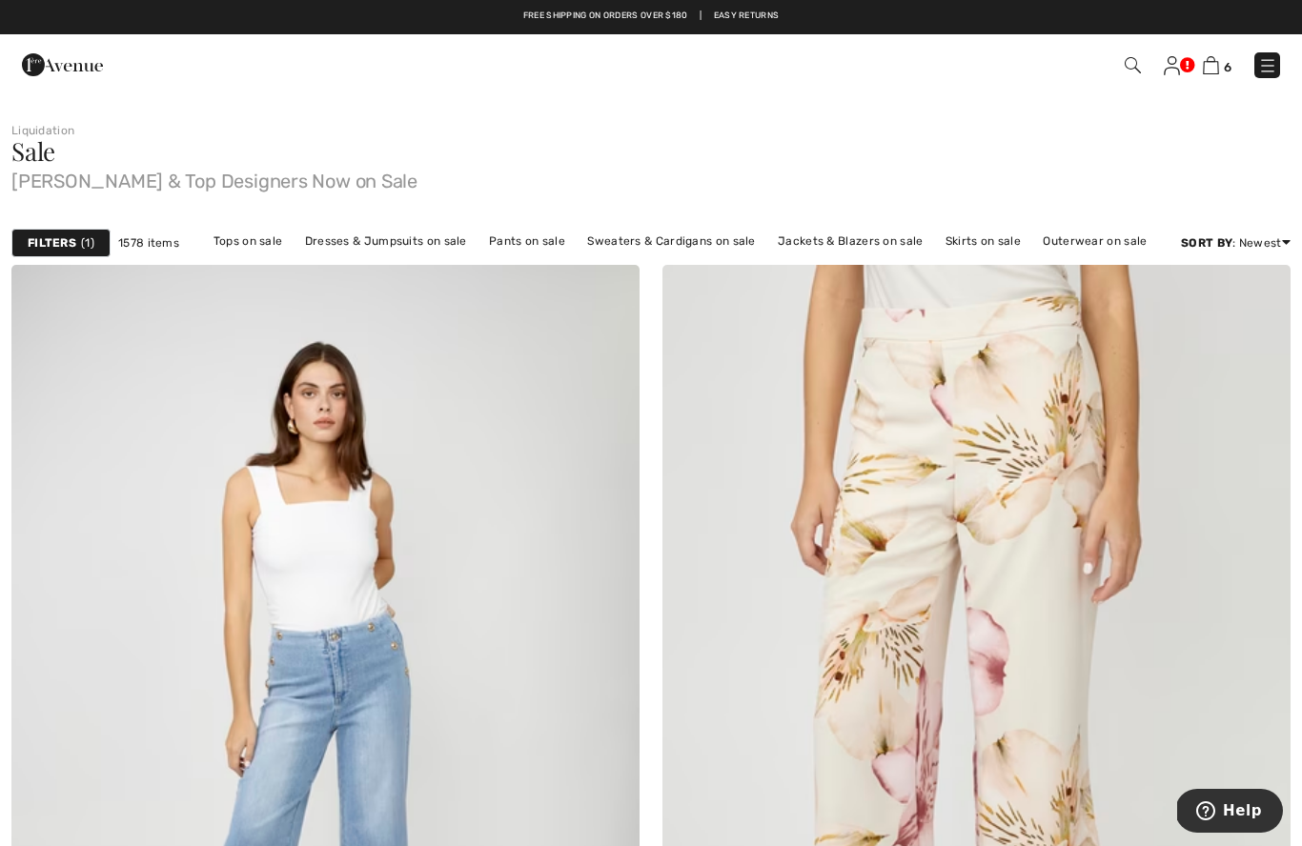
click at [1214, 68] on img at bounding box center [1211, 65] width 16 height 18
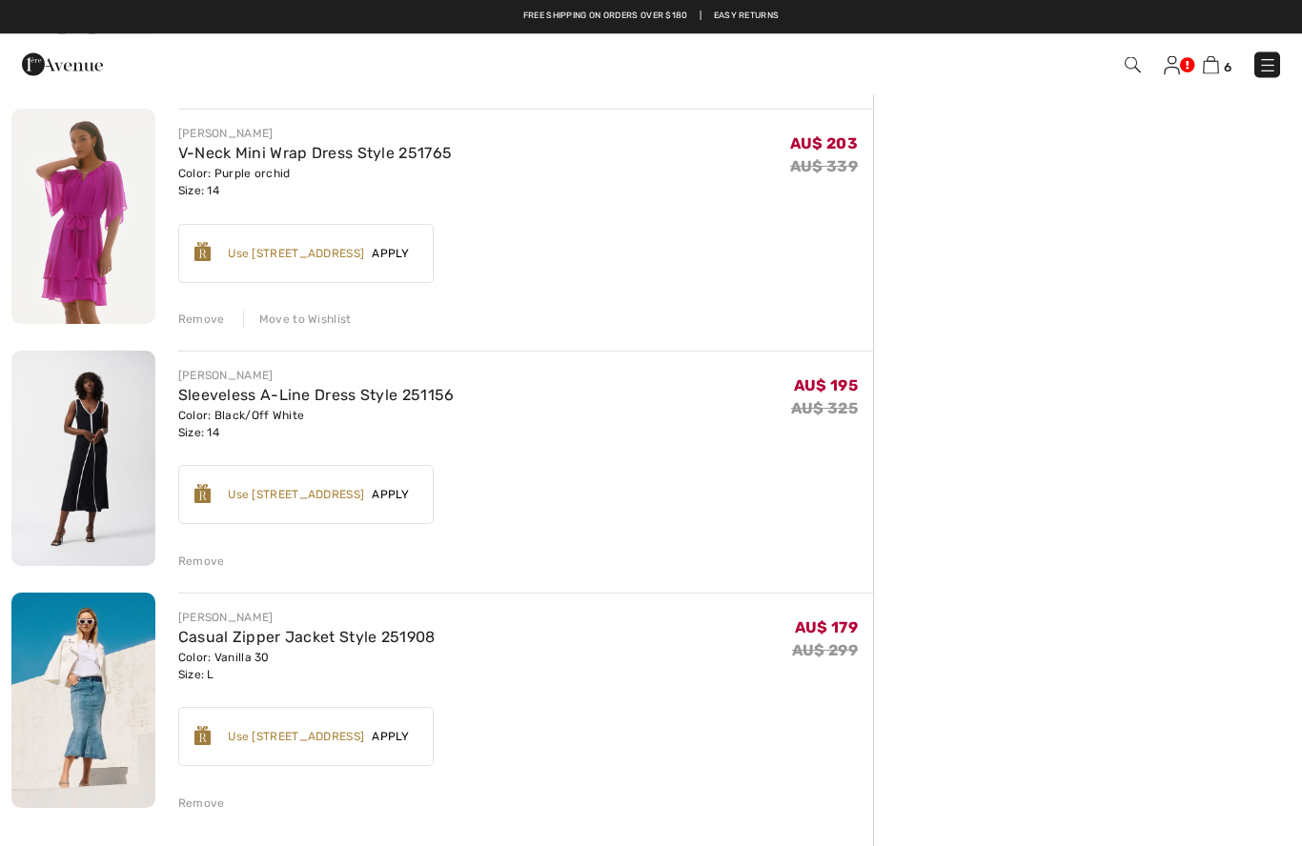
scroll to position [836, 0]
